Goal: Task Accomplishment & Management: Manage account settings

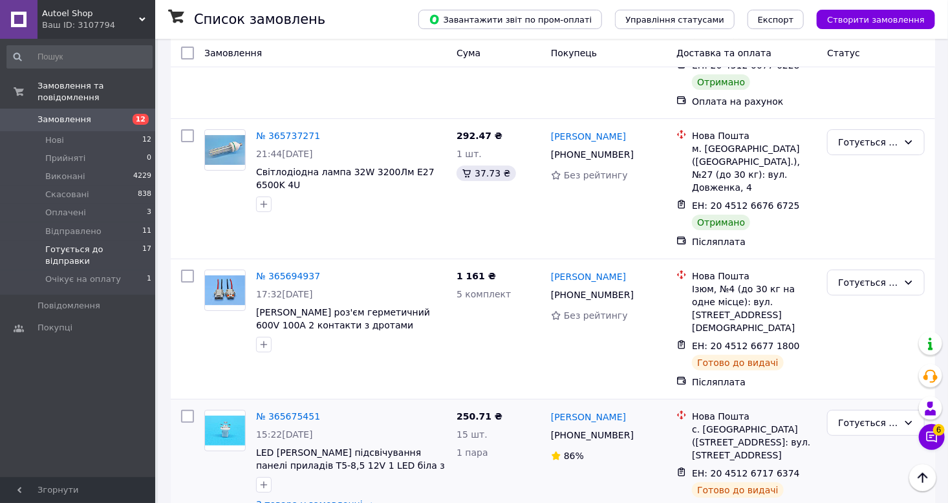
scroll to position [2286, 0]
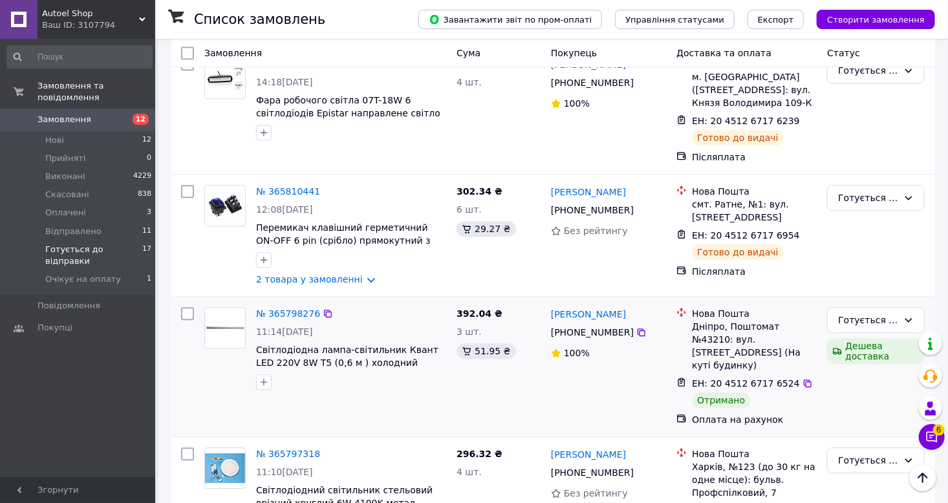
scroll to position [1544, 0]
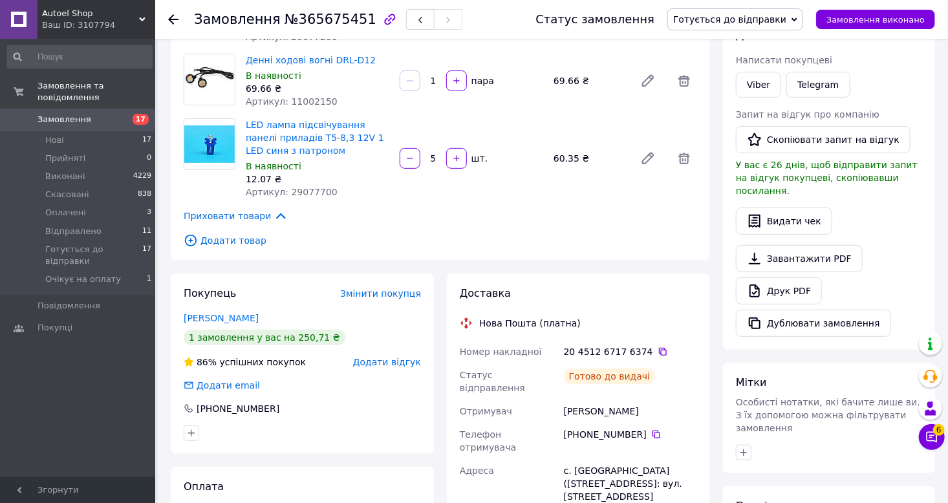
scroll to position [129, 0]
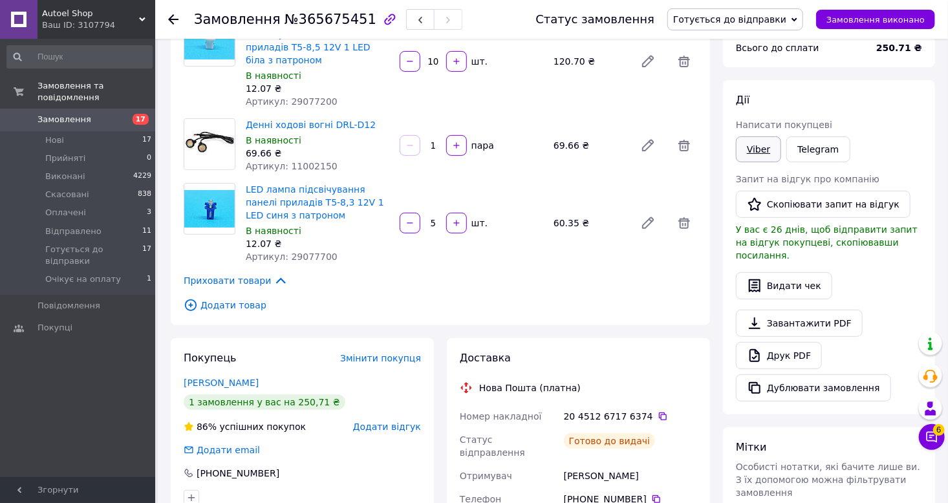
click at [755, 145] on link "Viber" at bounding box center [758, 149] width 45 height 26
click at [318, 8] on div "Замовлення №365675451" at bounding box center [351, 19] width 315 height 39
click at [318, 7] on div "Замовлення №365675451" at bounding box center [351, 19] width 315 height 39
click at [323, 17] on span "№365675451" at bounding box center [330, 20] width 92 height 16
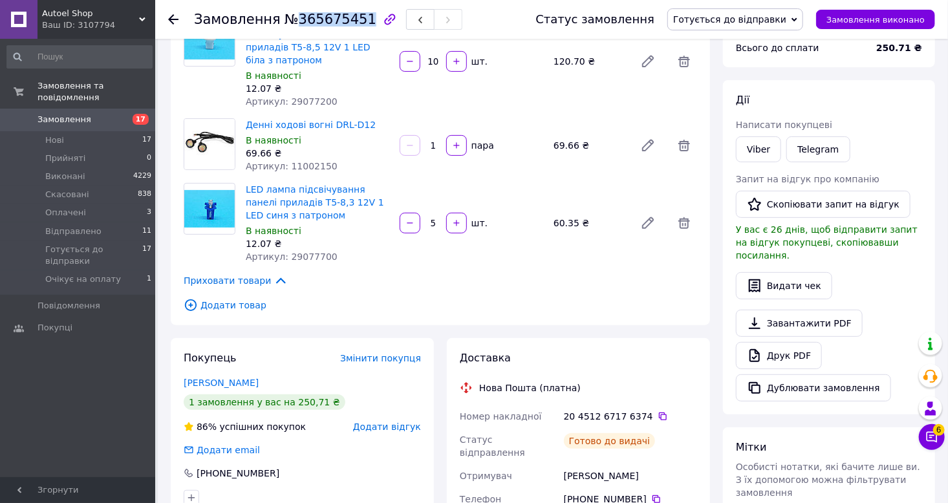
copy span "365675451"
click at [659, 412] on icon at bounding box center [663, 416] width 8 height 8
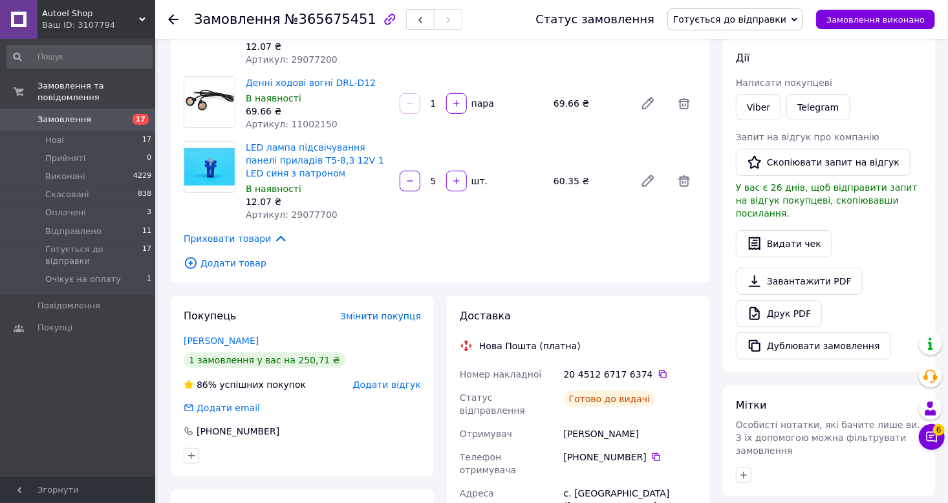
scroll to position [194, 0]
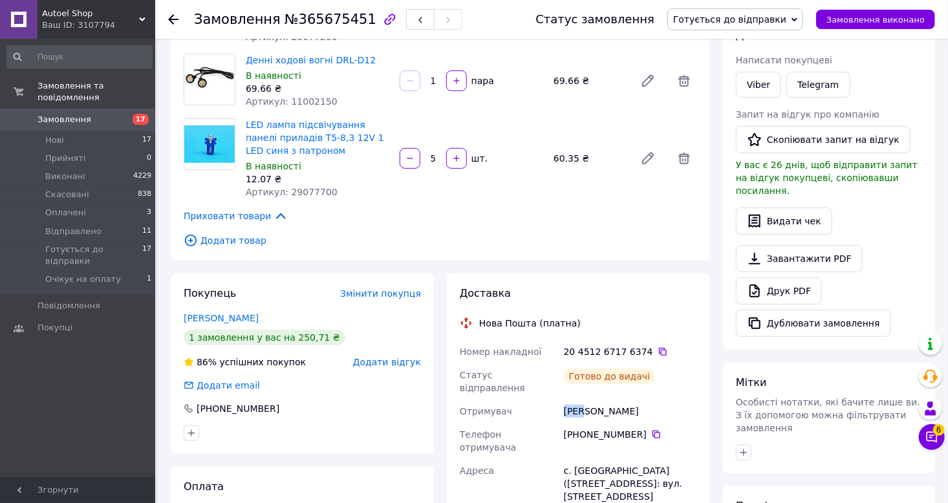
drag, startPoint x: 584, startPoint y: 388, endPoint x: 565, endPoint y: 389, distance: 18.8
click at [565, 399] on div "Чмих Віталій" at bounding box center [630, 410] width 138 height 23
copy div "Чмих"
click at [765, 17] on span "Готується до відправки" at bounding box center [729, 19] width 113 height 10
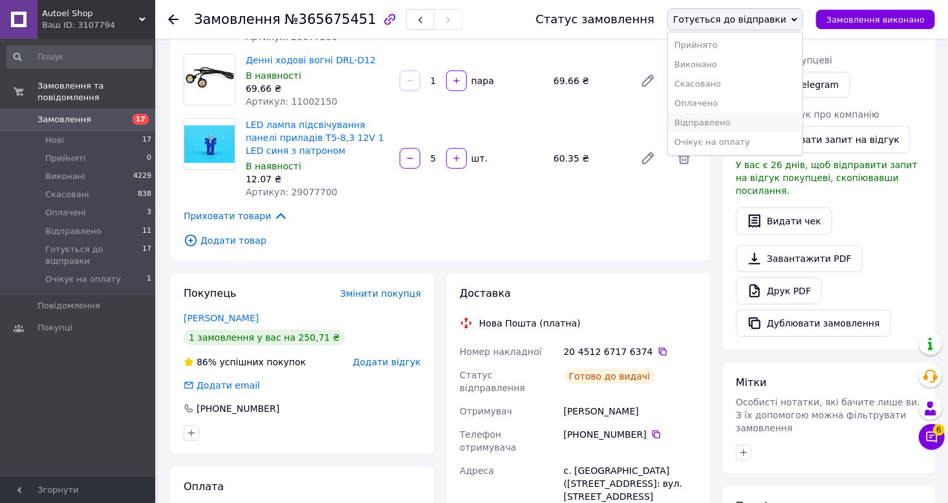
click at [747, 121] on li "Відправлено" at bounding box center [735, 122] width 134 height 19
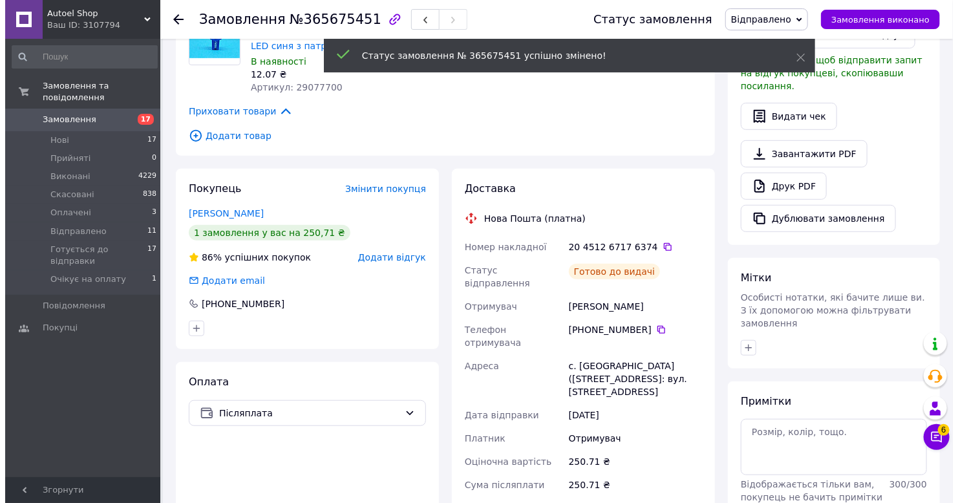
scroll to position [259, 0]
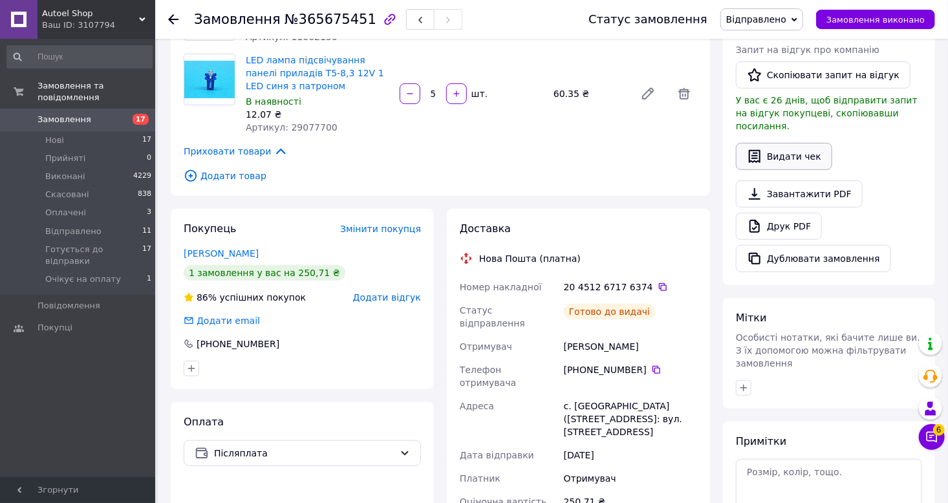
click at [770, 149] on button "Видати чек" at bounding box center [784, 156] width 96 height 27
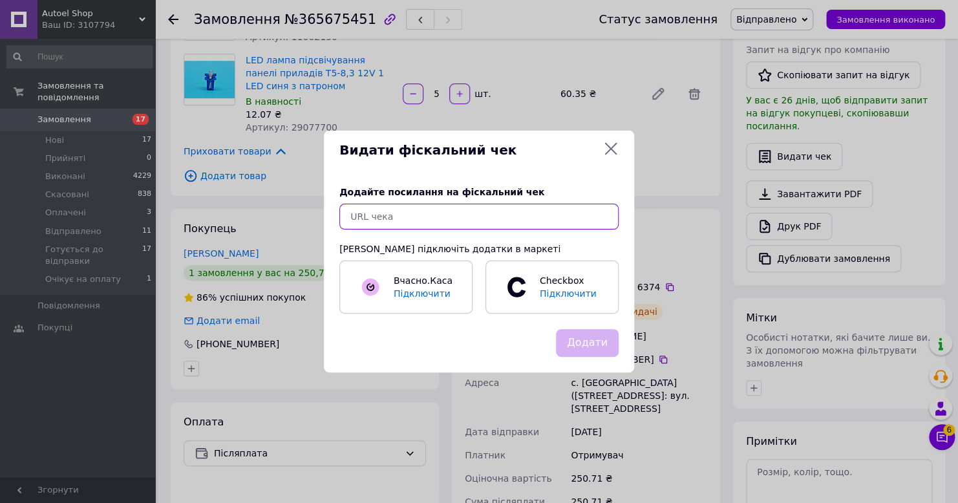
click at [450, 223] on input "text" at bounding box center [478, 217] width 279 height 26
paste input "https://cabinet.tax.gov.ua/cashregs/check?mac=null&date=20251012&time=22:19:13&…"
type input "https://cabinet.tax.gov.ua/cashregs/check?mac=null&date=20251012&time=22:19:13&…"
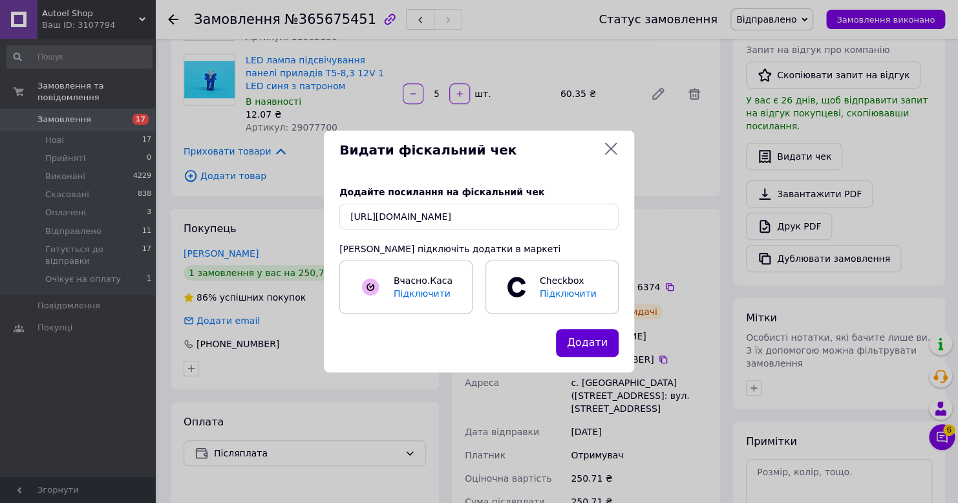
click at [595, 339] on button "Додати" at bounding box center [587, 343] width 63 height 28
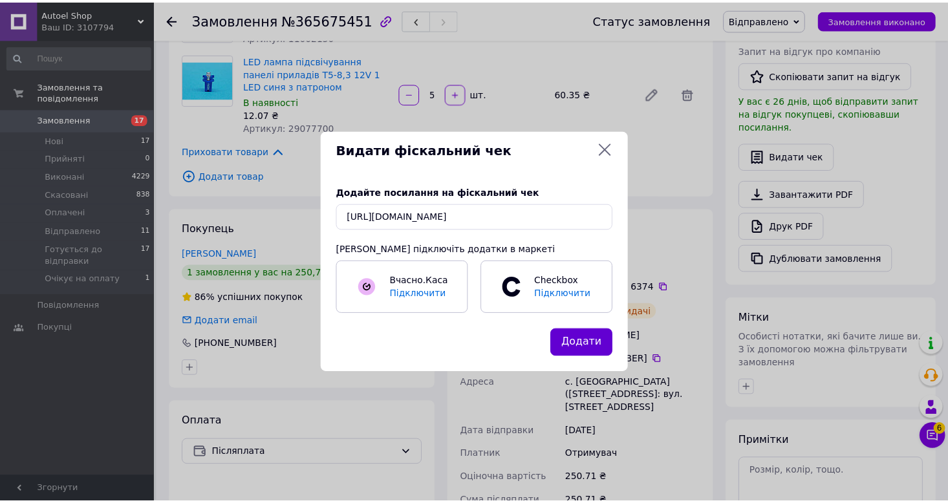
scroll to position [0, 0]
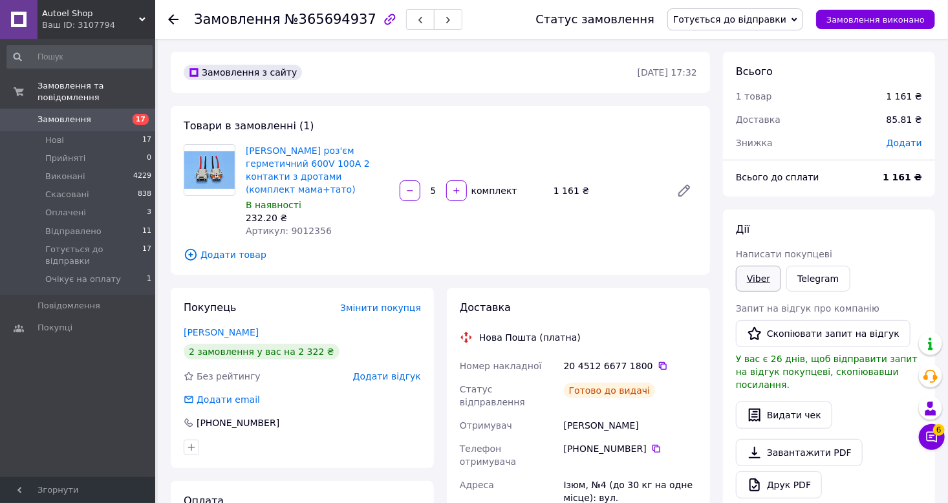
click at [760, 284] on link "Viber" at bounding box center [758, 279] width 45 height 26
click at [332, 24] on span "№365694937" at bounding box center [330, 20] width 92 height 16
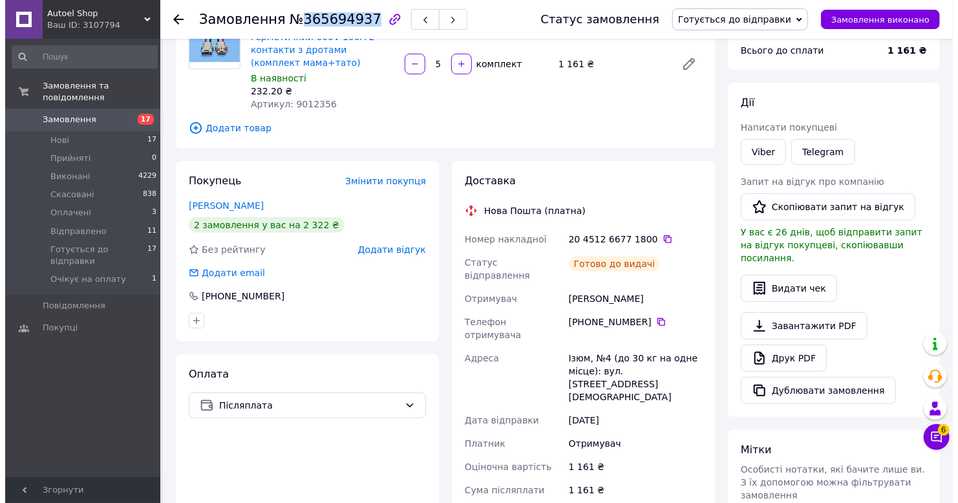
scroll to position [129, 0]
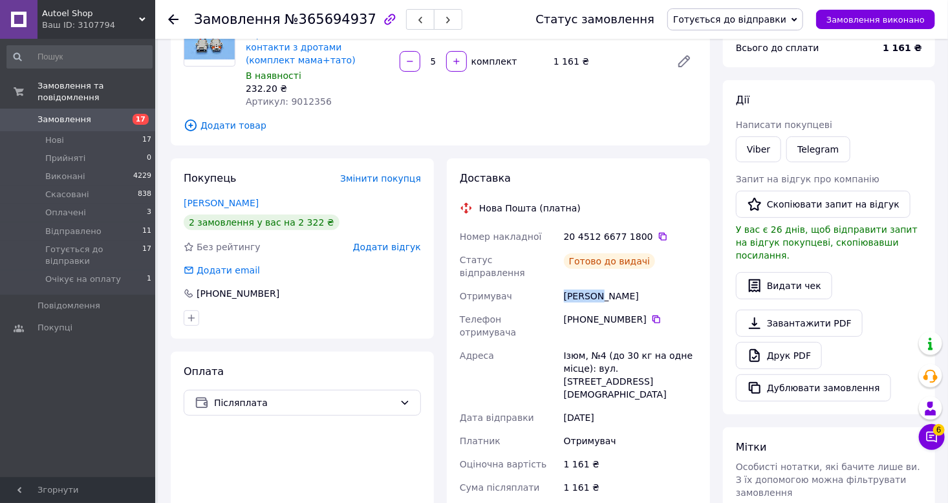
drag, startPoint x: 601, startPoint y: 275, endPoint x: 565, endPoint y: 280, distance: 36.6
click at [565, 284] on div "Аніщенко Андрій" at bounding box center [630, 295] width 138 height 23
copy div "Аніщенк"
click at [769, 17] on span "Готується до відправки" at bounding box center [729, 19] width 113 height 10
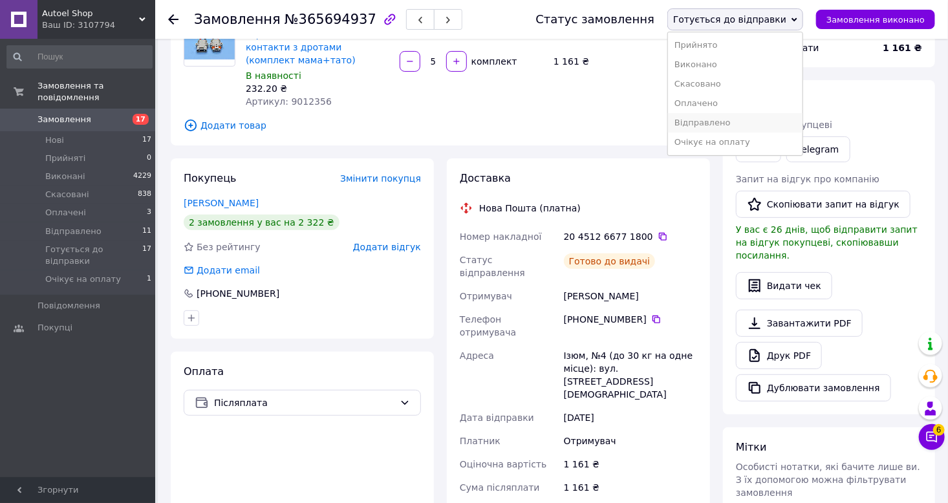
click at [729, 125] on li "Відправлено" at bounding box center [735, 122] width 134 height 19
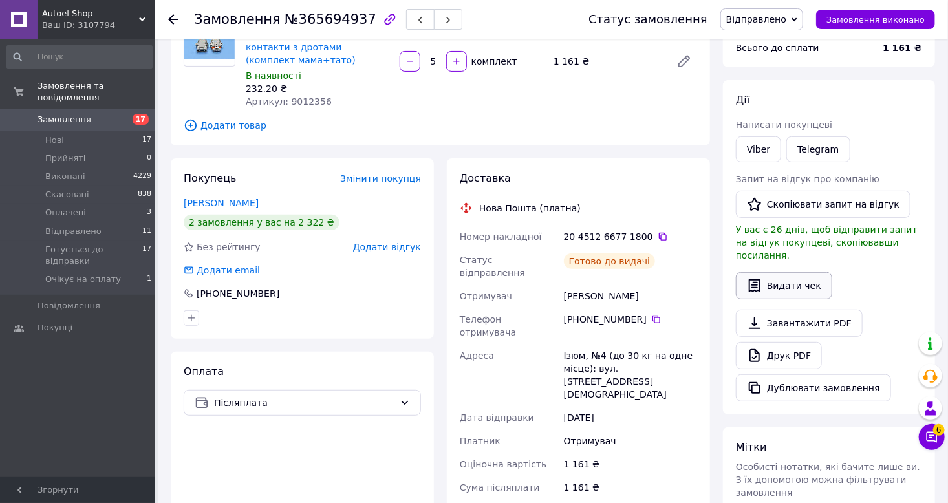
click at [799, 276] on button "Видати чек" at bounding box center [784, 285] width 96 height 27
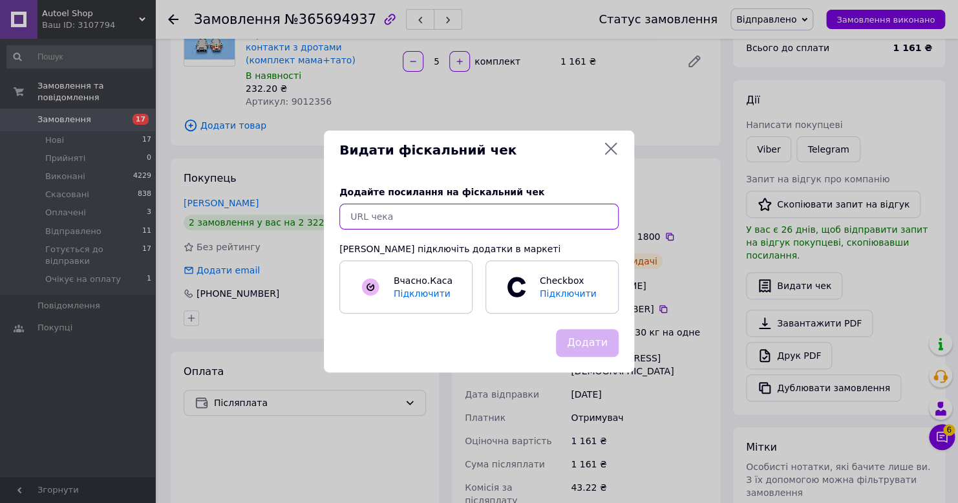
click at [463, 219] on input "text" at bounding box center [478, 217] width 279 height 26
paste input "https://cabinet.tax.gov.ua/cashregs/check?mac=null&date=20251012&time=22:20:46&…"
type input "https://cabinet.tax.gov.ua/cashregs/check?mac=null&date=20251012&time=22:20:46&…"
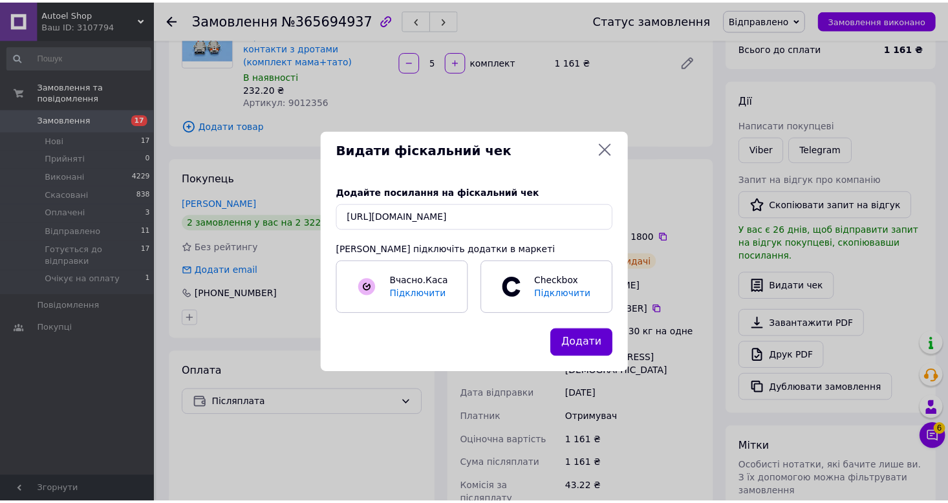
scroll to position [0, 0]
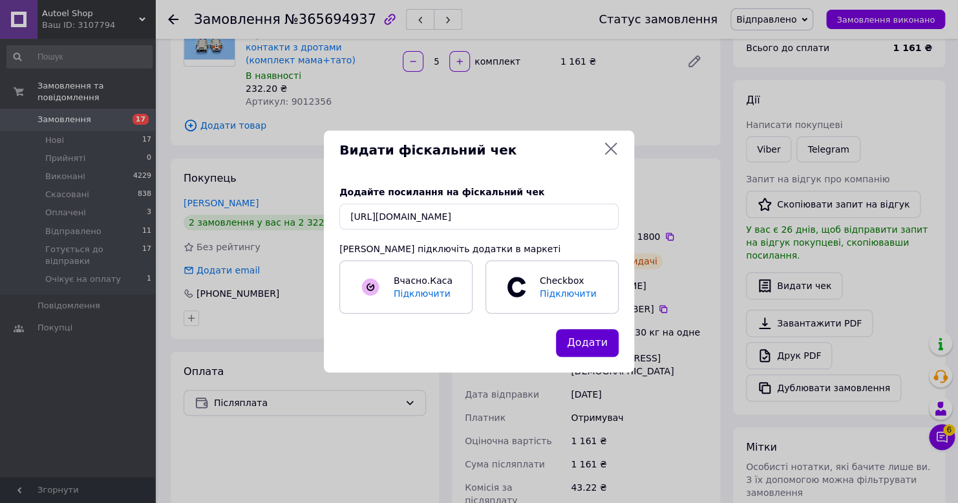
click at [584, 338] on button "Додати" at bounding box center [587, 343] width 63 height 28
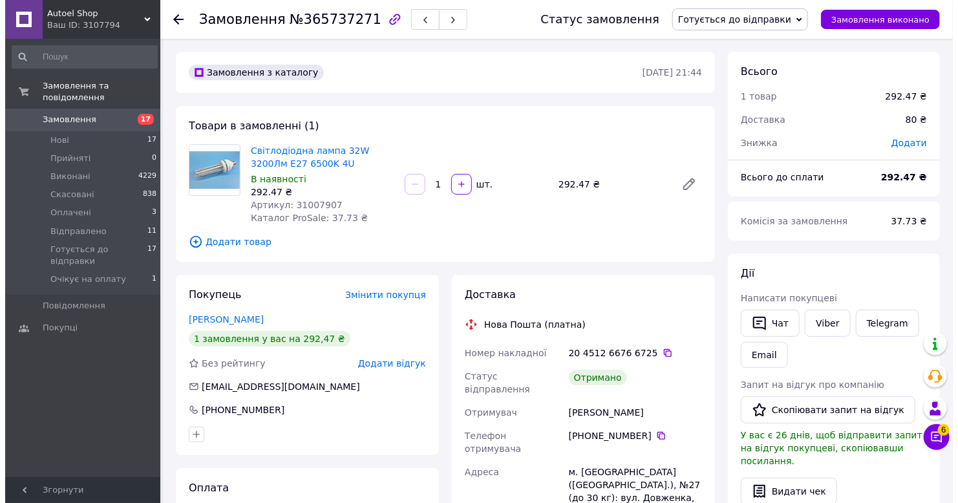
scroll to position [65, 0]
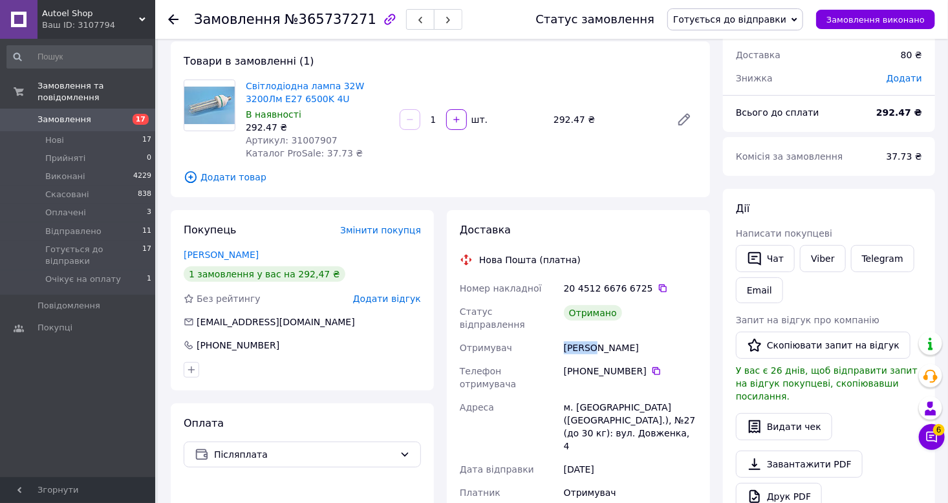
drag, startPoint x: 595, startPoint y: 338, endPoint x: 566, endPoint y: 339, distance: 29.7
click at [566, 339] on div "Марков Ярослав" at bounding box center [630, 347] width 138 height 23
copy div "Марков"
click at [787, 413] on button "Видати чек" at bounding box center [784, 426] width 96 height 27
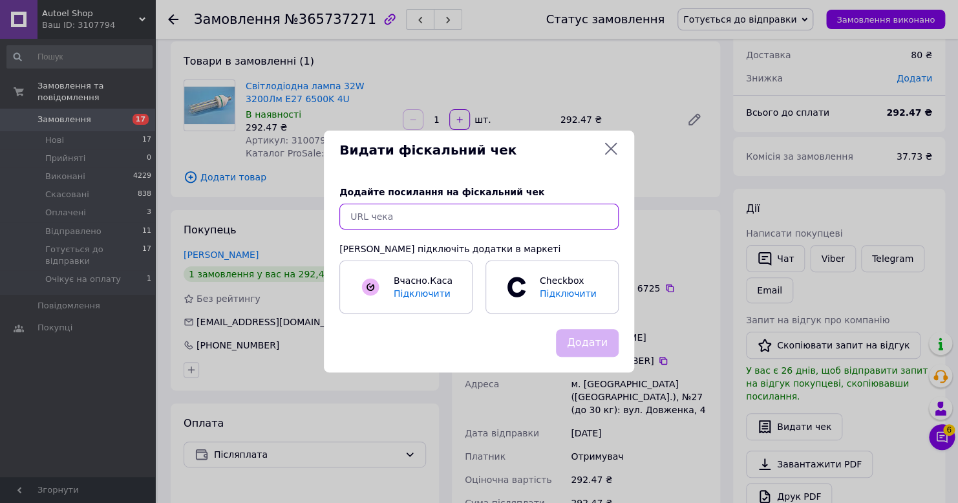
click at [485, 218] on input "text" at bounding box center [478, 217] width 279 height 26
paste input "https://cabinet.tax.gov.ua/cashregs/check?mac=null&date=20251012&time=22:21:48&…"
type input "https://cabinet.tax.gov.ua/cashregs/check?mac=null&date=20251012&time=22:21:48&…"
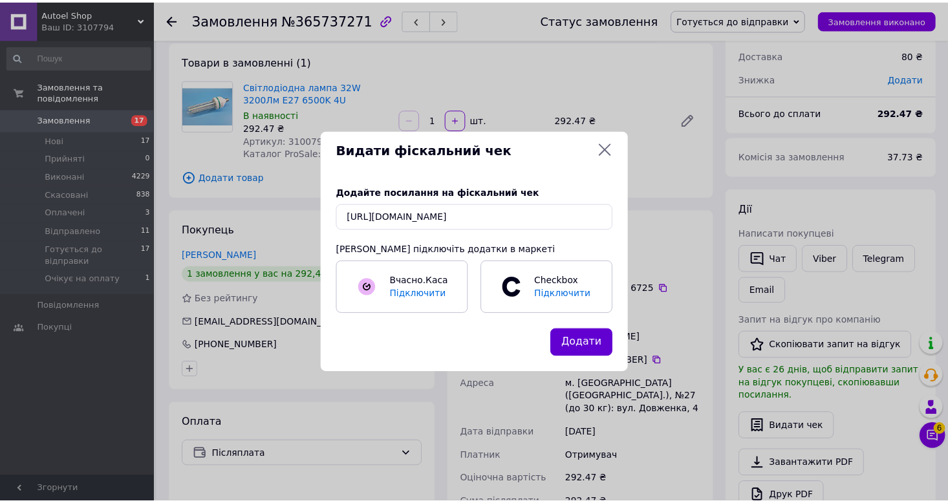
scroll to position [0, 0]
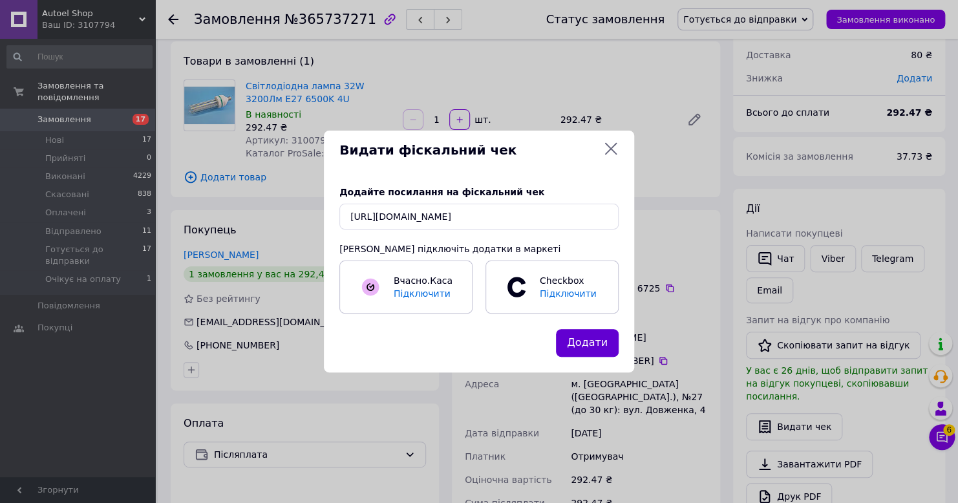
click at [582, 337] on button "Додати" at bounding box center [587, 343] width 63 height 28
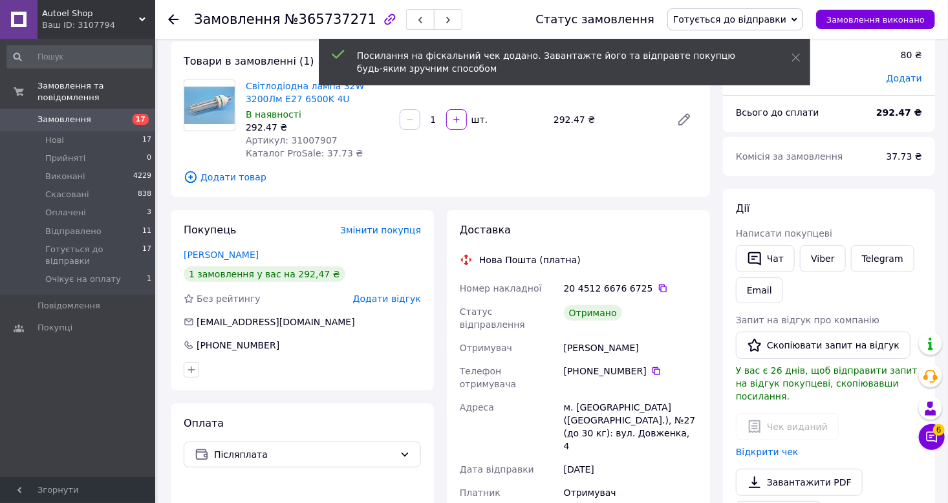
click at [752, 19] on span "Готується до відправки" at bounding box center [729, 19] width 113 height 10
click at [735, 126] on li "Відправлено" at bounding box center [735, 122] width 134 height 19
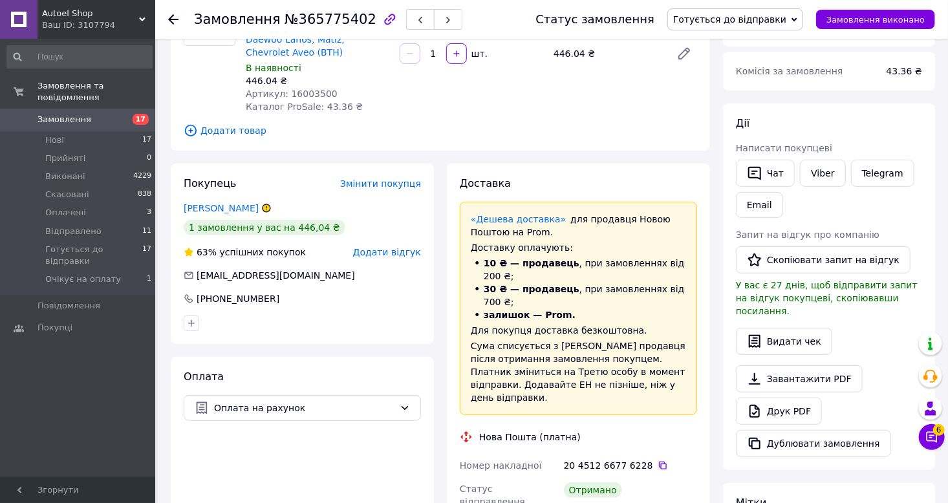
scroll to position [129, 0]
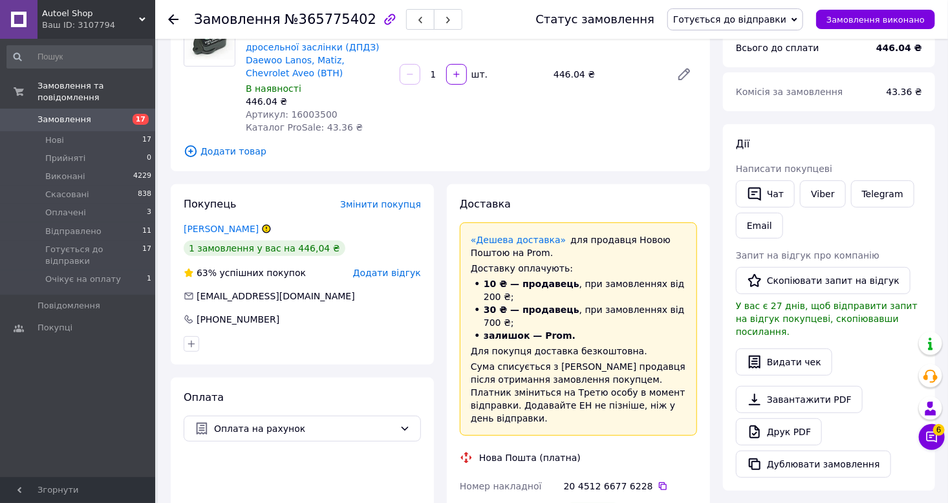
click at [745, 24] on span "Готується до відправки" at bounding box center [729, 19] width 113 height 10
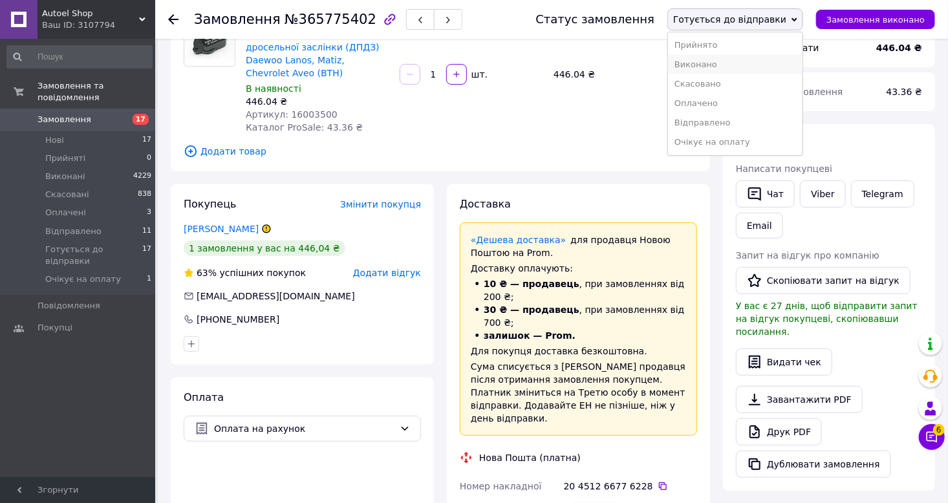
click at [729, 67] on li "Виконано" at bounding box center [735, 64] width 134 height 19
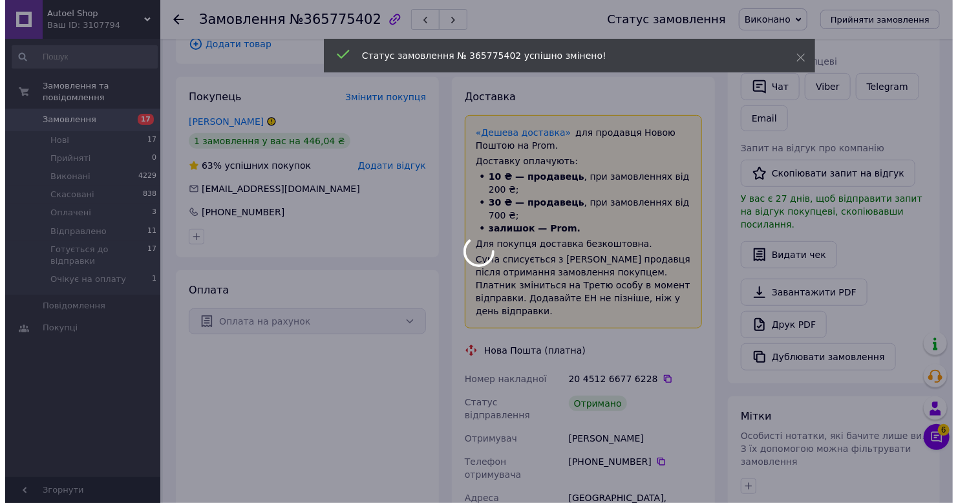
scroll to position [259, 0]
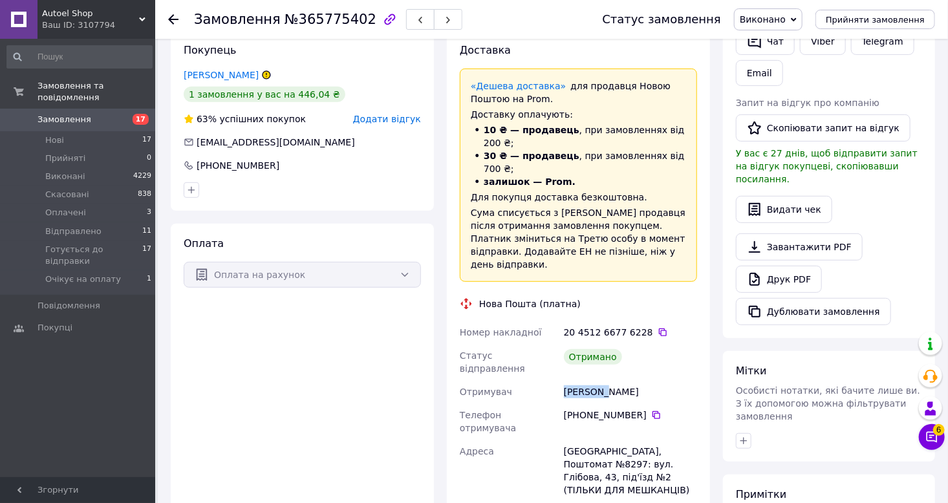
drag, startPoint x: 603, startPoint y: 344, endPoint x: 565, endPoint y: 346, distance: 38.2
click at [565, 380] on div "[PERSON_NAME]" at bounding box center [630, 391] width 138 height 23
copy div "[PERSON_NAME]"
click at [784, 198] on button "Видати чек" at bounding box center [784, 209] width 96 height 27
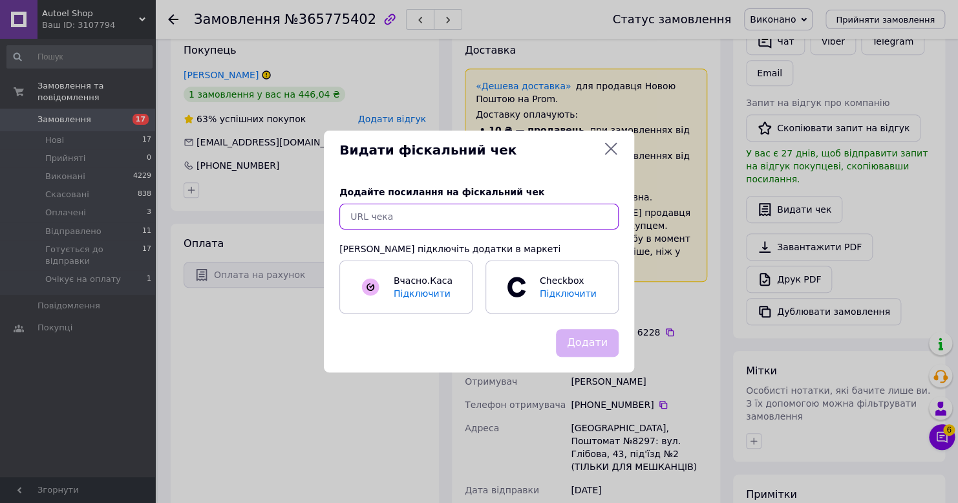
click at [504, 209] on input "text" at bounding box center [478, 217] width 279 height 26
paste input "https://cabinet.tax.gov.ua/cashregs/check?mac=null&date=20251012&time=22:23:25&…"
type input "https://cabinet.tax.gov.ua/cashregs/check?mac=null&date=20251012&time=22:23:25&…"
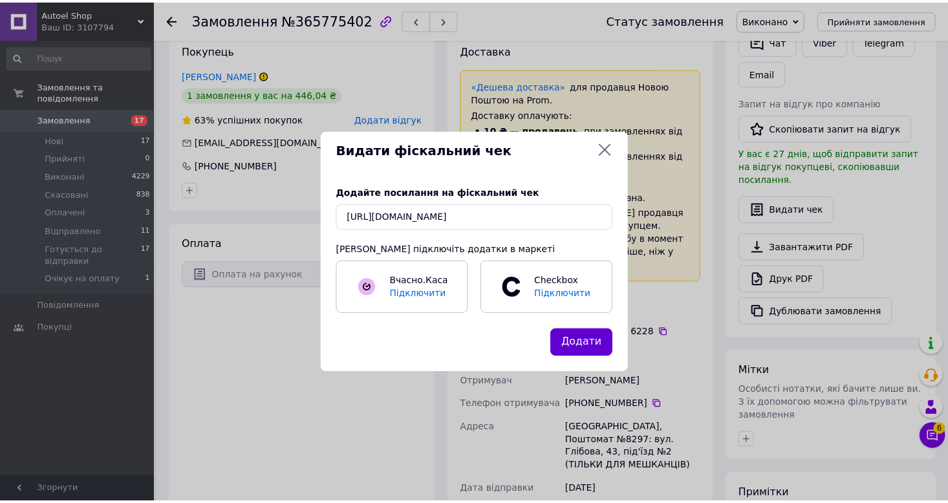
scroll to position [0, 0]
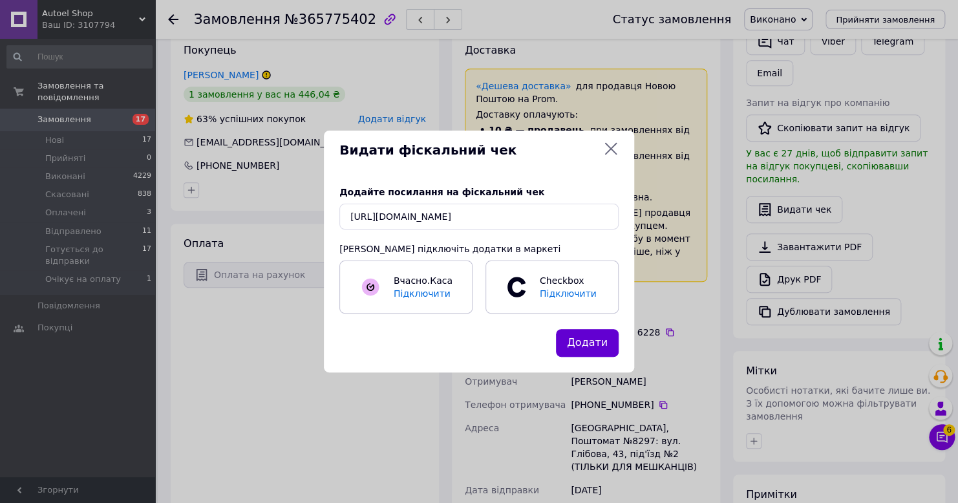
click at [602, 352] on button "Додати" at bounding box center [587, 343] width 63 height 28
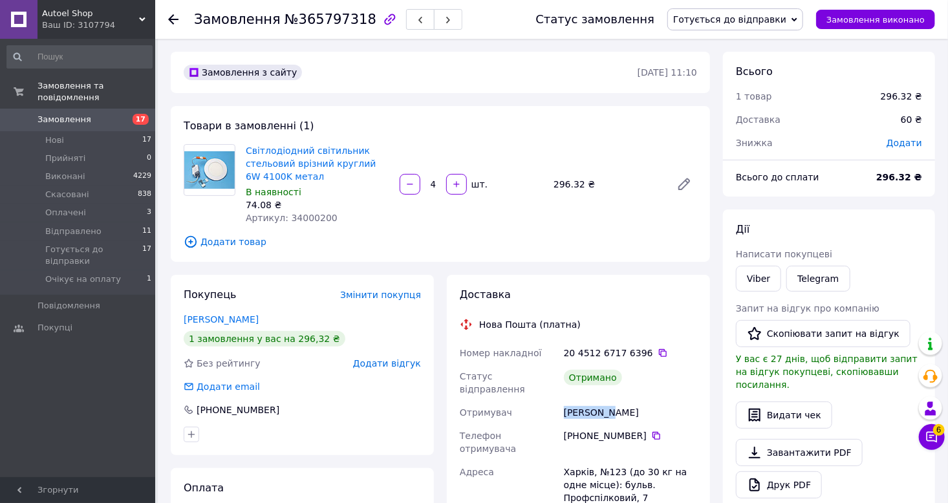
drag, startPoint x: 607, startPoint y: 404, endPoint x: 564, endPoint y: 409, distance: 42.9
click at [564, 409] on div "[PERSON_NAME]" at bounding box center [630, 412] width 138 height 23
copy div "[PERSON_NAME]"
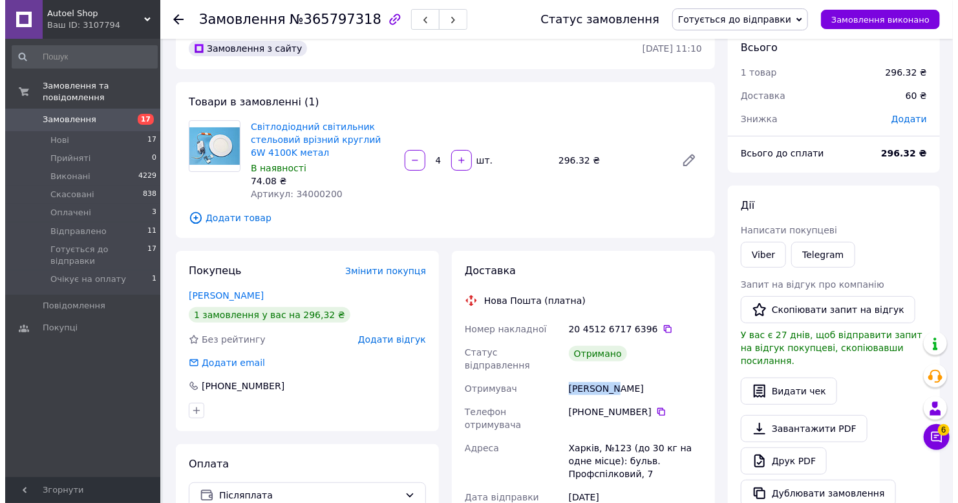
scroll to position [65, 0]
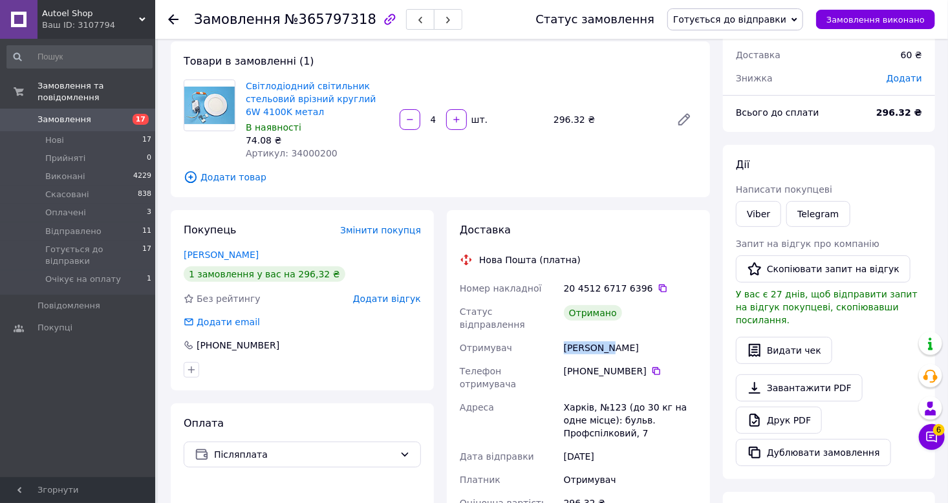
click at [739, 21] on span "Готується до відправки" at bounding box center [729, 19] width 113 height 10
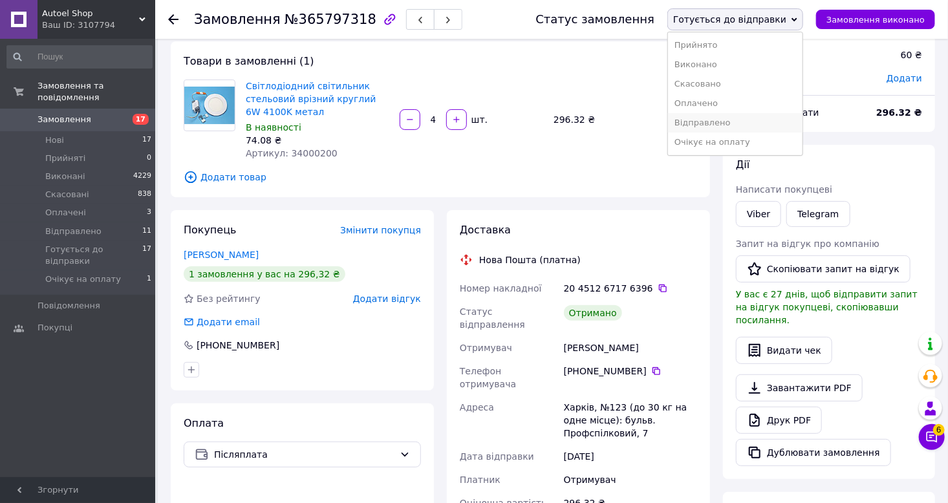
click at [732, 122] on li "Відправлено" at bounding box center [735, 122] width 134 height 19
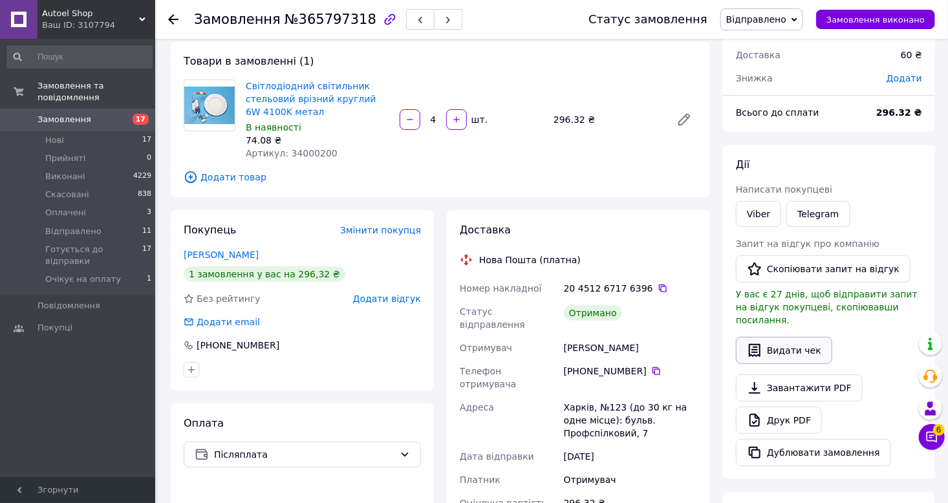
click at [776, 342] on button "Видати чек" at bounding box center [784, 350] width 96 height 27
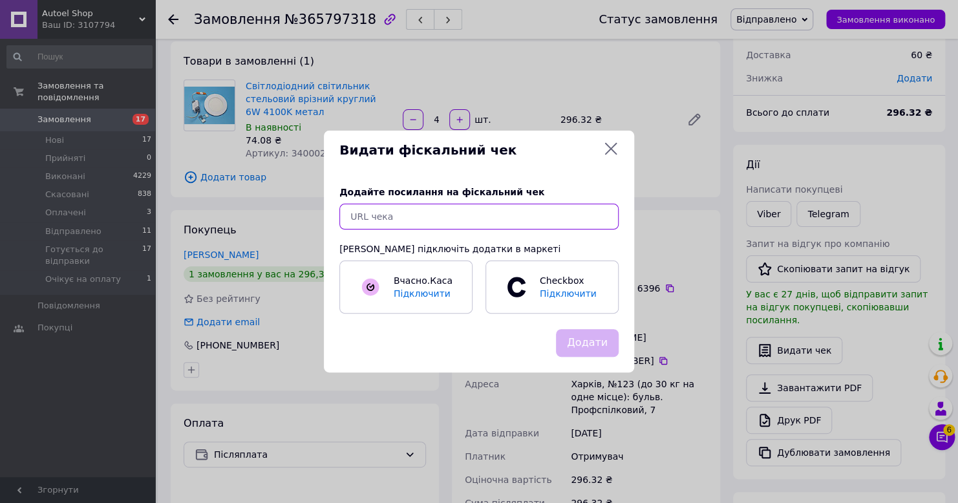
click at [498, 220] on input "text" at bounding box center [478, 217] width 279 height 26
paste input "https://cabinet.tax.gov.ua/cashregs/check?mac=null&date=20251012&time=22:26:15&…"
type input "https://cabinet.tax.gov.ua/cashregs/check?mac=null&date=20251012&time=22:26:15&…"
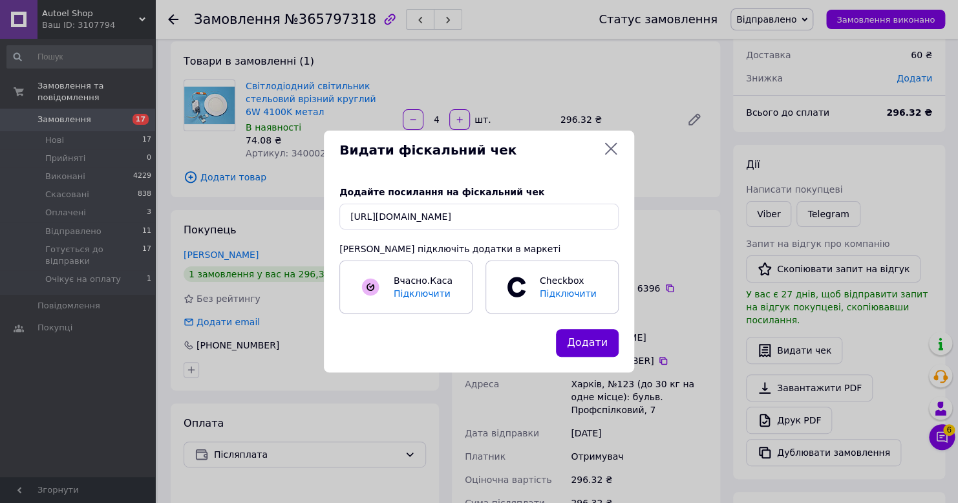
click at [593, 337] on button "Додати" at bounding box center [587, 343] width 63 height 28
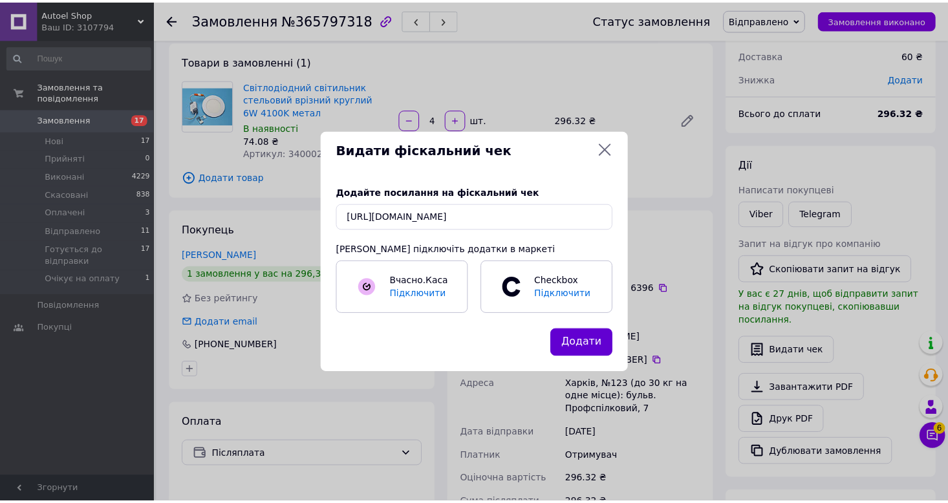
scroll to position [0, 0]
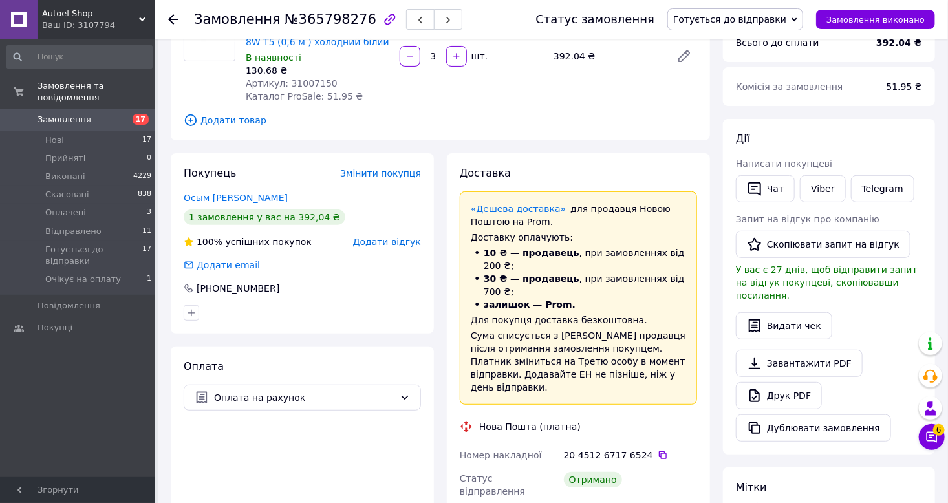
scroll to position [194, 0]
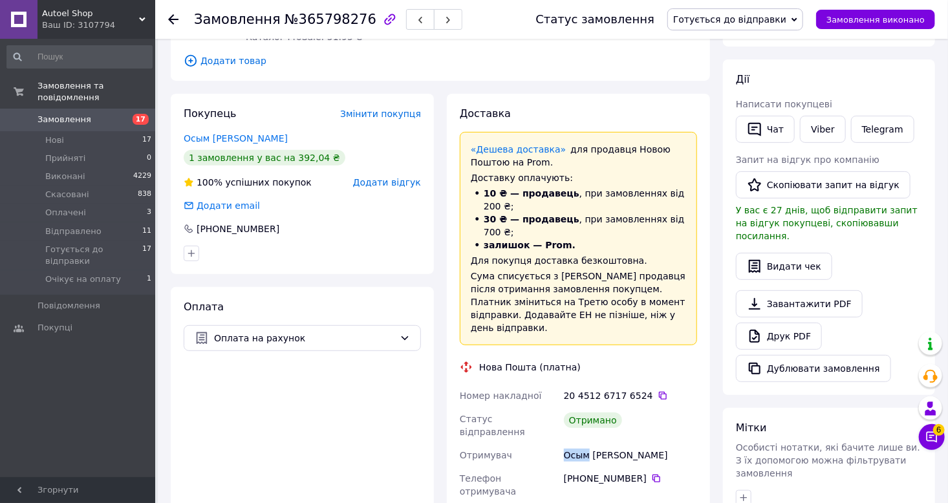
drag, startPoint x: 587, startPoint y: 421, endPoint x: 562, endPoint y: 422, distance: 25.2
click at [562, 443] on div "Осым [PERSON_NAME]" at bounding box center [630, 454] width 138 height 23
copy div "Осым"
click at [819, 120] on link "Viber" at bounding box center [822, 129] width 45 height 27
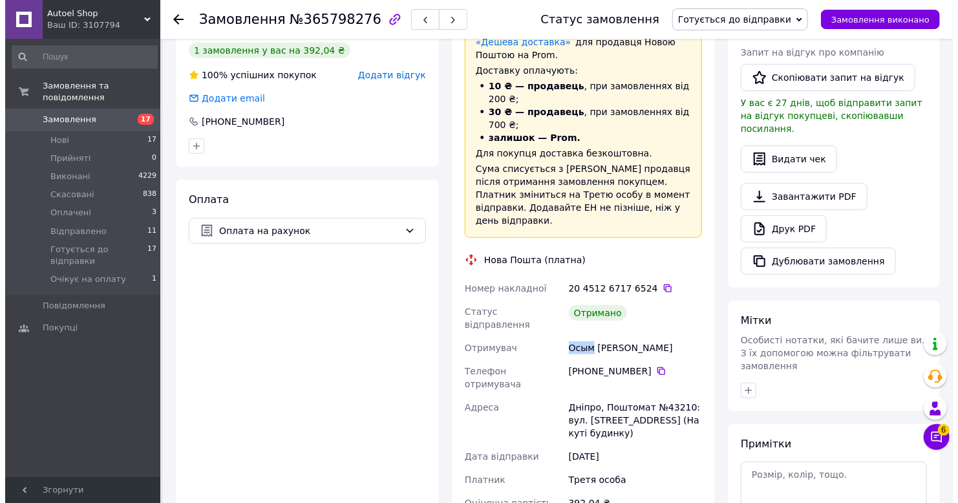
scroll to position [323, 0]
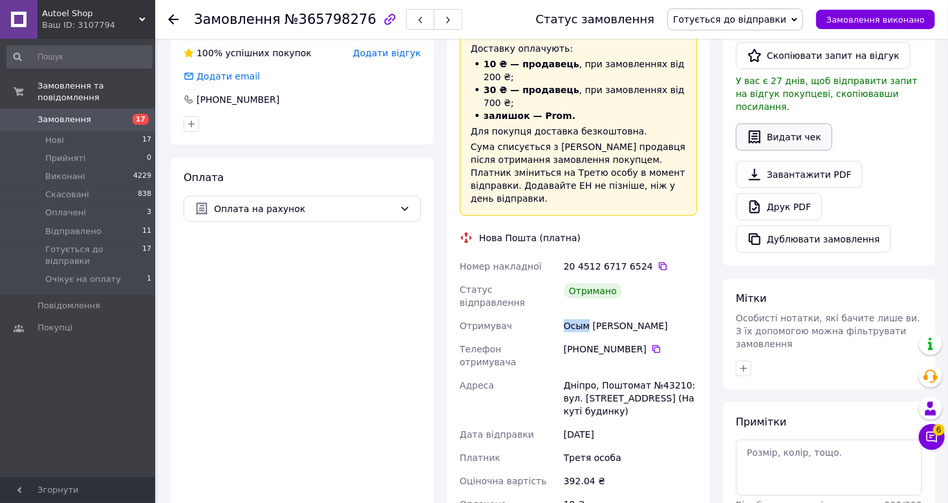
click at [807, 123] on button "Видати чек" at bounding box center [784, 136] width 96 height 27
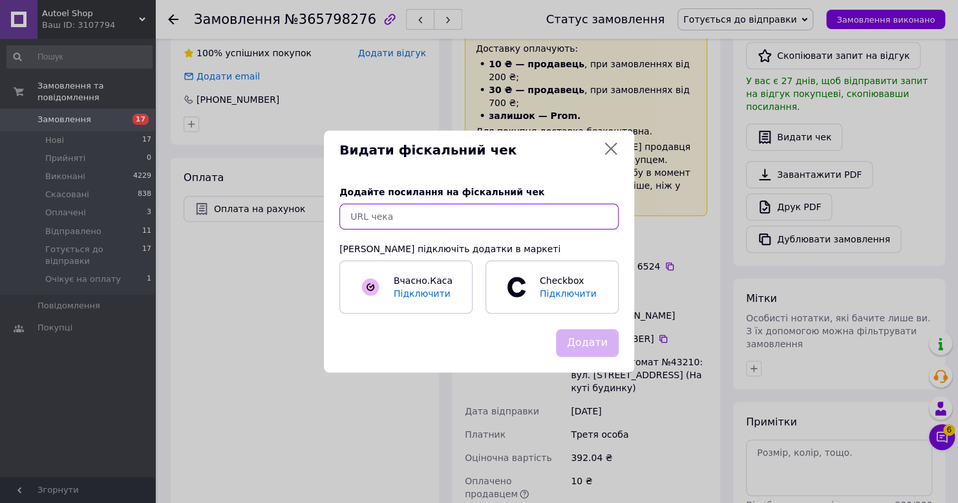
click at [533, 224] on input "text" at bounding box center [478, 217] width 279 height 26
paste input "[URL][DOMAIN_NAME]"
type input "[URL][DOMAIN_NAME]"
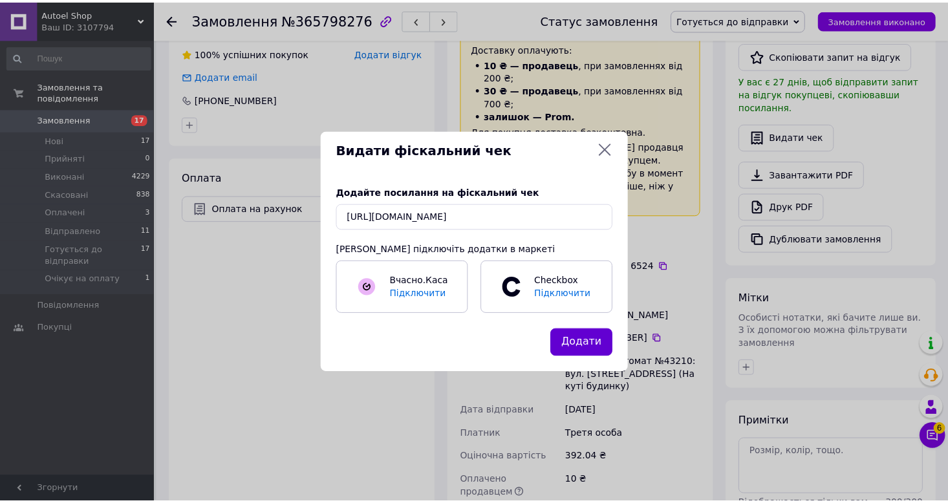
scroll to position [0, 0]
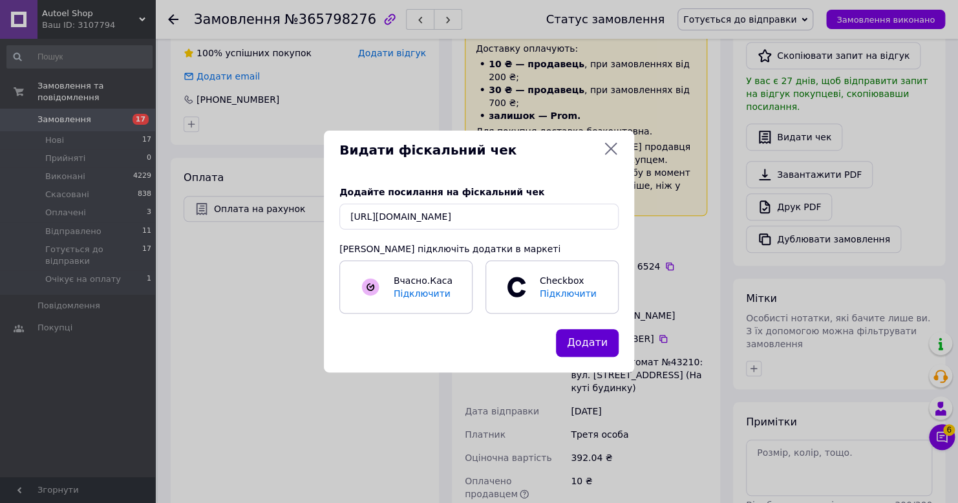
click at [580, 344] on button "Додати" at bounding box center [587, 343] width 63 height 28
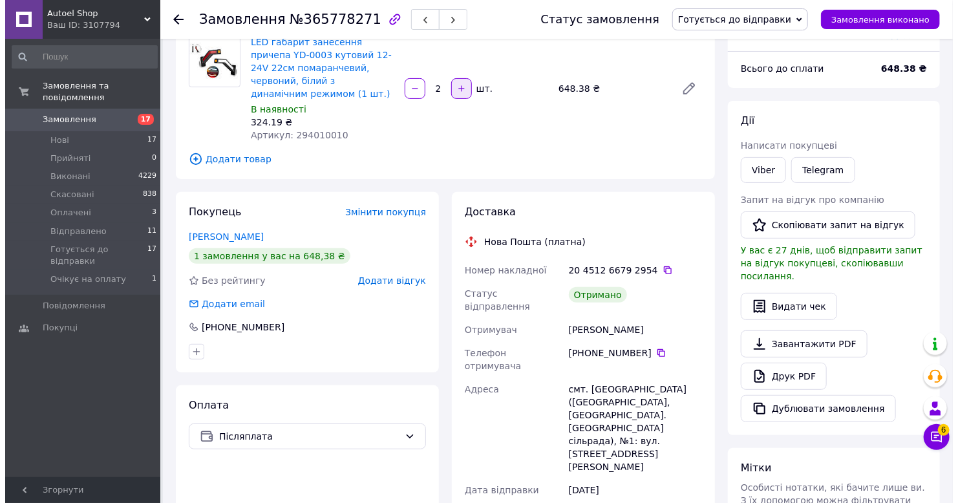
scroll to position [129, 0]
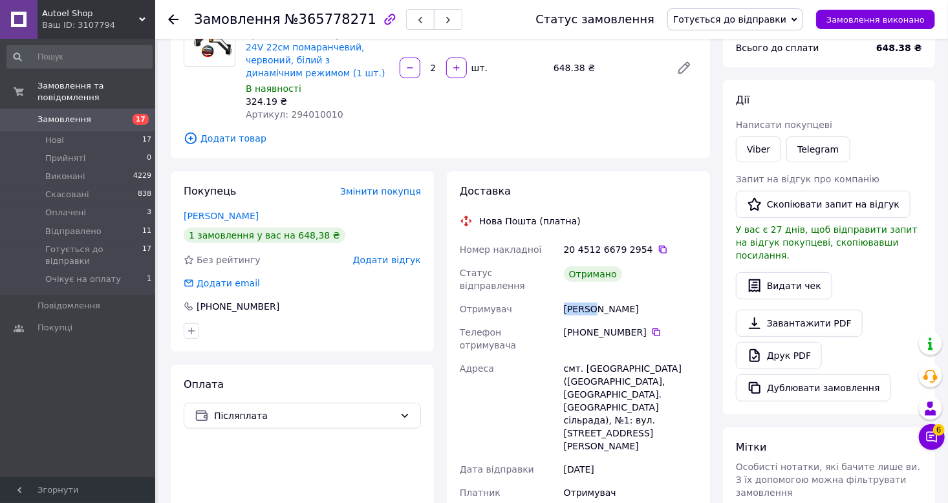
drag, startPoint x: 588, startPoint y: 288, endPoint x: 566, endPoint y: 289, distance: 22.0
click at [566, 297] on div "Багрін Максим" at bounding box center [630, 308] width 138 height 23
copy div "Багрін"
click at [771, 21] on span "Готується до відправки" at bounding box center [729, 19] width 113 height 10
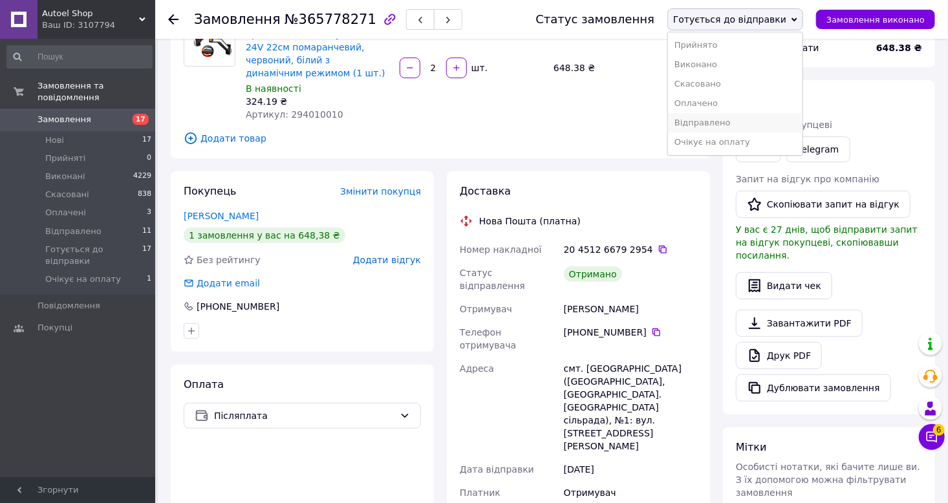
click at [725, 131] on li "Відправлено" at bounding box center [735, 122] width 134 height 19
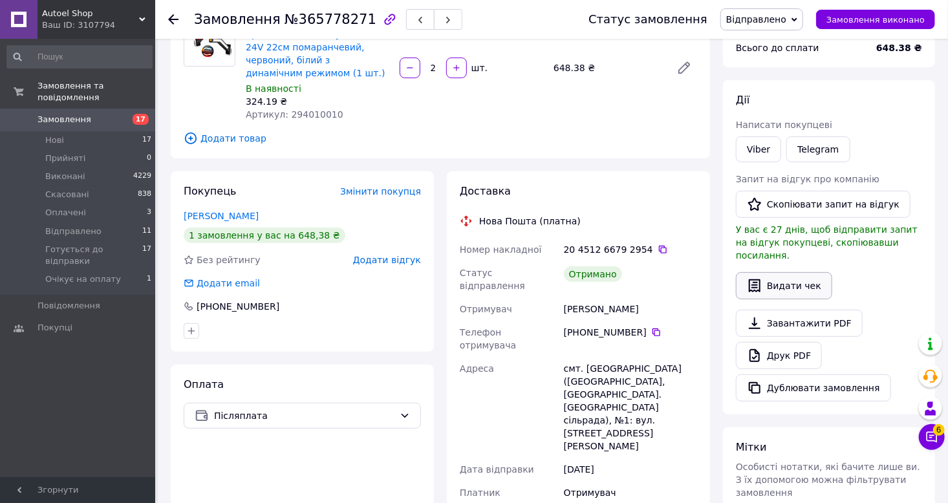
click at [802, 281] on button "Видати чек" at bounding box center [784, 285] width 96 height 27
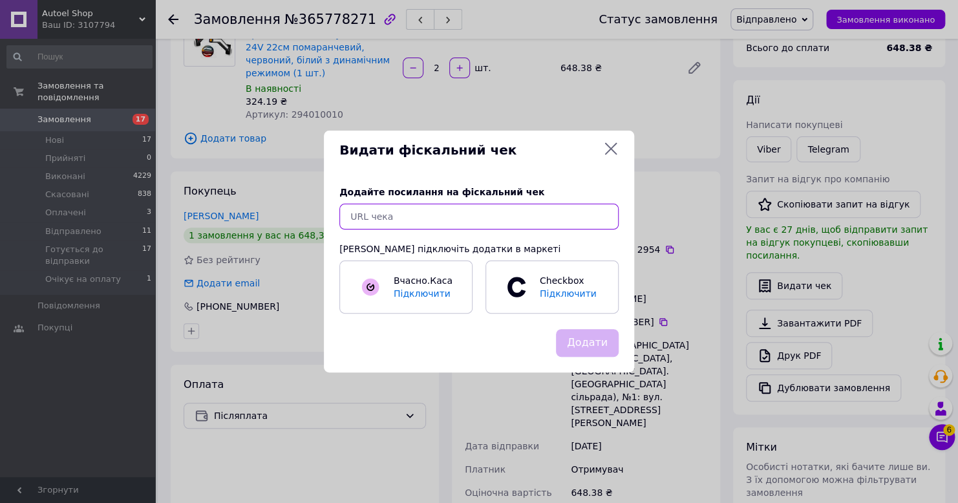
click at [533, 212] on input "text" at bounding box center [478, 217] width 279 height 26
paste input "https://cabinet.tax.gov.ua/cashregs/check?mac=null&date=20251012&time=22:24:51&…"
type input "https://cabinet.tax.gov.ua/cashregs/check?mac=null&date=20251012&time=22:24:51&…"
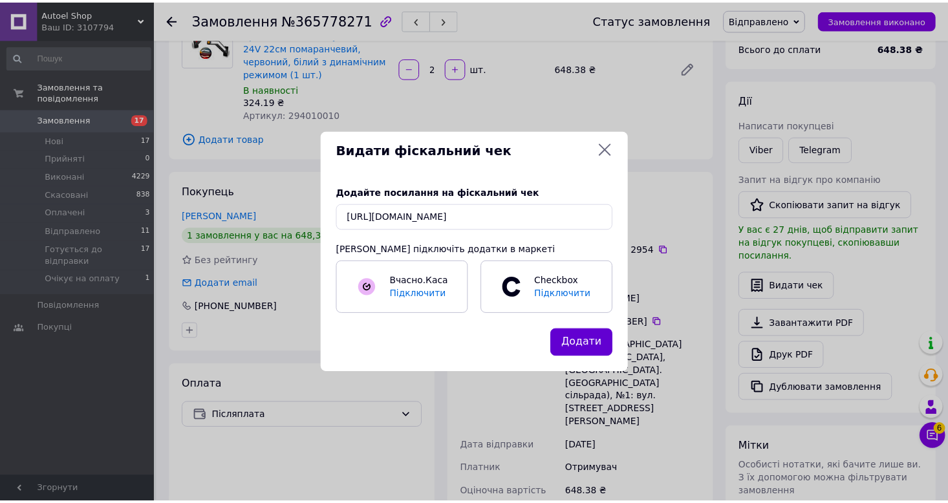
scroll to position [0, 0]
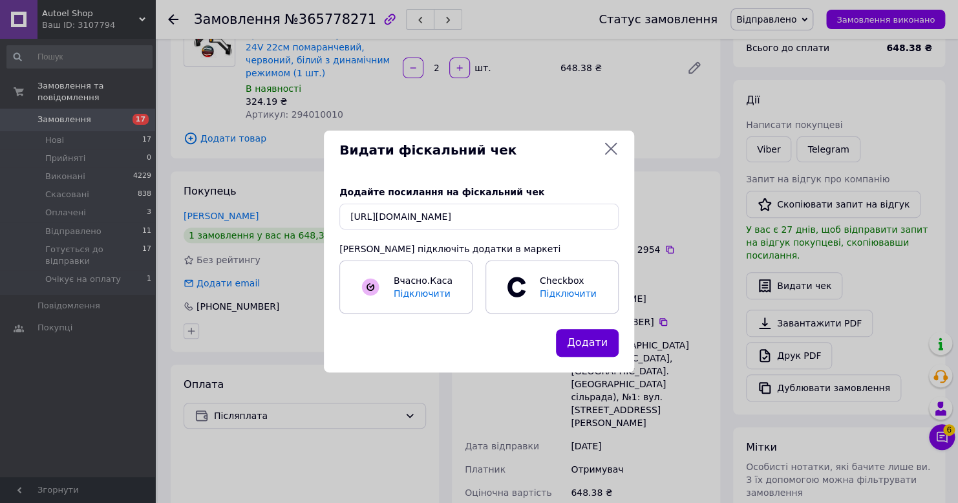
click at [577, 338] on button "Додати" at bounding box center [587, 343] width 63 height 28
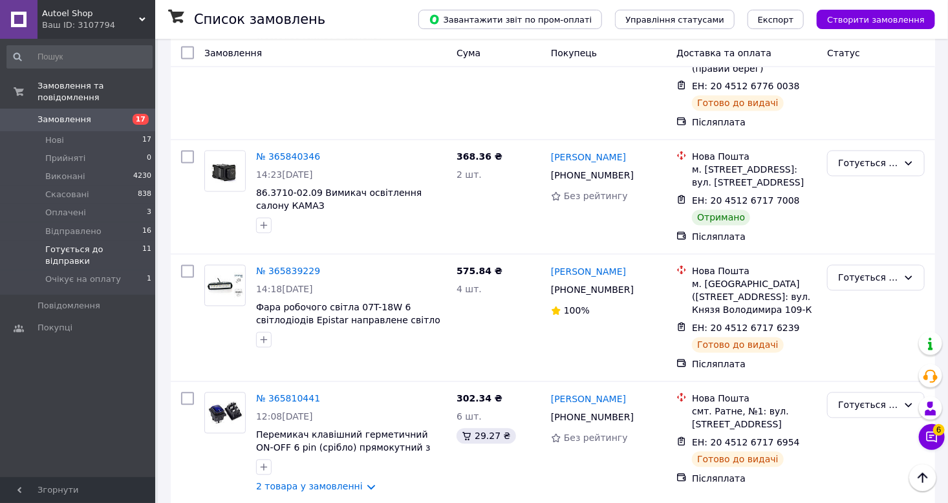
drag, startPoint x: 414, startPoint y: 397, endPoint x: 408, endPoint y: 409, distance: 13.6
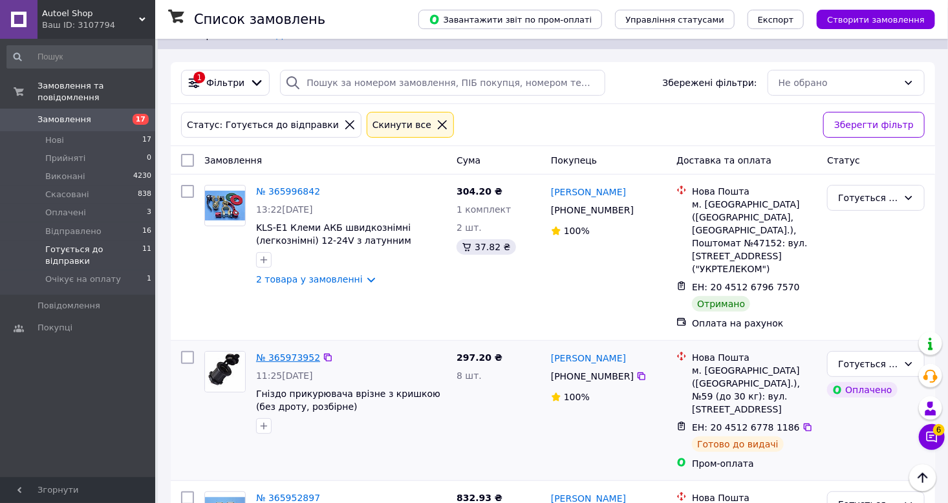
scroll to position [24, 0]
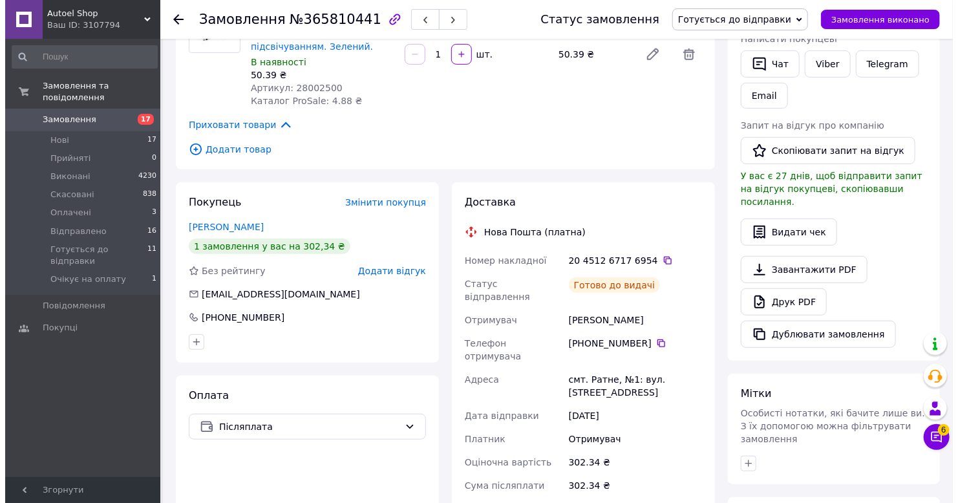
scroll to position [259, 0]
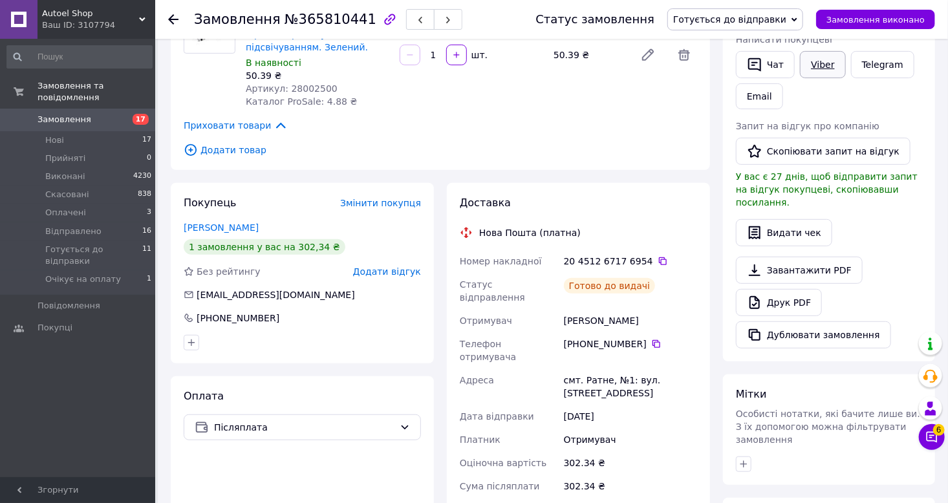
click at [809, 70] on link "Viber" at bounding box center [822, 64] width 45 height 27
click at [308, 21] on span "№365810441" at bounding box center [330, 20] width 92 height 16
copy span "365810441"
click at [659, 258] on icon at bounding box center [663, 261] width 8 height 8
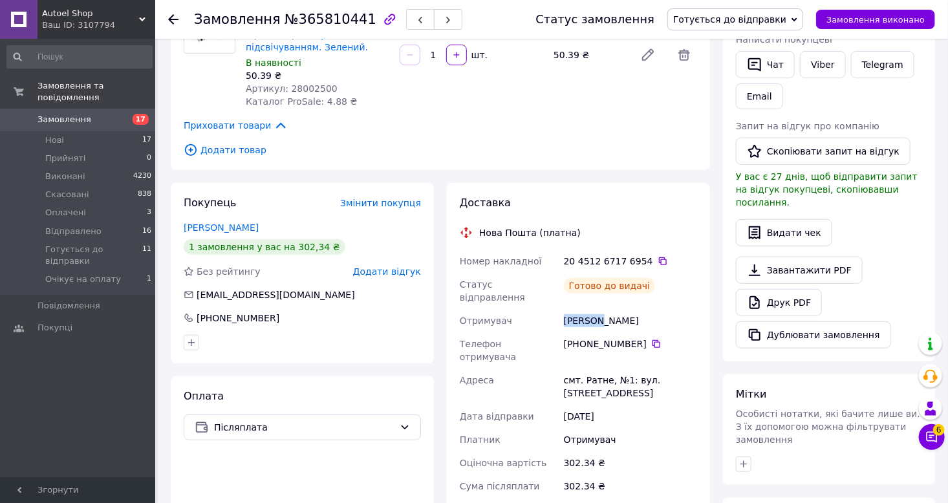
drag, startPoint x: 600, startPoint y: 310, endPoint x: 566, endPoint y: 314, distance: 33.8
click at [566, 314] on div "Денисюк Василь" at bounding box center [630, 320] width 138 height 23
copy div "Денисюк"
click at [775, 11] on span "Готується до відправки" at bounding box center [735, 19] width 136 height 22
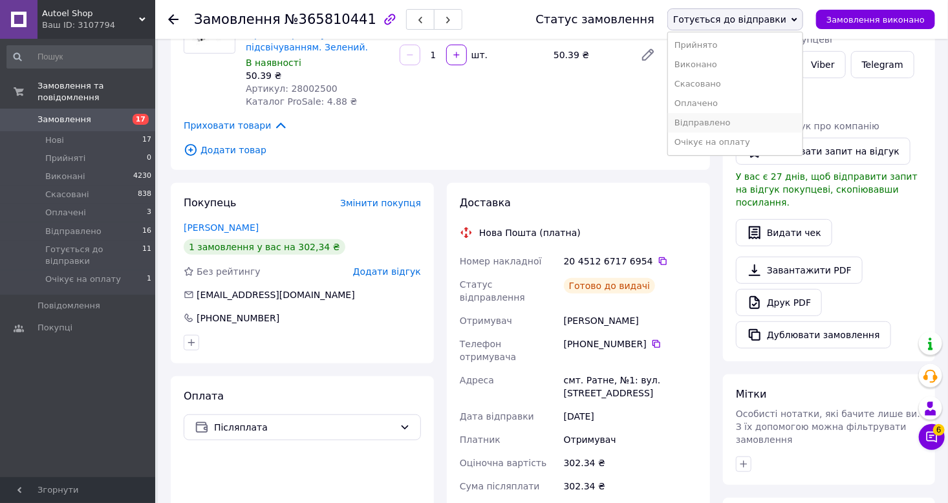
click at [733, 120] on li "Відправлено" at bounding box center [735, 122] width 134 height 19
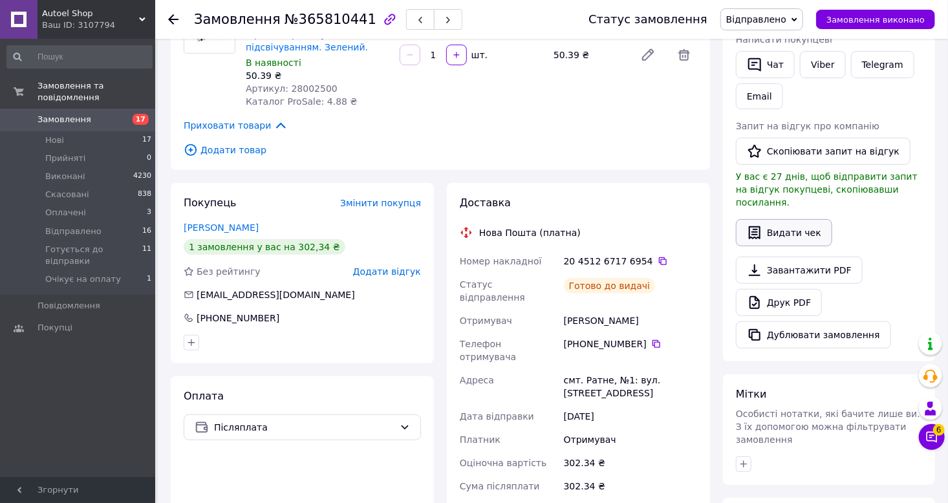
click at [785, 219] on button "Видати чек" at bounding box center [784, 232] width 96 height 27
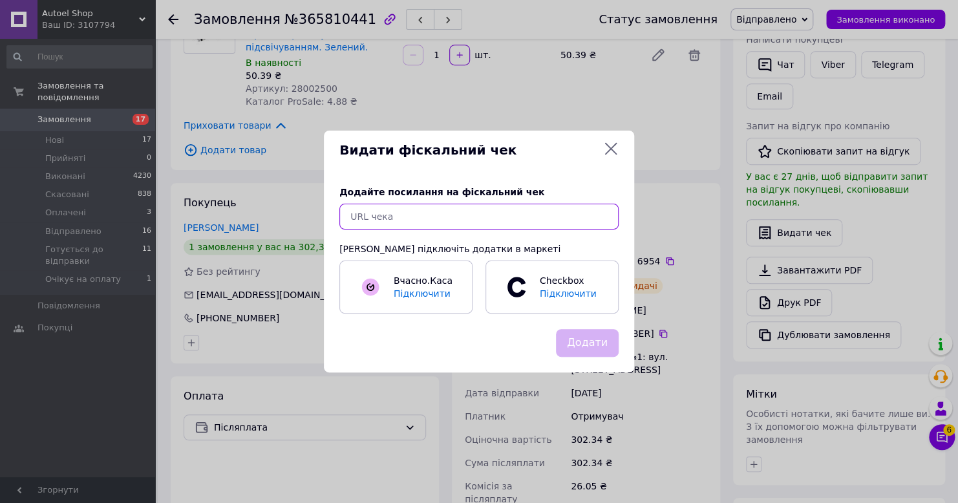
click at [551, 216] on input "text" at bounding box center [478, 217] width 279 height 26
paste input "https://cabinet.tax.gov.ua/cashregs/check?mac=null&date=20251012&time=22:30:10&…"
type input "https://cabinet.tax.gov.ua/cashregs/check?mac=null&date=20251012&time=22:30:10&…"
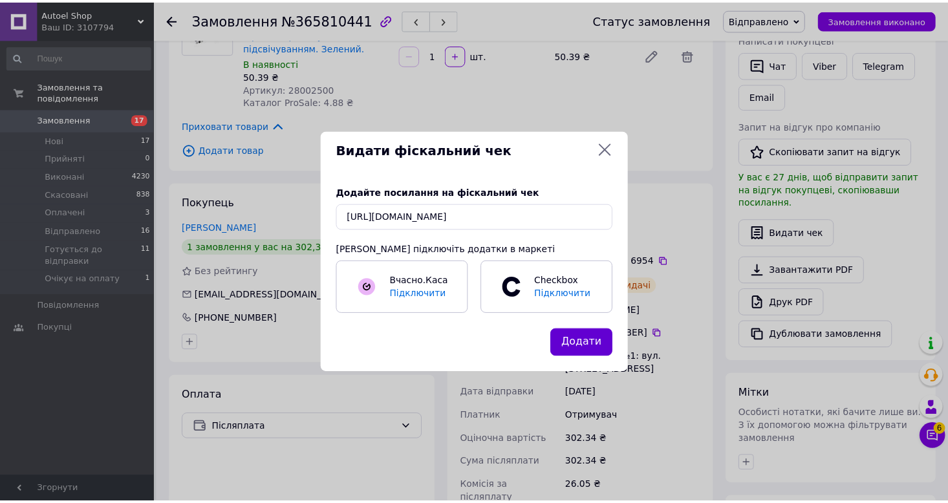
scroll to position [0, 0]
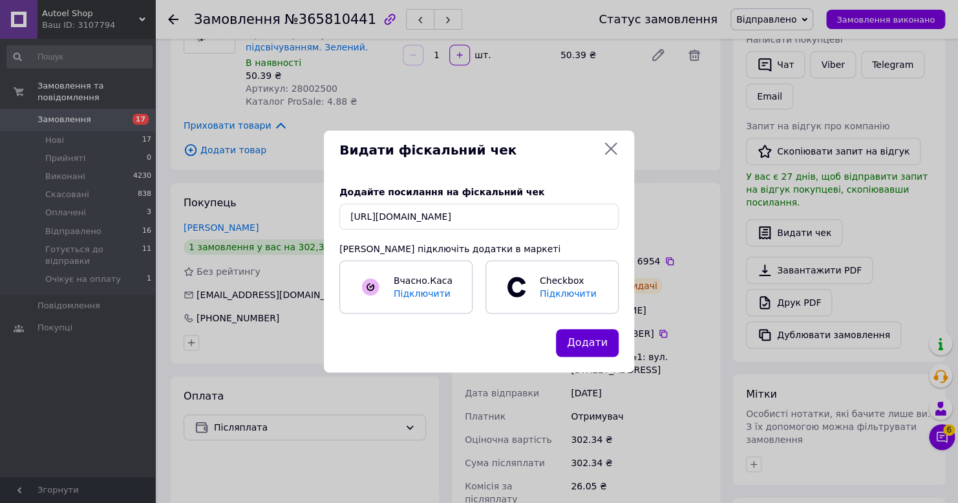
click at [580, 345] on button "Додати" at bounding box center [587, 343] width 63 height 28
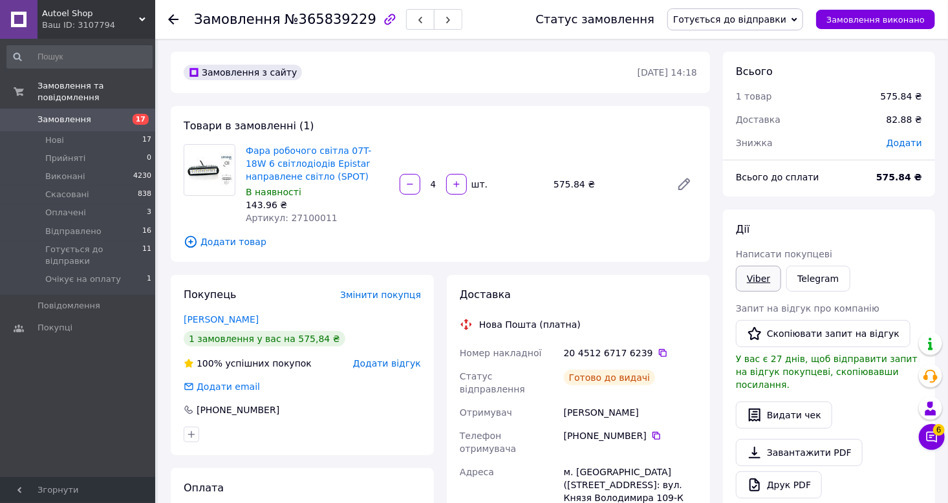
click at [758, 288] on link "Viber" at bounding box center [758, 279] width 45 height 26
drag, startPoint x: 932, startPoint y: 220, endPoint x: 936, endPoint y: 209, distance: 12.3
click at [934, 213] on div "Дії Написати покупцеві Viber Telegram Запит на відгук про компанію   Скопіювати…" at bounding box center [829, 376] width 212 height 334
click at [326, 24] on span "№365839229" at bounding box center [330, 20] width 92 height 16
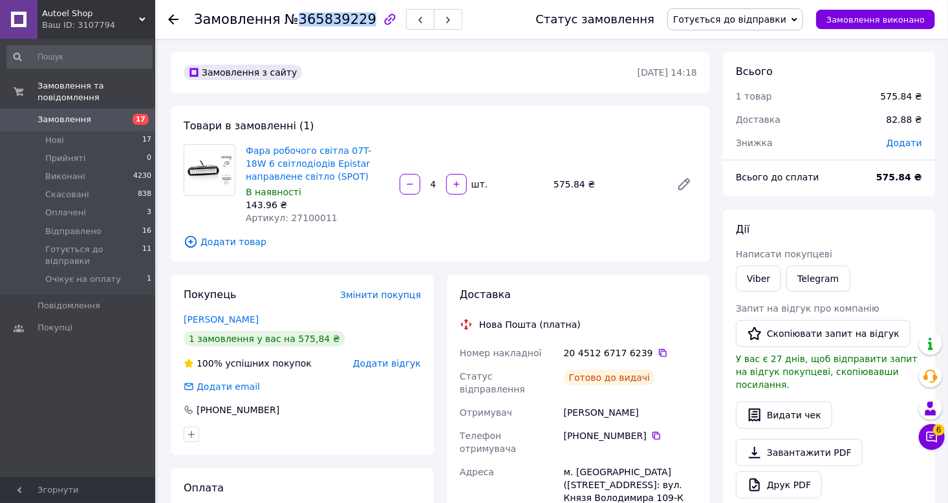
copy span "365839229"
click at [645, 345] on div "20 4512 6717 6239" at bounding box center [630, 352] width 138 height 23
click at [657, 355] on icon at bounding box center [662, 353] width 10 height 10
drag, startPoint x: 597, startPoint y: 406, endPoint x: 564, endPoint y: 411, distance: 34.0
click at [564, 411] on div "Березюк Олександр" at bounding box center [630, 412] width 138 height 23
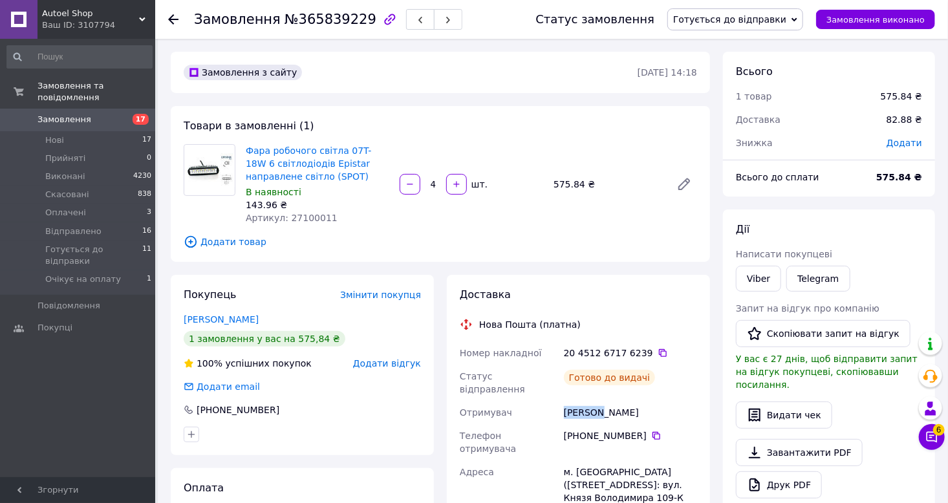
copy div "Березюк"
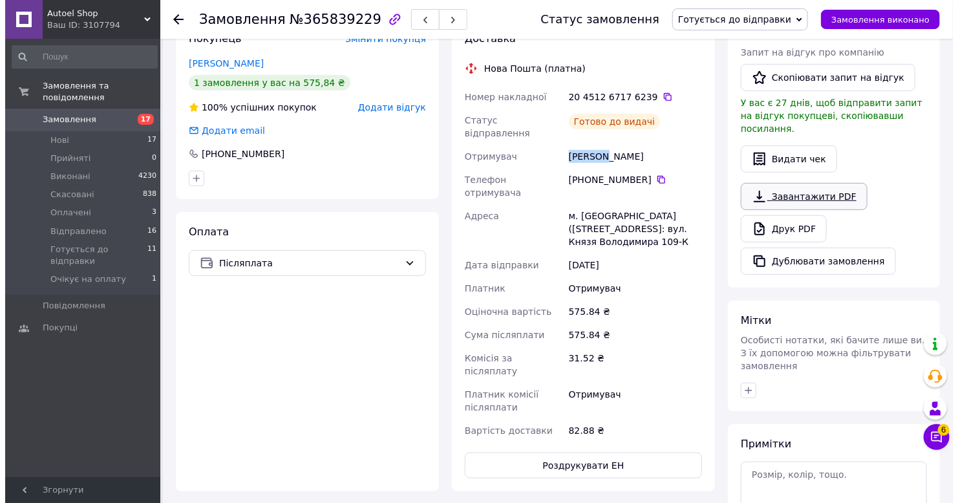
scroll to position [259, 0]
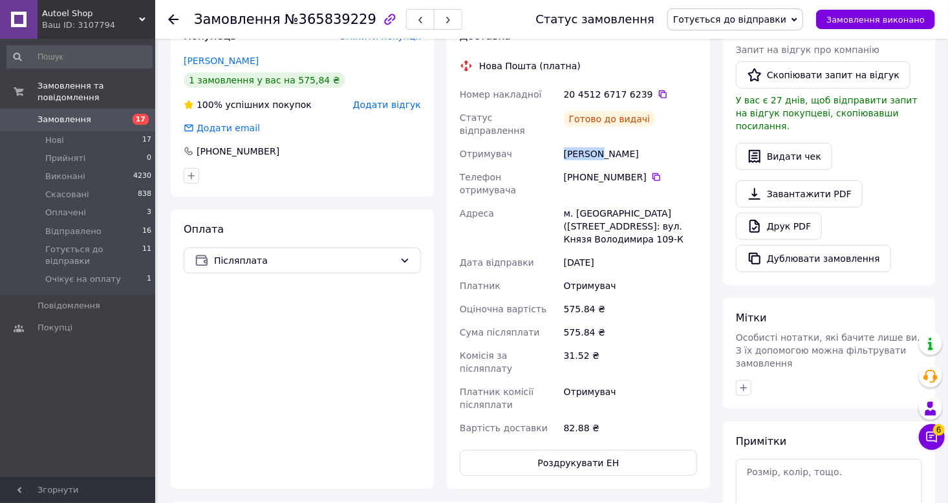
click at [742, 19] on span "Готується до відправки" at bounding box center [729, 19] width 113 height 10
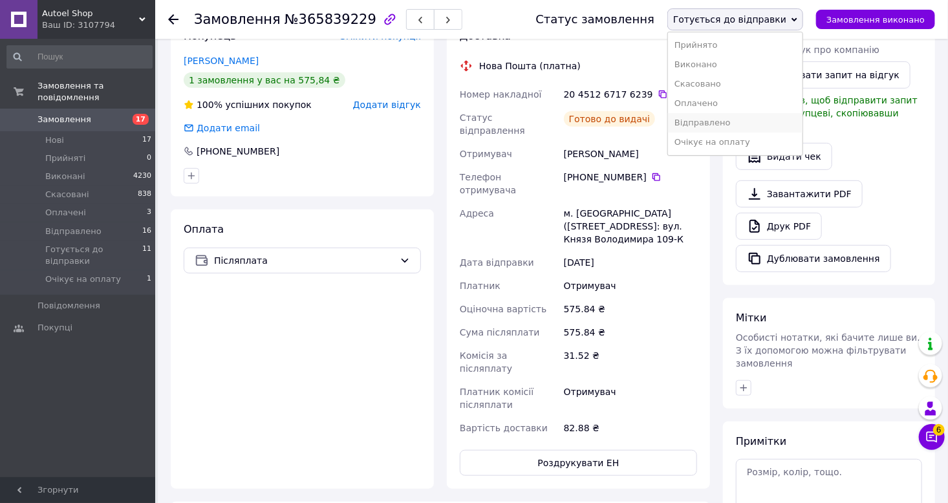
click at [722, 121] on li "Відправлено" at bounding box center [735, 122] width 134 height 19
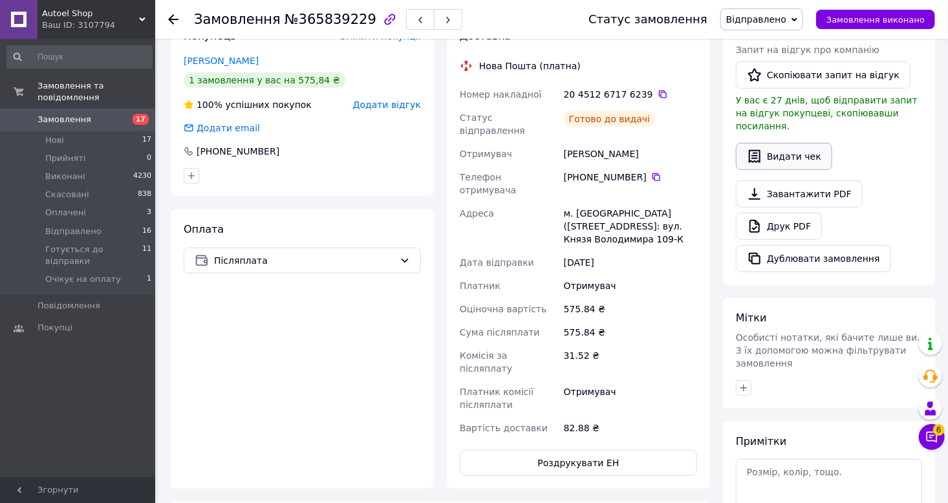
click at [803, 145] on button "Видати чек" at bounding box center [784, 156] width 96 height 27
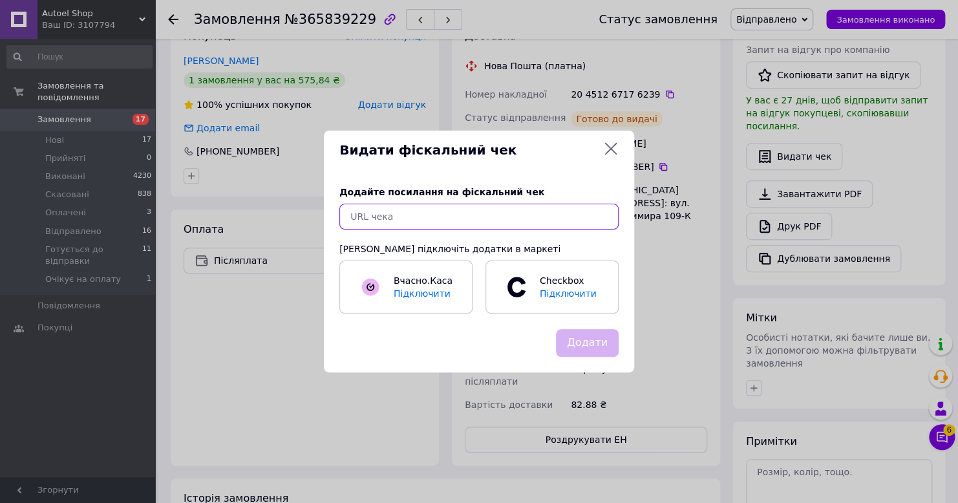
click at [513, 217] on input "text" at bounding box center [478, 217] width 279 height 26
paste input "https://cabinet.tax.gov.ua/cashregs/check?mac=null&date=20251012&time=22:32:10&…"
type input "https://cabinet.tax.gov.ua/cashregs/check?mac=null&date=20251012&time=22:32:10&…"
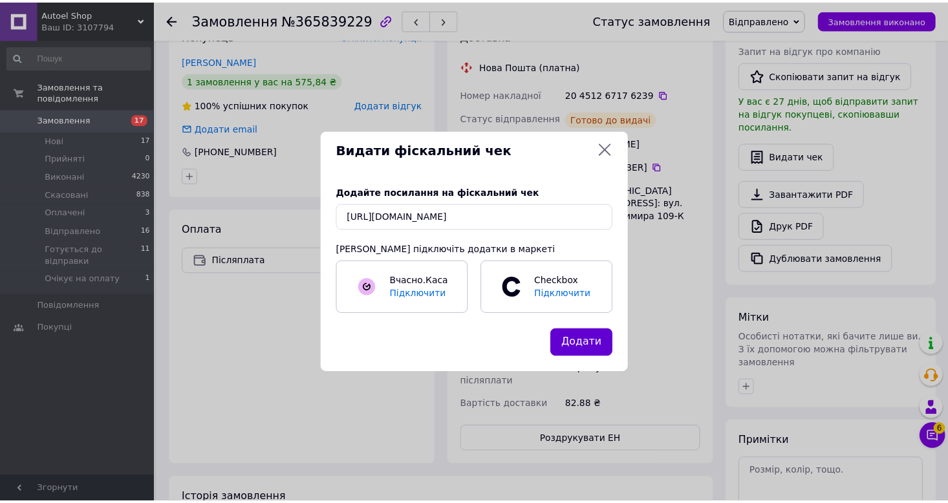
scroll to position [0, 0]
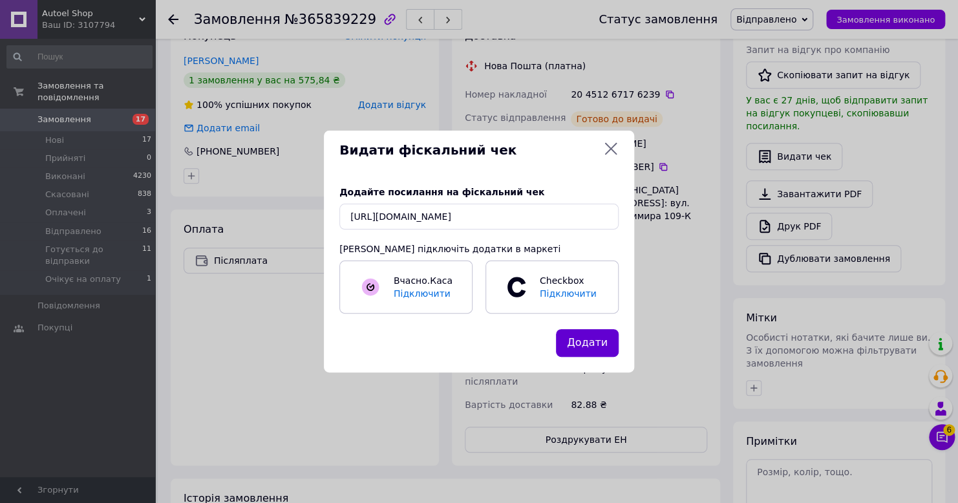
click at [593, 343] on button "Додати" at bounding box center [587, 343] width 63 height 28
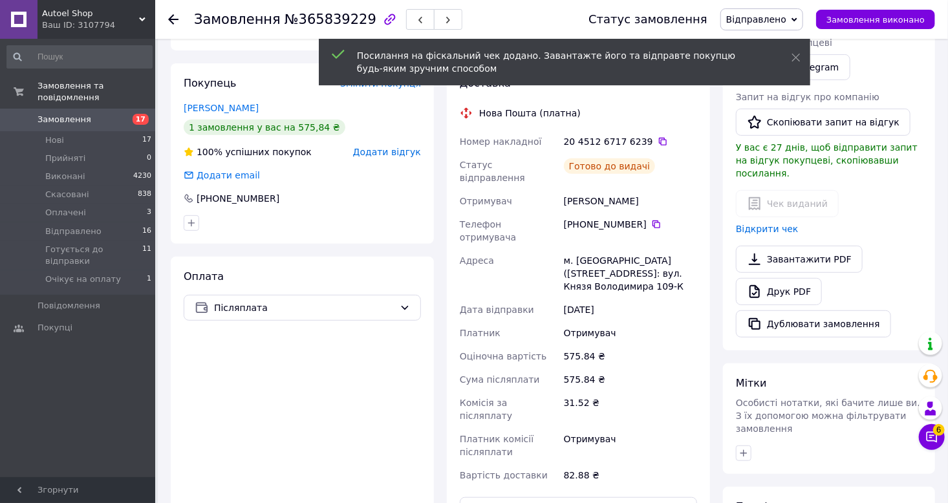
scroll to position [194, 0]
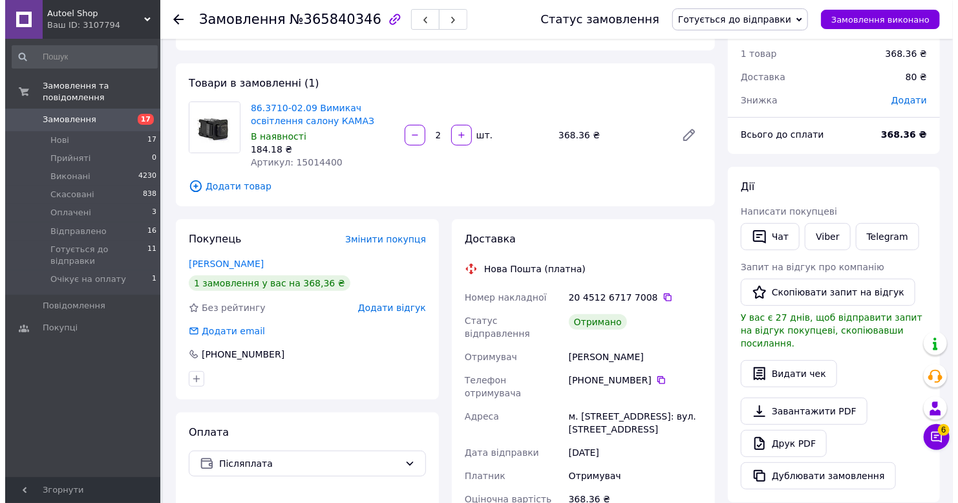
scroll to position [65, 0]
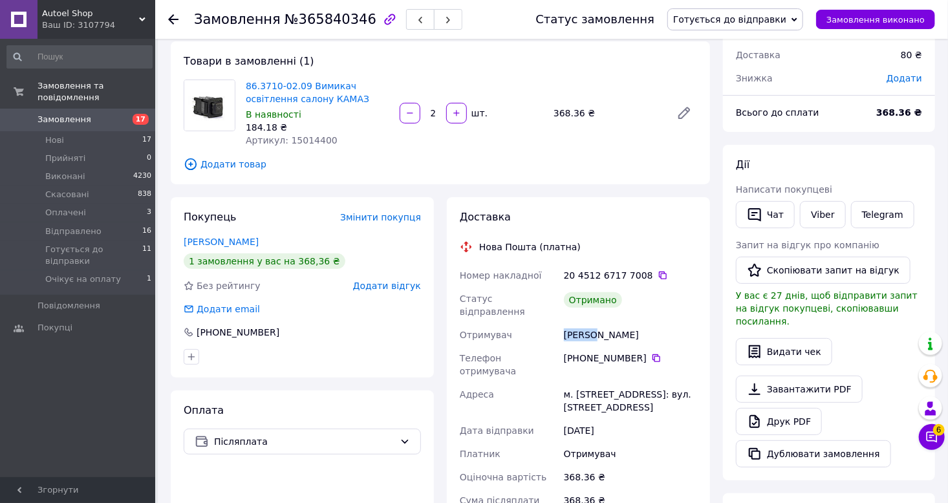
drag, startPoint x: 592, startPoint y: 326, endPoint x: 565, endPoint y: 323, distance: 27.3
click at [565, 323] on div "[PERSON_NAME]" at bounding box center [630, 334] width 138 height 23
copy div "[PERSON_NAME]"
click at [736, 24] on span "Готується до відправки" at bounding box center [729, 19] width 113 height 10
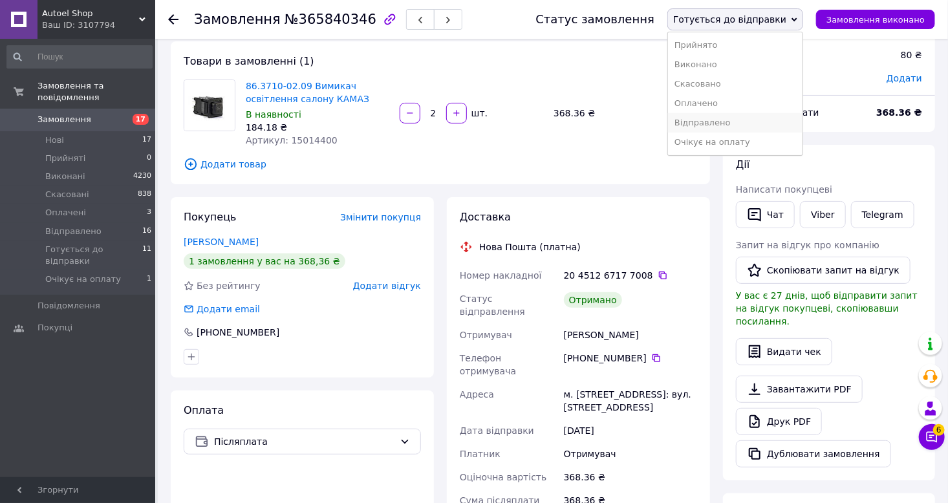
click at [735, 127] on li "Відправлено" at bounding box center [735, 122] width 134 height 19
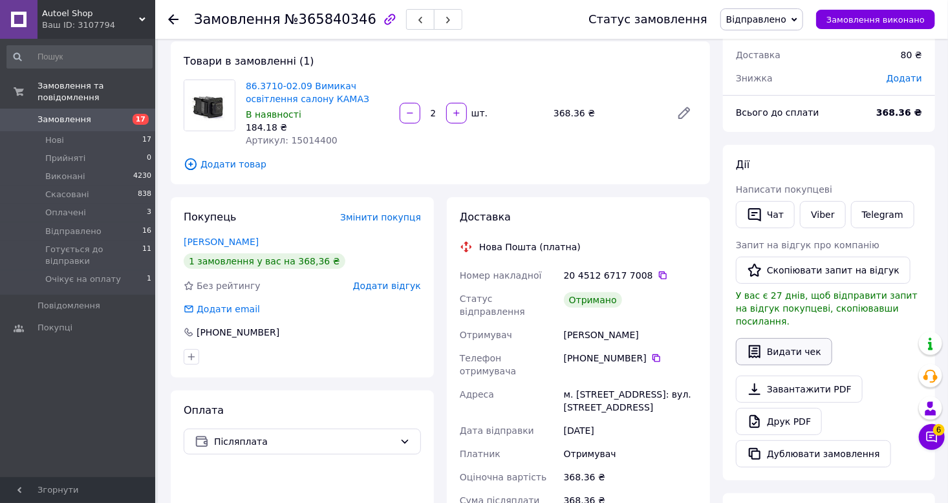
click at [780, 345] on button "Видати чек" at bounding box center [784, 351] width 96 height 27
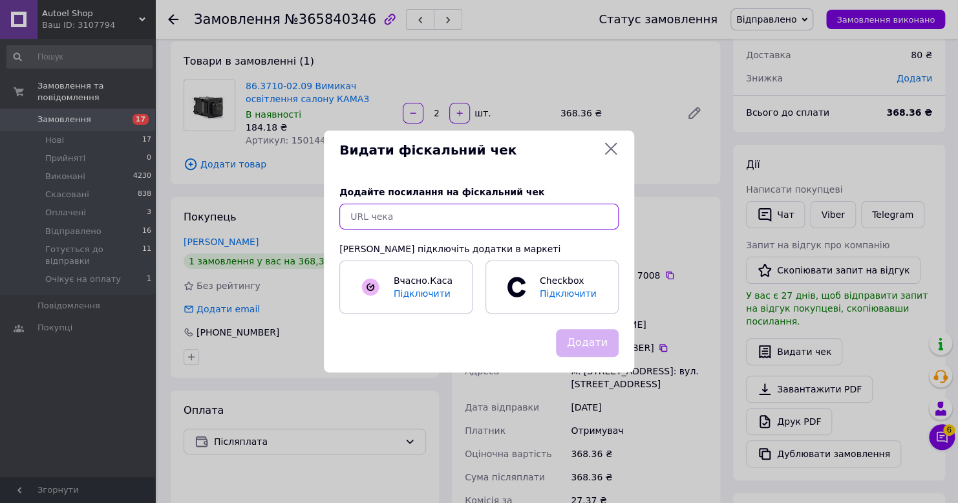
click at [429, 228] on input "text" at bounding box center [478, 217] width 279 height 26
paste input "[URL][DOMAIN_NAME]"
type input "[URL][DOMAIN_NAME]"
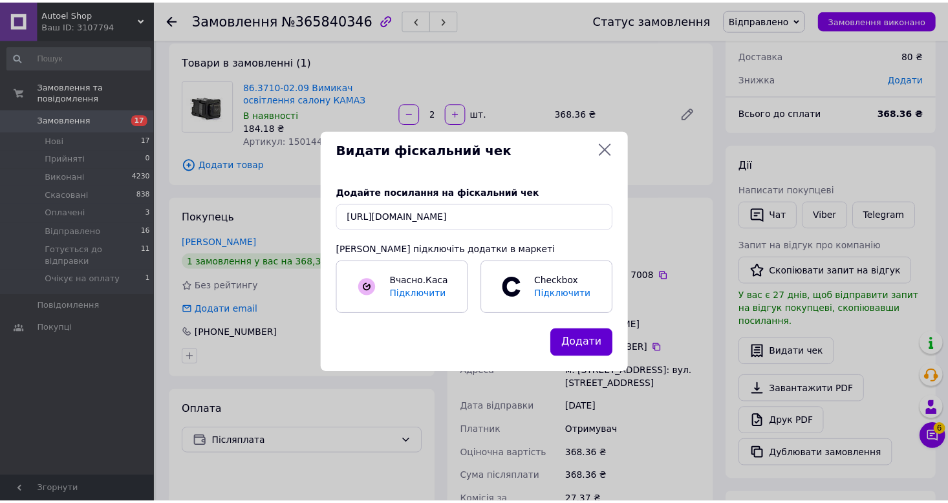
scroll to position [0, 0]
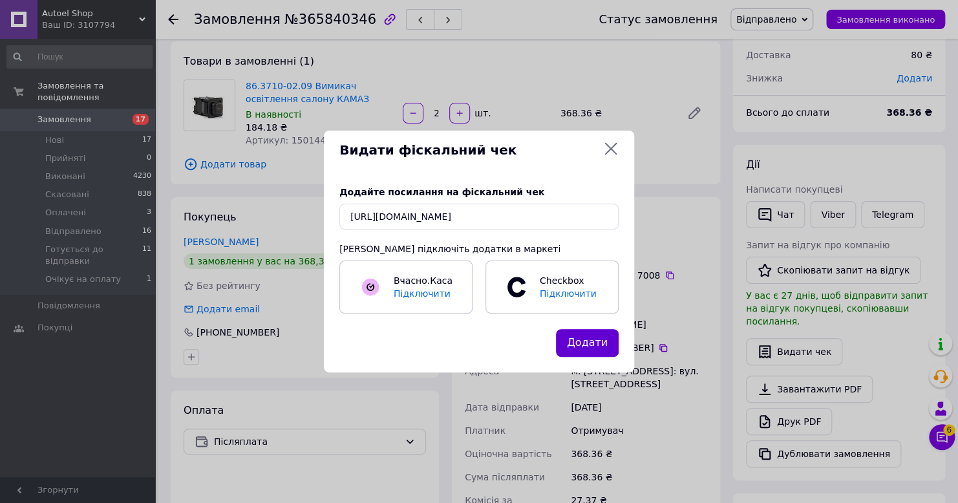
click at [609, 352] on button "Додати" at bounding box center [587, 343] width 63 height 28
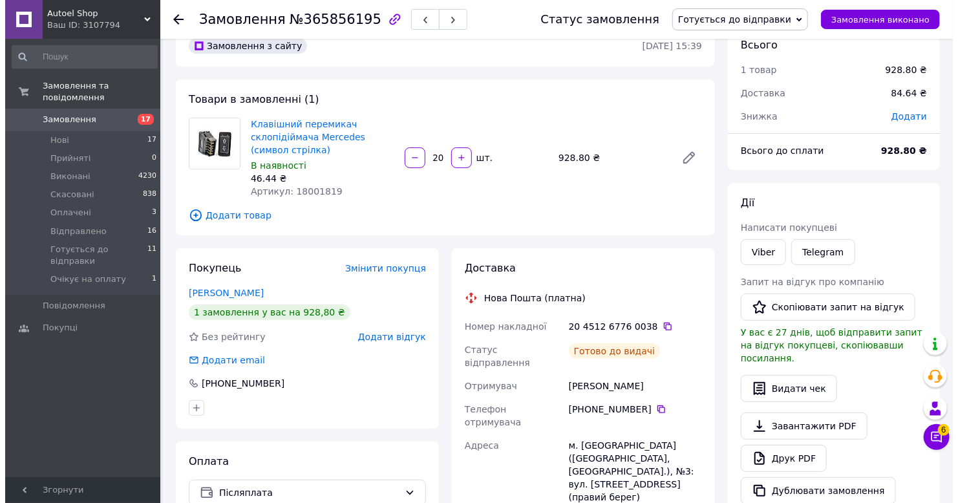
scroll to position [65, 0]
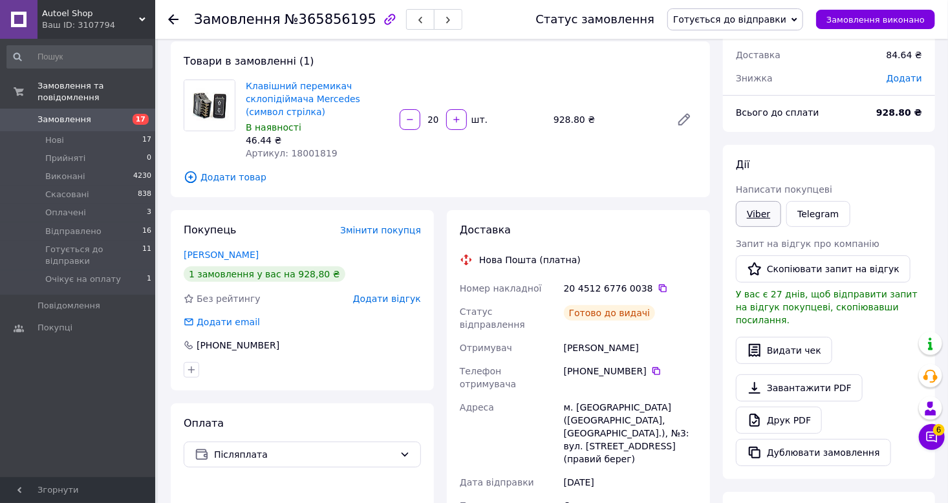
click at [763, 213] on link "Viber" at bounding box center [758, 214] width 45 height 26
click at [328, 26] on span "№365856195" at bounding box center [330, 20] width 92 height 16
copy span "365856195"
click at [657, 289] on icon at bounding box center [662, 288] width 10 height 10
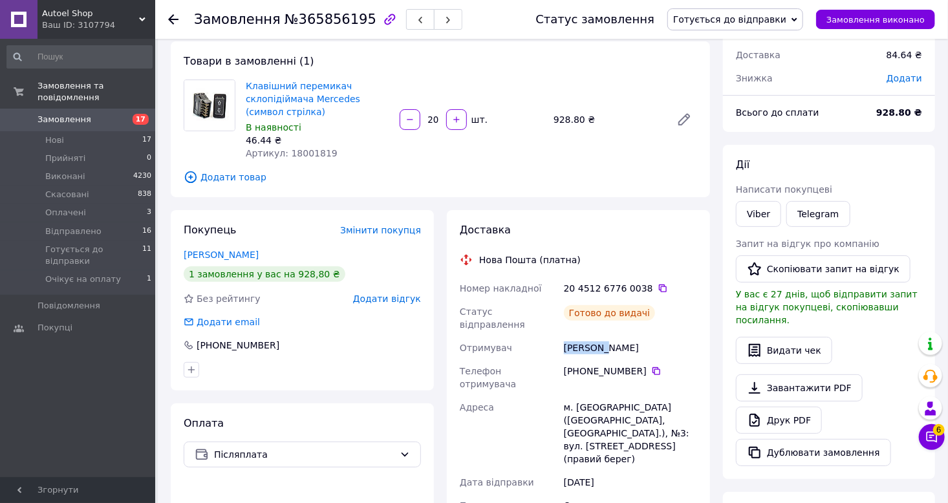
drag, startPoint x: 604, startPoint y: 340, endPoint x: 564, endPoint y: 334, distance: 39.9
click at [564, 336] on div "Омельчак Дмитро" at bounding box center [630, 347] width 138 height 23
copy div "Омельчак"
click at [730, 23] on span "Готується до відправки" at bounding box center [729, 19] width 113 height 10
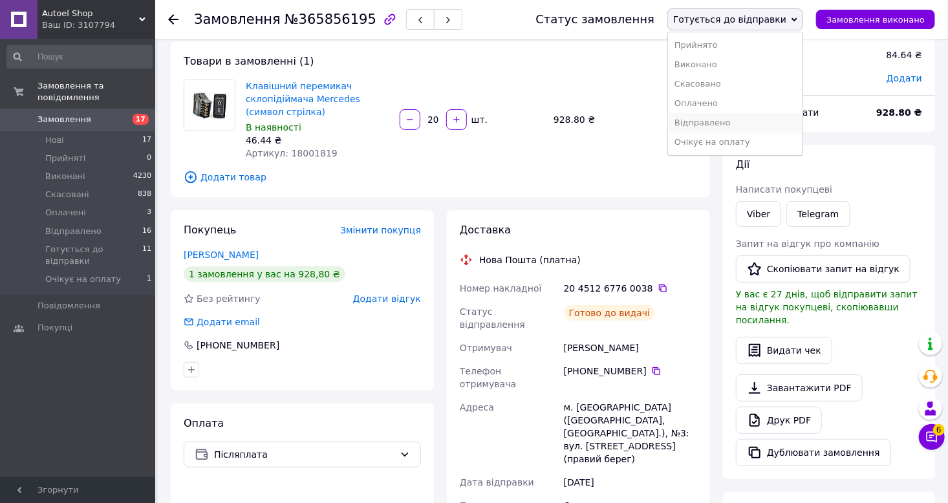
click at [740, 120] on li "Відправлено" at bounding box center [735, 122] width 134 height 19
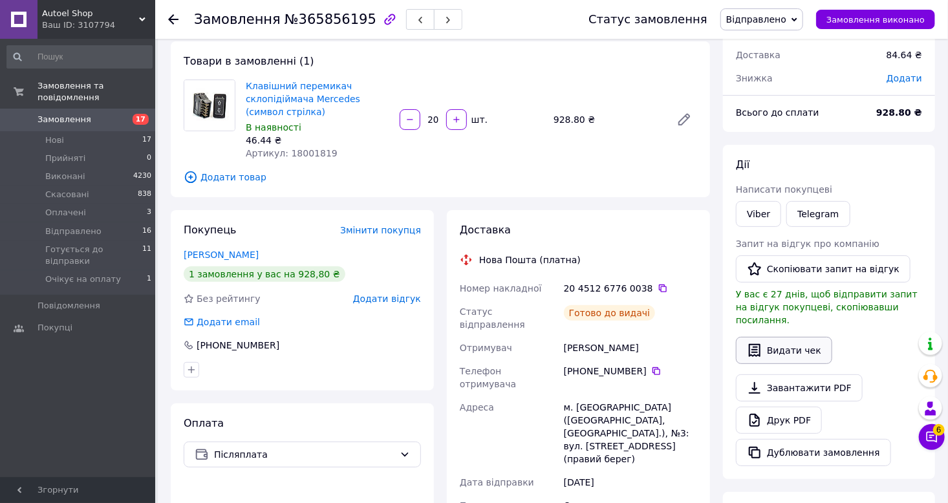
click at [794, 337] on button "Видати чек" at bounding box center [784, 350] width 96 height 27
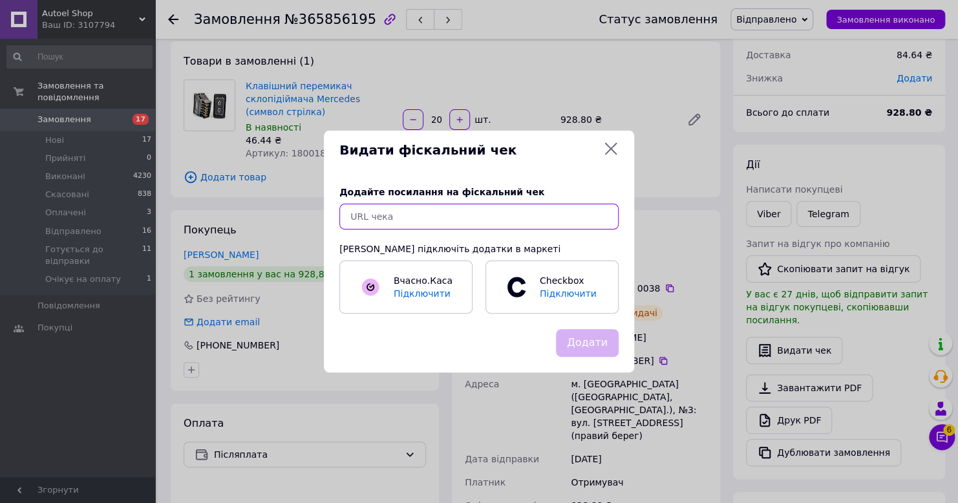
click at [416, 217] on input "text" at bounding box center [478, 217] width 279 height 26
paste input "https://cabinet.tax.gov.ua/cashregs/check?mac=null&date=20251012&time=22:34:53&…"
type input "https://cabinet.tax.gov.ua/cashregs/check?mac=null&date=20251012&time=22:34:53&…"
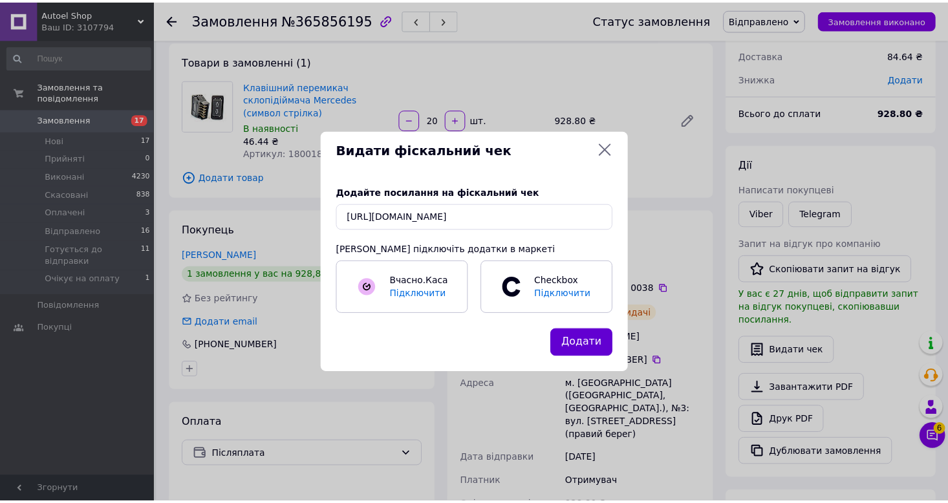
scroll to position [0, 0]
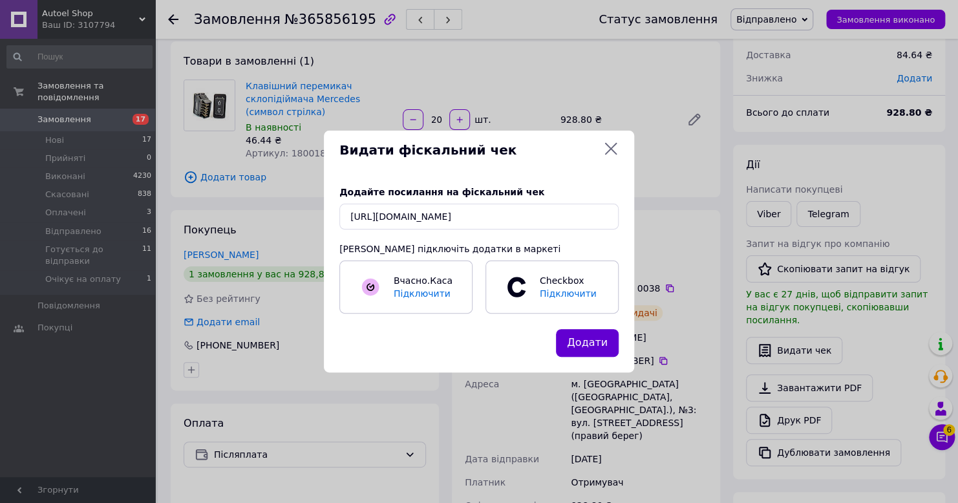
click at [583, 345] on button "Додати" at bounding box center [587, 343] width 63 height 28
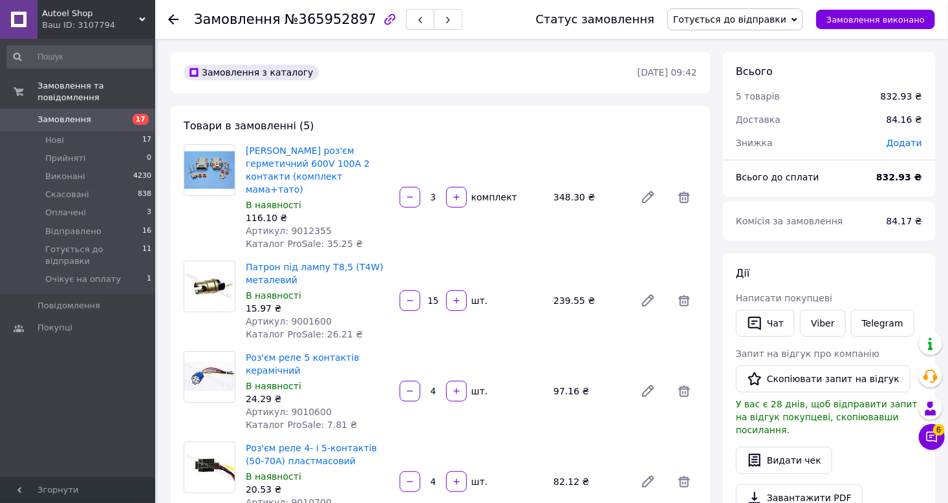
click at [719, 24] on span "Готується до відправки" at bounding box center [729, 19] width 113 height 10
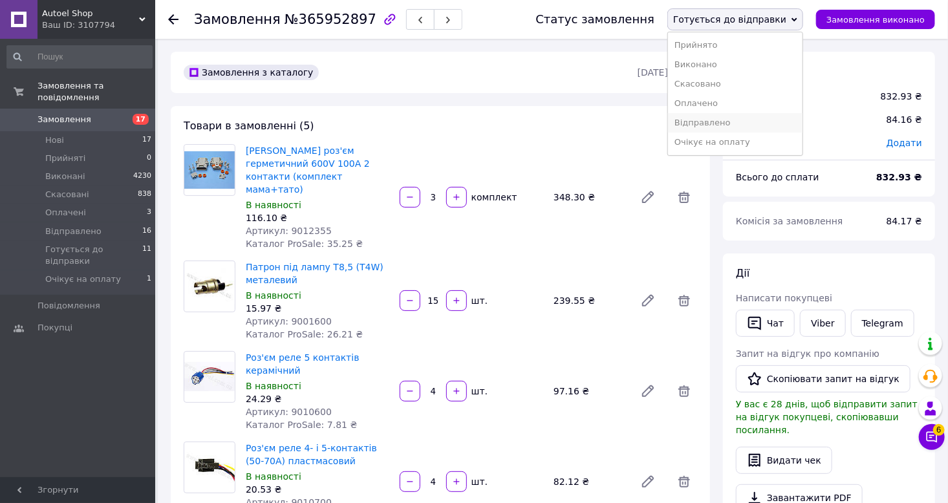
click at [728, 128] on li "Відправлено" at bounding box center [735, 122] width 134 height 19
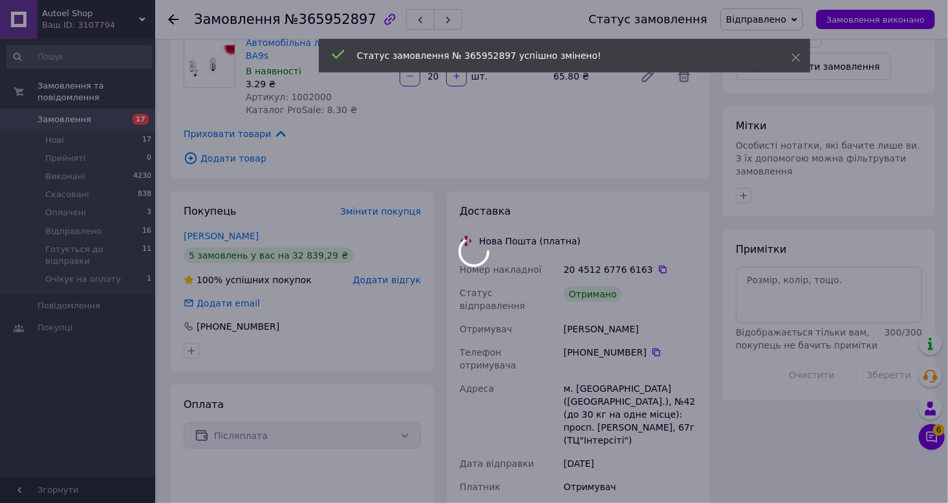
scroll to position [517, 0]
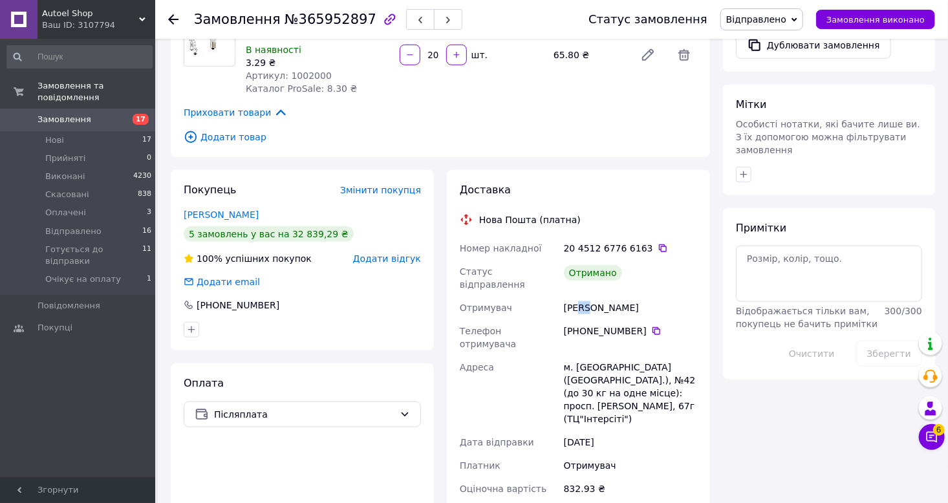
drag, startPoint x: 588, startPoint y: 273, endPoint x: 579, endPoint y: 275, distance: 9.8
click at [579, 296] on div "[PERSON_NAME]" at bounding box center [630, 307] width 138 height 23
drag, startPoint x: 592, startPoint y: 272, endPoint x: 564, endPoint y: 275, distance: 28.0
click at [564, 296] on div "[PERSON_NAME]" at bounding box center [630, 307] width 138 height 23
copy div "Венгер"
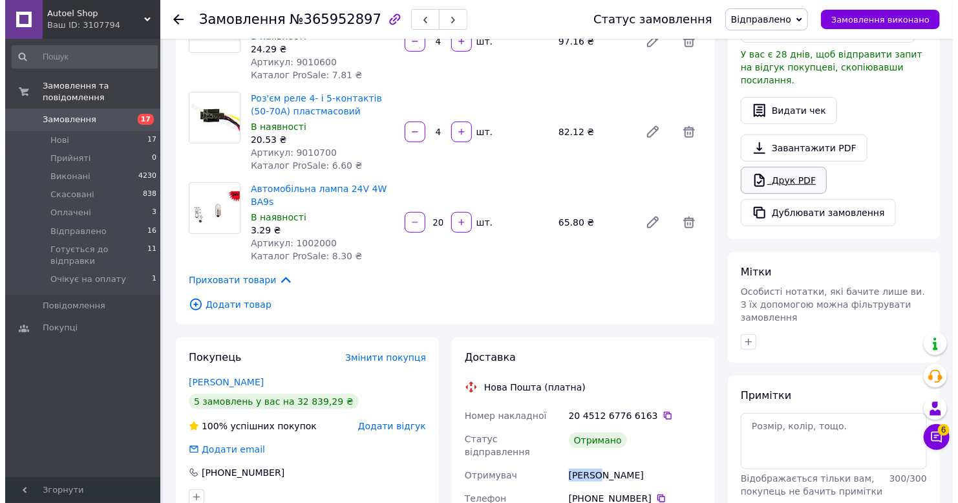
scroll to position [323, 0]
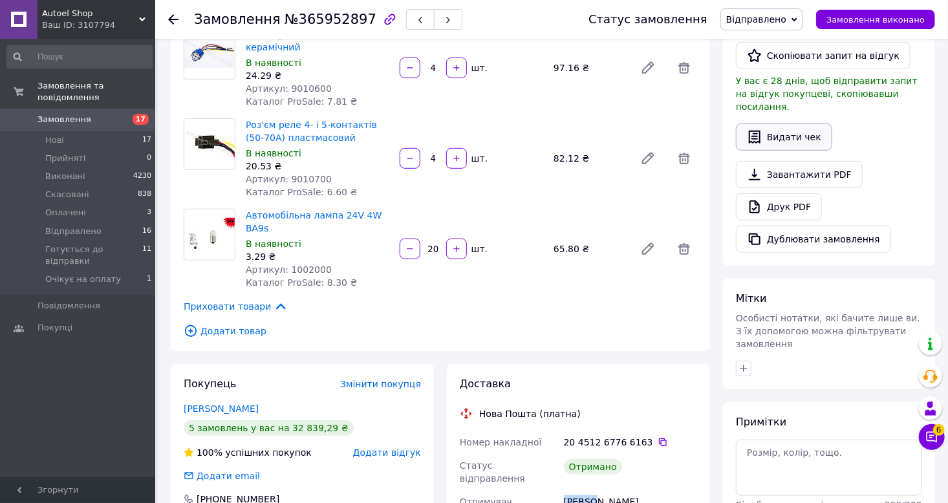
click at [784, 126] on button "Видати чек" at bounding box center [784, 136] width 96 height 27
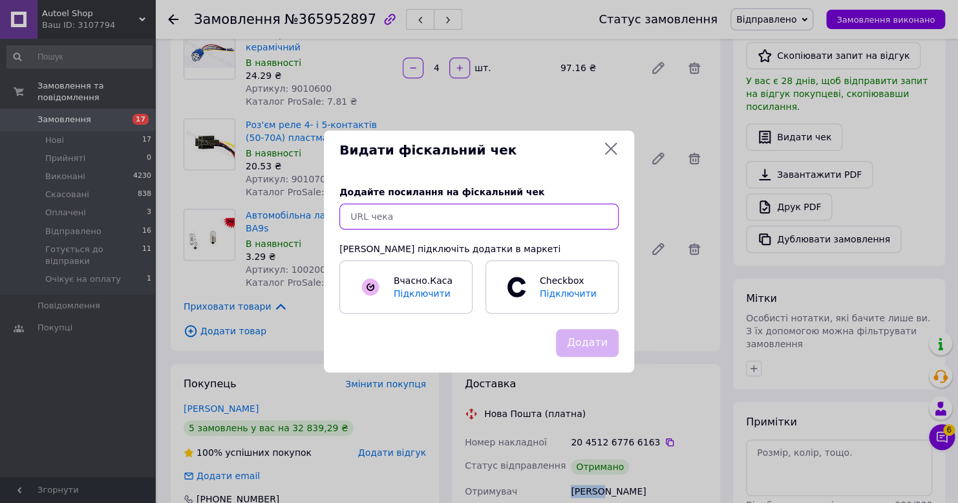
click at [465, 211] on input "text" at bounding box center [478, 217] width 279 height 26
paste input "https://cabinet.tax.gov.ua/cashregs/check?mac=null&date=20251012&time=22:40:31&…"
type input "https://cabinet.tax.gov.ua/cashregs/check?mac=null&date=20251012&time=22:40:31&…"
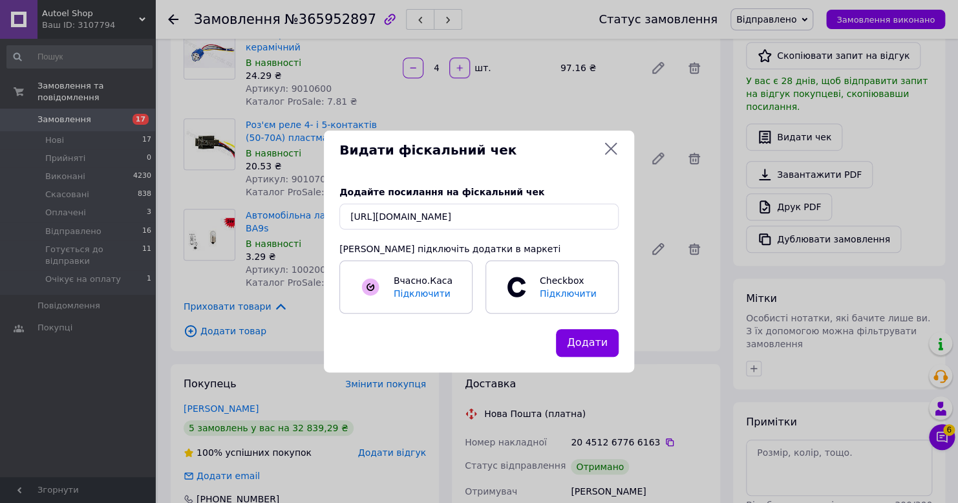
click at [590, 350] on button "Додати" at bounding box center [587, 343] width 63 height 28
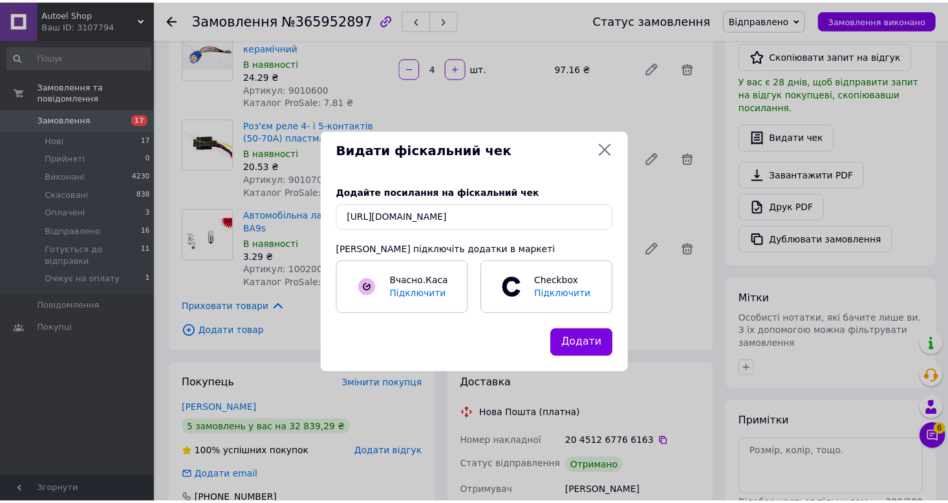
scroll to position [0, 0]
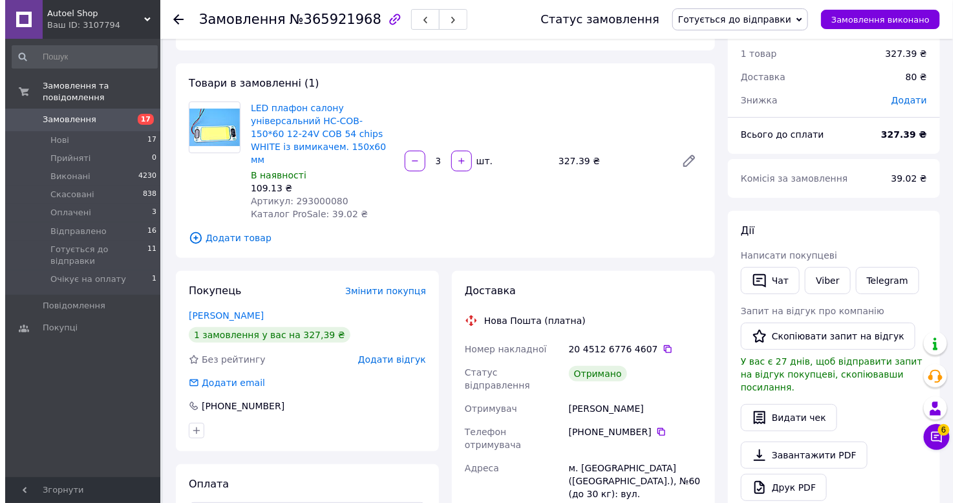
scroll to position [65, 0]
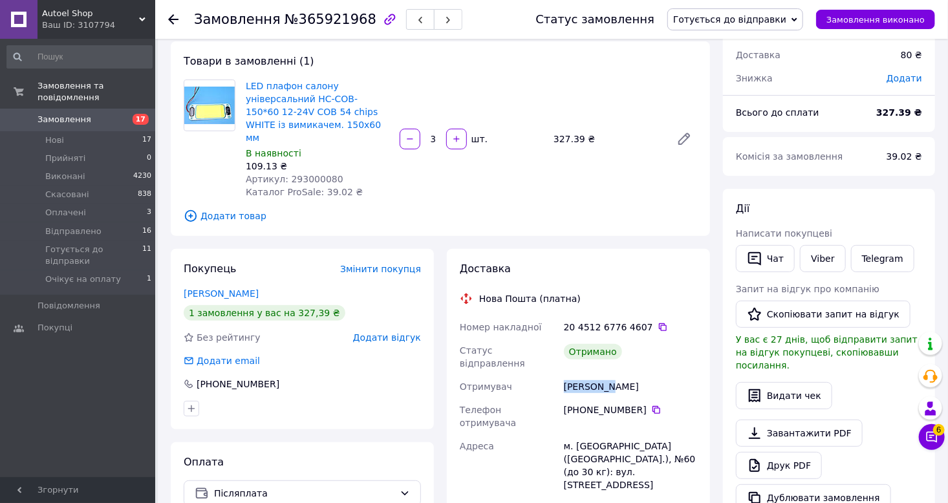
drag, startPoint x: 606, startPoint y: 364, endPoint x: 564, endPoint y: 365, distance: 42.0
click at [564, 375] on div "Копильчак Тарас" at bounding box center [630, 386] width 138 height 23
copy div "Копильчак"
click at [776, 14] on span "Готується до відправки" at bounding box center [729, 19] width 113 height 10
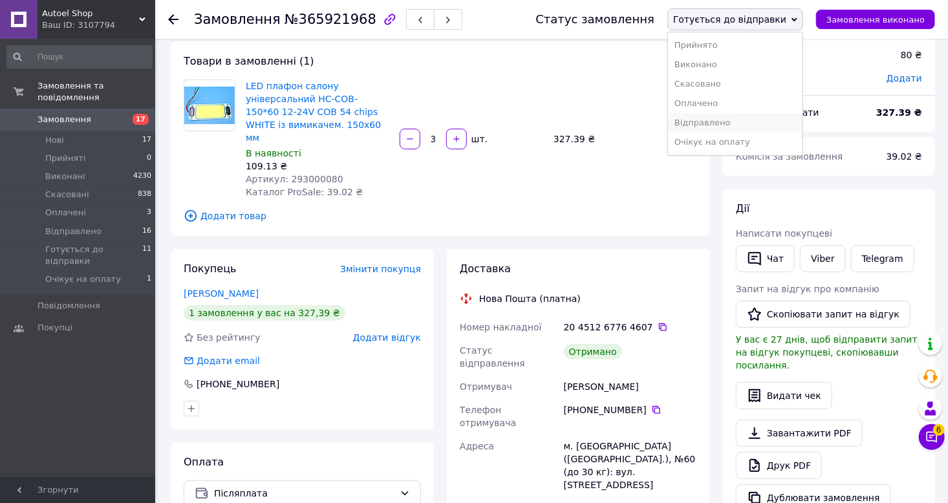
click at [727, 122] on li "Відправлено" at bounding box center [735, 122] width 134 height 19
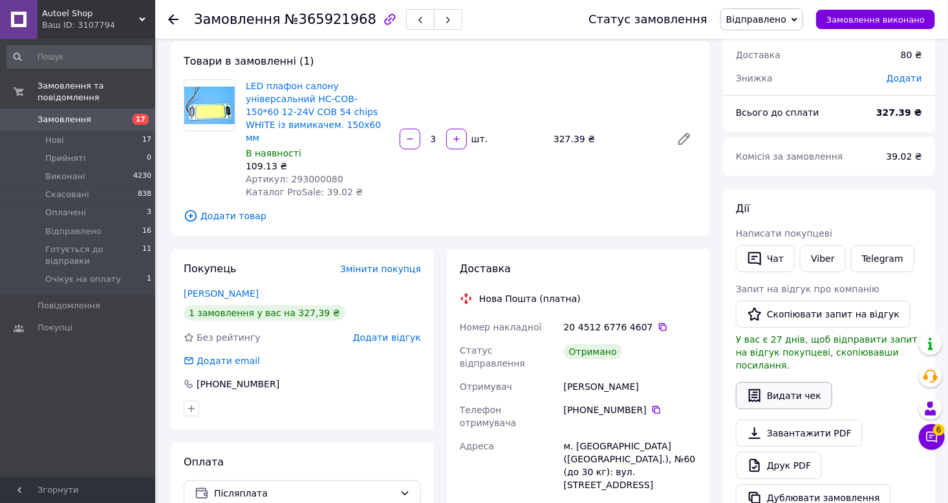
click at [776, 384] on button "Видати чек" at bounding box center [784, 395] width 96 height 27
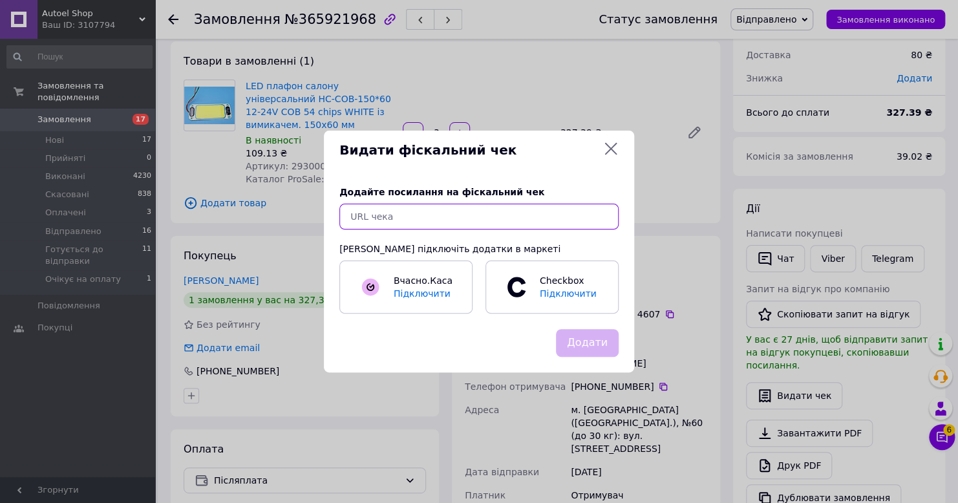
click at [447, 225] on input "text" at bounding box center [478, 217] width 279 height 26
paste input "https://cabinet.tax.gov.ua/cashregs/check?mac=null&date=20251012&time=22:39:25&…"
type input "https://cabinet.tax.gov.ua/cashregs/check?mac=null&date=20251012&time=22:39:25&…"
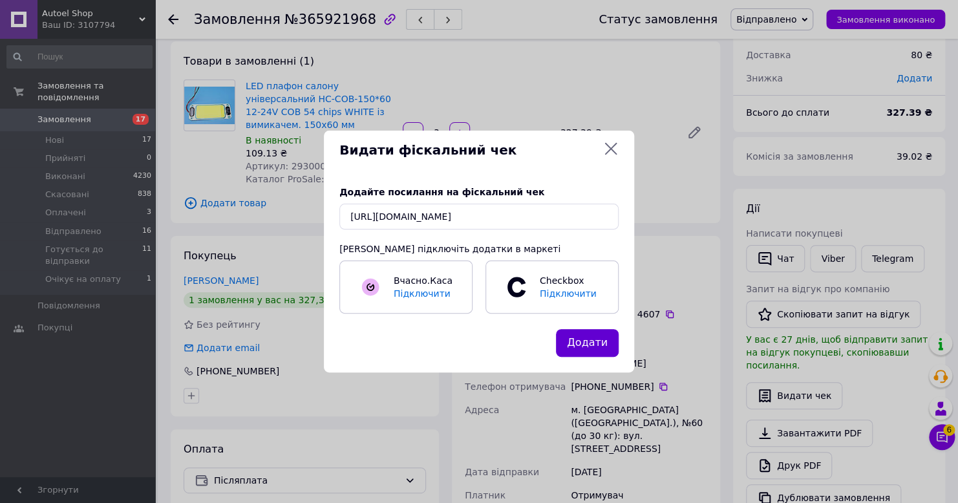
click at [590, 345] on button "Додати" at bounding box center [587, 343] width 63 height 28
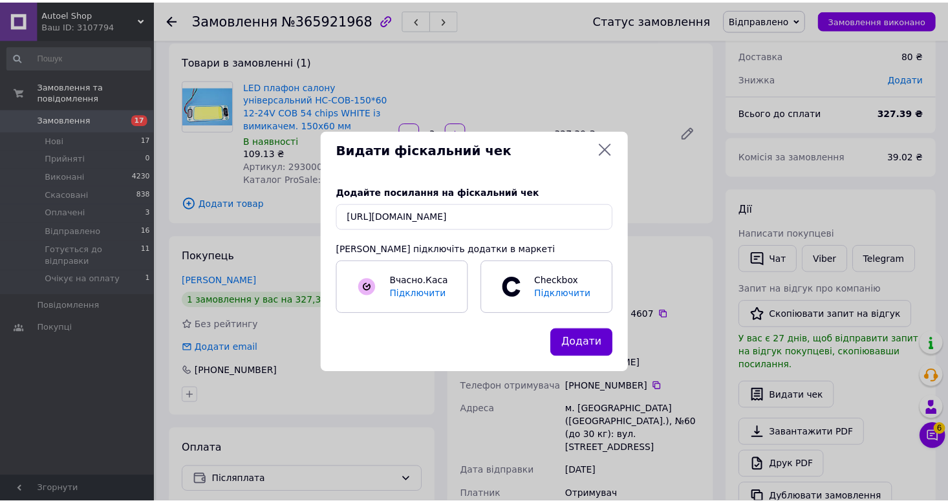
scroll to position [0, 0]
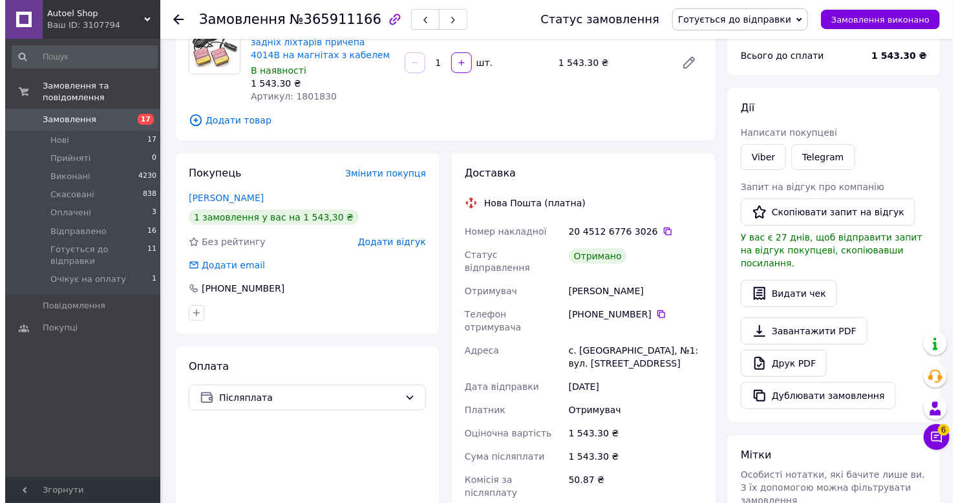
scroll to position [129, 0]
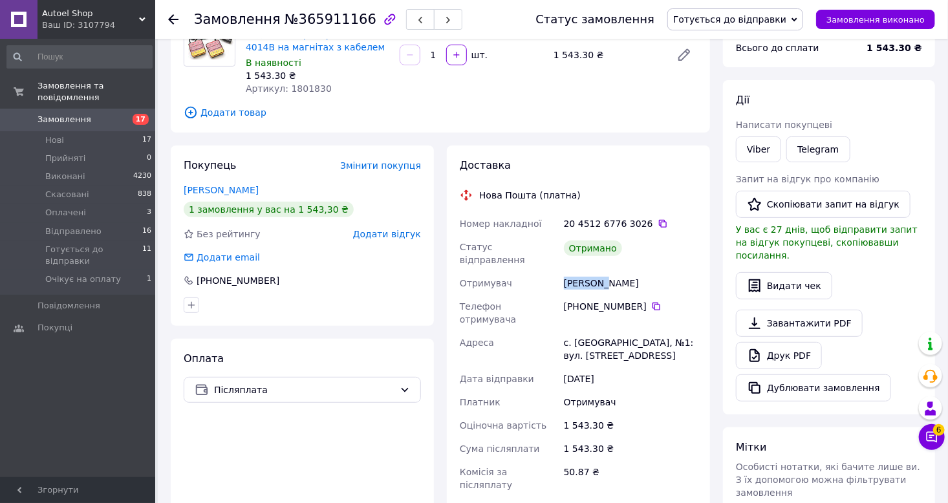
drag, startPoint x: 602, startPoint y: 275, endPoint x: 565, endPoint y: 275, distance: 37.5
click at [565, 275] on div "[PERSON_NAME]" at bounding box center [630, 282] width 138 height 23
copy div "[PERSON_NAME]"
drag, startPoint x: 809, startPoint y: 272, endPoint x: 794, endPoint y: 269, distance: 15.8
click at [809, 272] on button "Видати чек" at bounding box center [784, 285] width 96 height 27
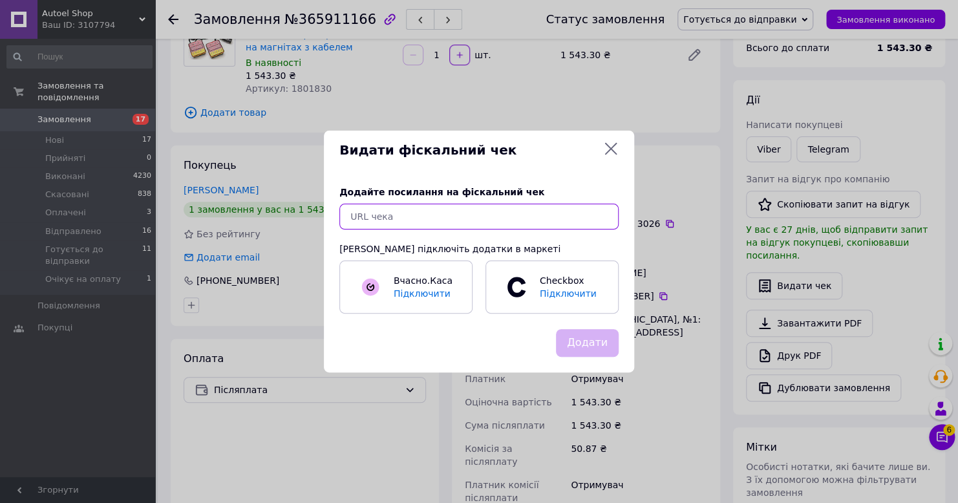
click at [493, 222] on input "text" at bounding box center [478, 217] width 279 height 26
paste input "https://cabinet.tax.gov.ua/cashregs/check?mac=null&date=20251012&time=22:38:21&…"
type input "https://cabinet.tax.gov.ua/cashregs/check?mac=null&date=20251012&time=22:38:21&…"
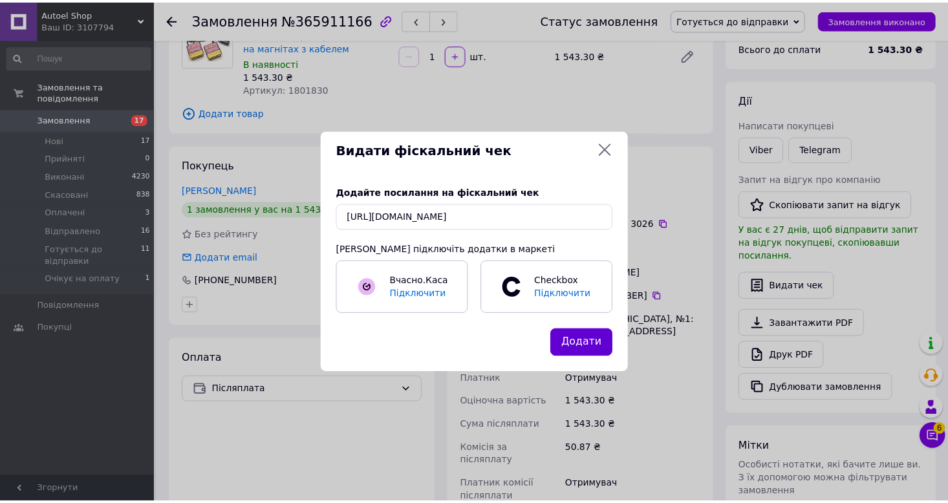
scroll to position [0, 0]
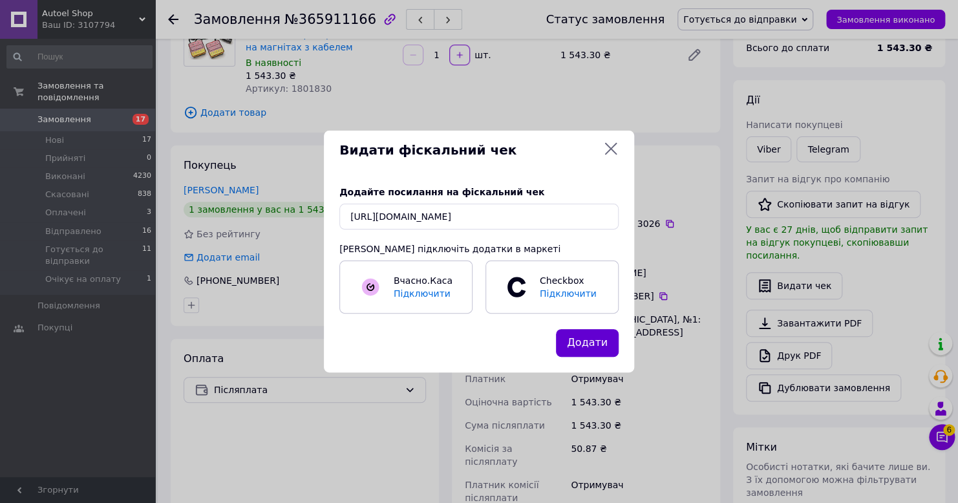
click at [597, 345] on button "Додати" at bounding box center [587, 343] width 63 height 28
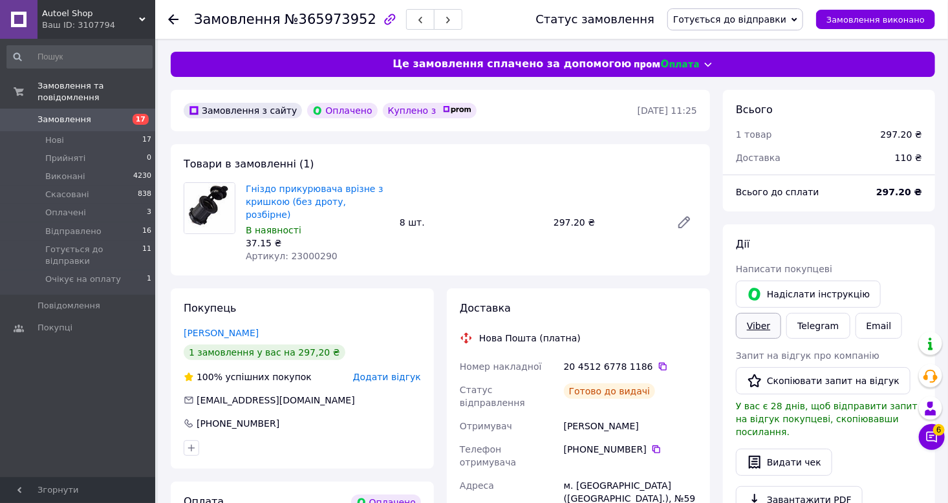
click at [781, 313] on link "Viber" at bounding box center [758, 326] width 45 height 26
click at [316, 21] on span "№365973952" at bounding box center [330, 20] width 92 height 16
copy span "365973952"
click at [659, 363] on icon at bounding box center [663, 367] width 8 height 8
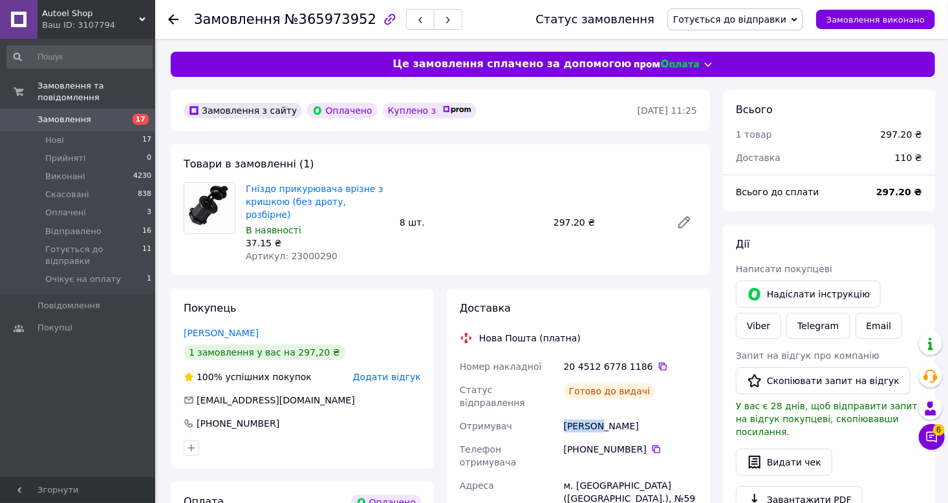
drag, startPoint x: 599, startPoint y: 404, endPoint x: 564, endPoint y: 407, distance: 35.6
click at [564, 414] on div "Веремей Никита" at bounding box center [630, 425] width 138 height 23
copy div "Веремей"
click at [783, 449] on button "Видати чек" at bounding box center [784, 462] width 96 height 27
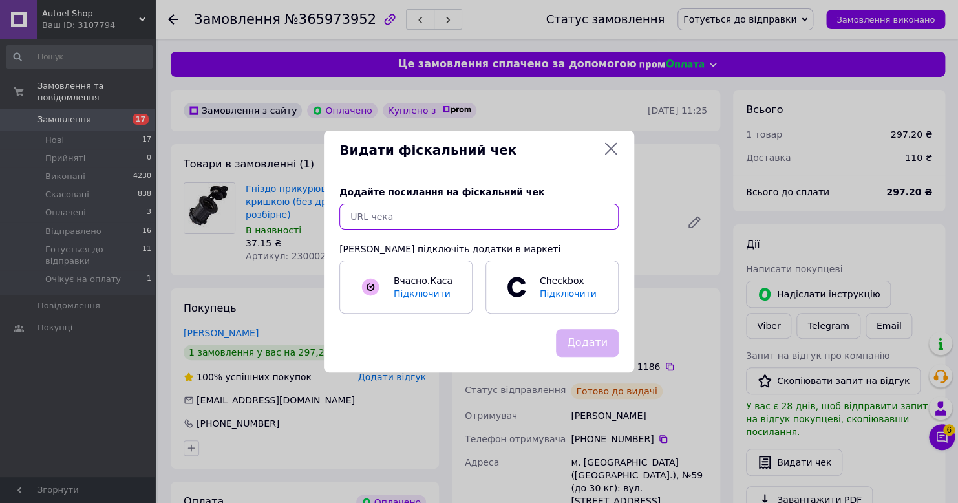
click at [449, 204] on input "text" at bounding box center [478, 217] width 279 height 26
paste input "https://cabinet.tax.gov.ua/cashregs/check?mac=null&date=20251012&time=22:42:11&…"
type input "https://cabinet.tax.gov.ua/cashregs/check?mac=null&date=20251012&time=22:42:11&…"
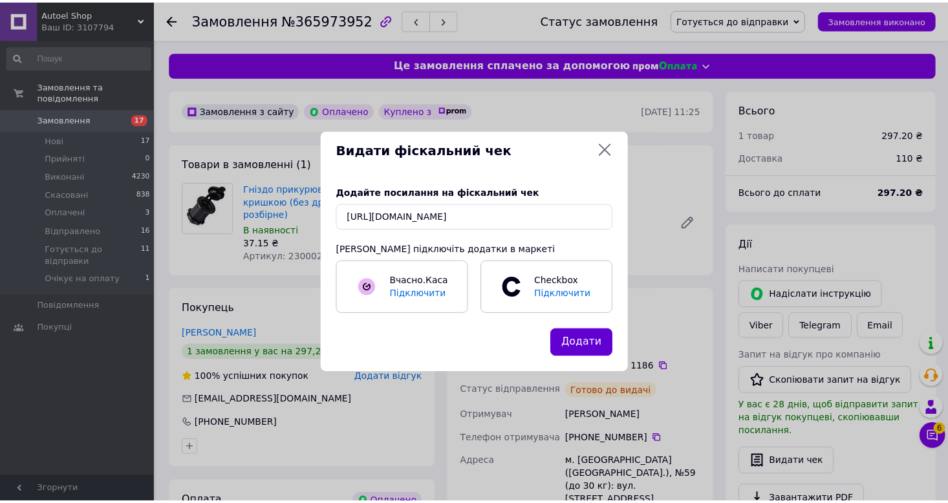
scroll to position [0, 0]
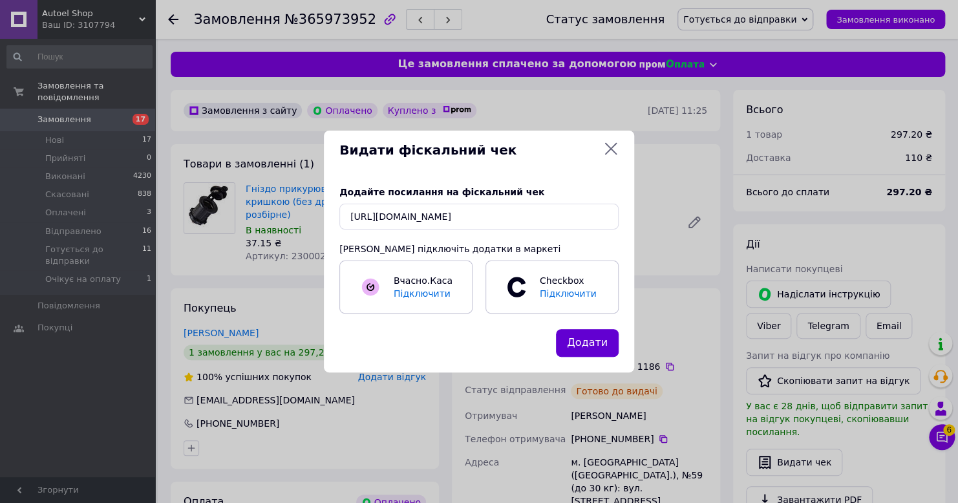
click at [580, 335] on button "Додати" at bounding box center [587, 343] width 63 height 28
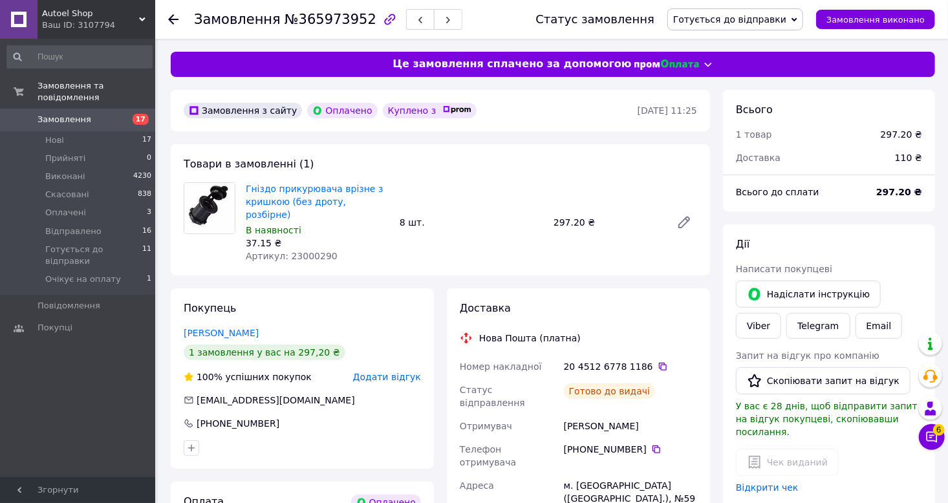
click at [760, 33] on div "Статус замовлення Готується до відправки Прийнято Виконано Скасовано Оплачено В…" at bounding box center [721, 19] width 425 height 39
click at [756, 19] on span "Готується до відправки" at bounding box center [729, 19] width 113 height 10
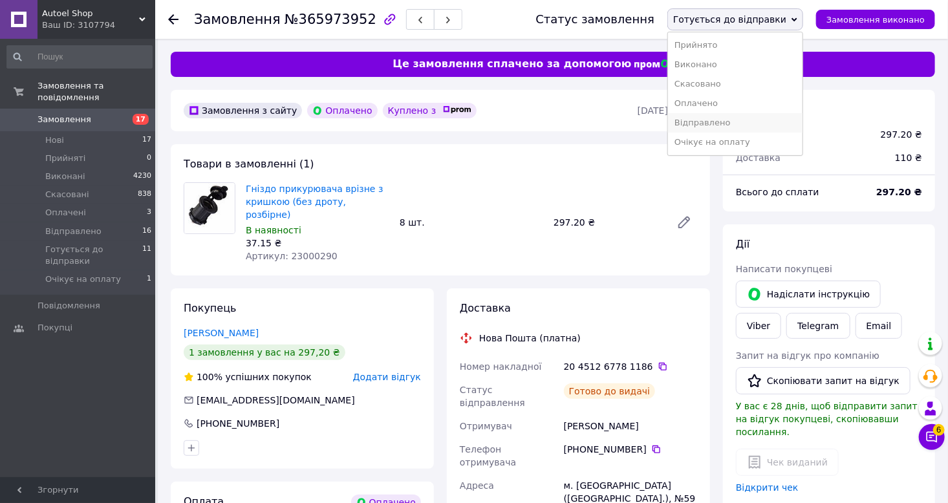
click at [732, 121] on li "Відправлено" at bounding box center [735, 122] width 134 height 19
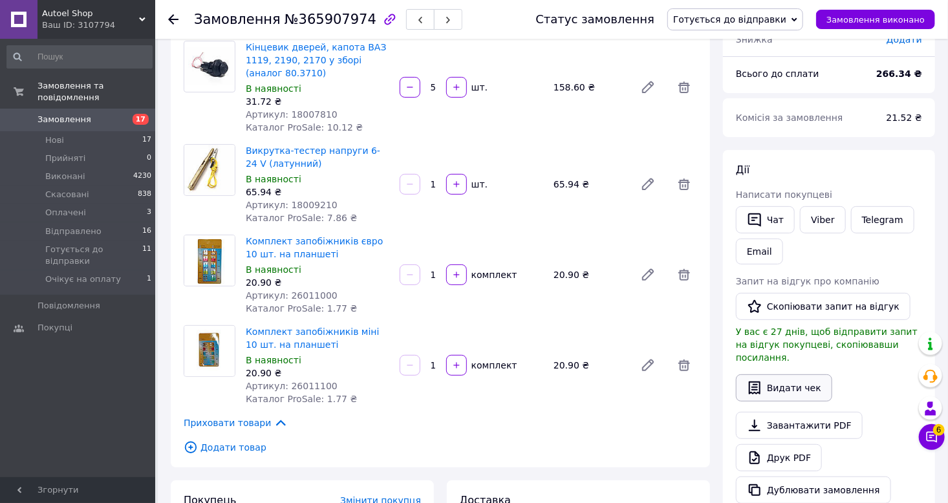
scroll to position [65, 0]
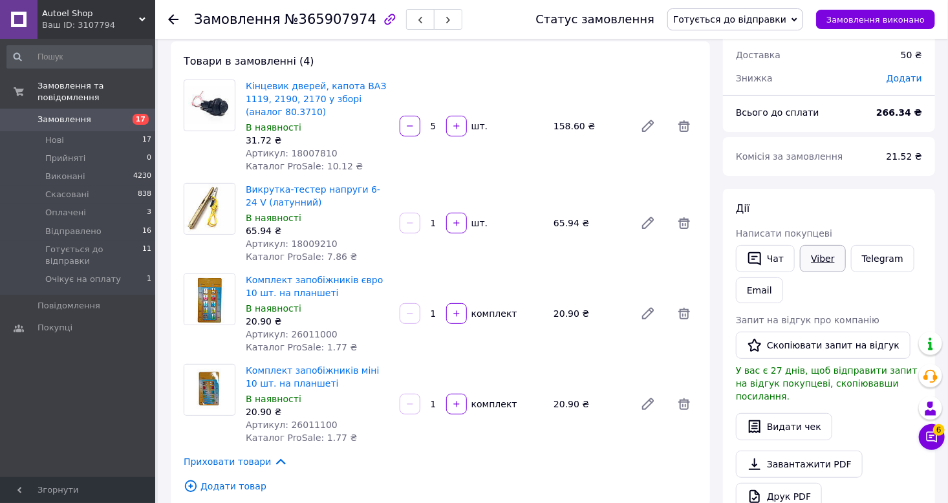
click at [817, 251] on link "Viber" at bounding box center [822, 258] width 45 height 27
click at [314, 23] on span "№365907974" at bounding box center [330, 20] width 92 height 16
copy span "365907974"
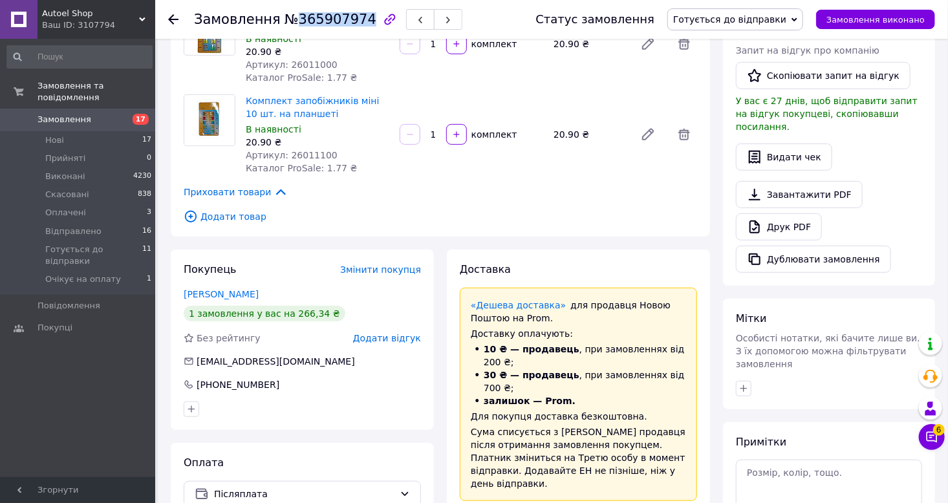
scroll to position [646, 0]
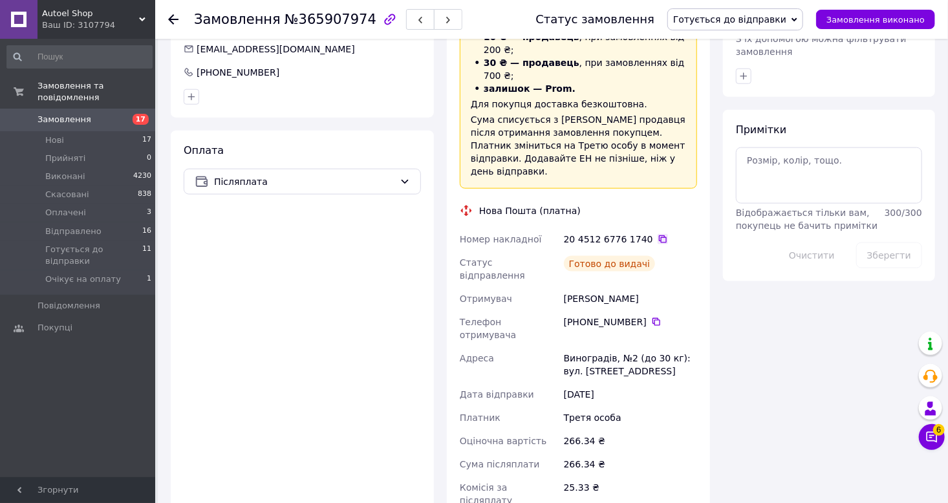
click at [657, 234] on icon at bounding box center [662, 239] width 10 height 10
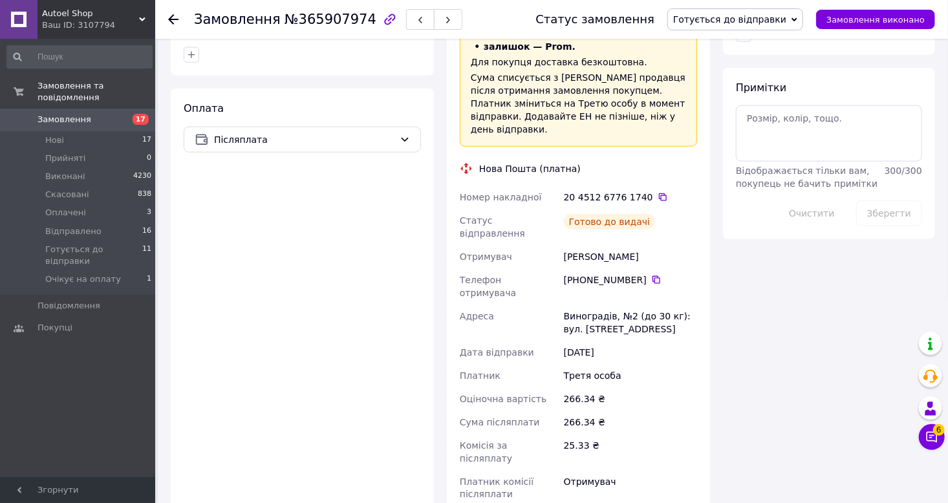
scroll to position [711, 0]
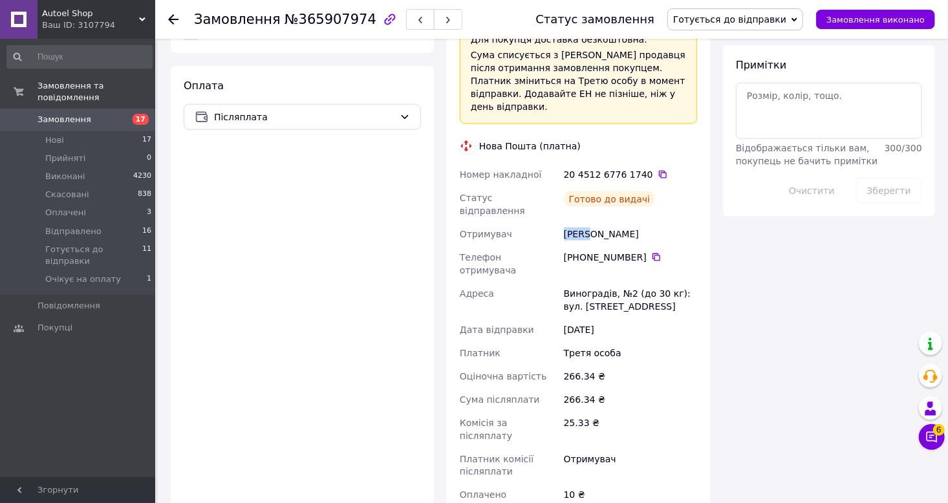
drag, startPoint x: 591, startPoint y: 197, endPoint x: 565, endPoint y: 201, distance: 26.9
click at [565, 222] on div "Свищо Михайло" at bounding box center [630, 233] width 138 height 23
drag, startPoint x: 564, startPoint y: 201, endPoint x: 592, endPoint y: 202, distance: 28.5
click at [592, 222] on div "Свищо Михайло" at bounding box center [630, 233] width 138 height 23
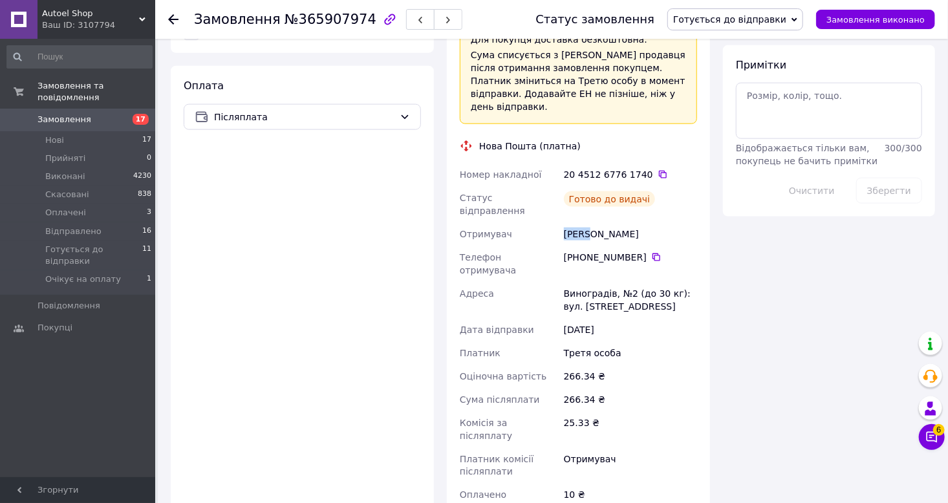
copy div "Свищо"
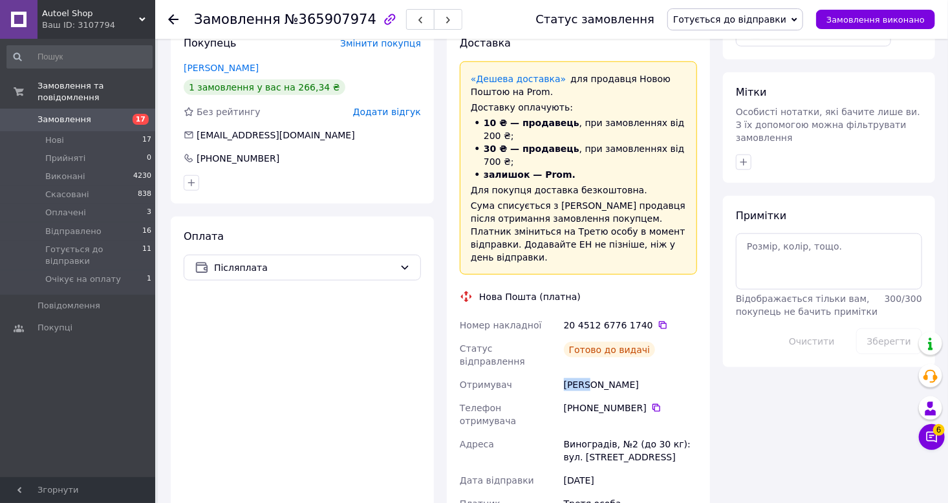
scroll to position [582, 0]
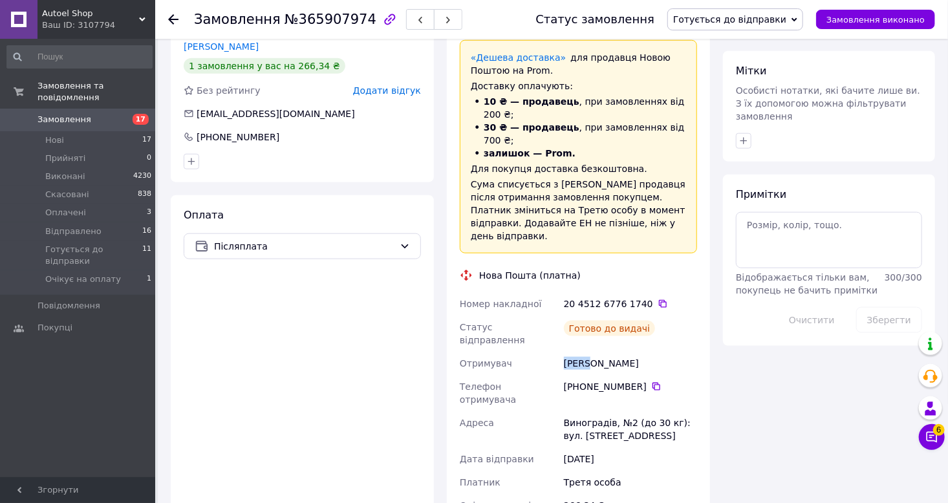
click at [781, 23] on span "Готується до відправки" at bounding box center [729, 19] width 113 height 10
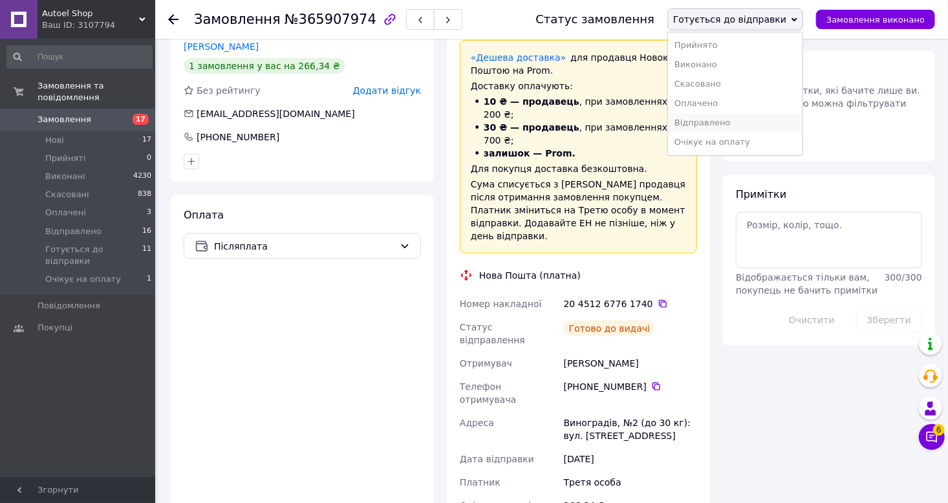
click at [730, 122] on li "Відправлено" at bounding box center [735, 122] width 134 height 19
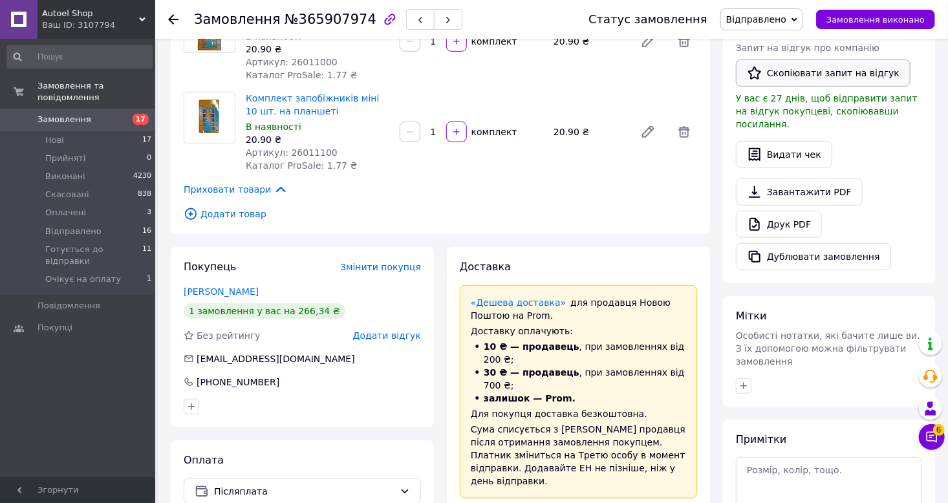
scroll to position [323, 0]
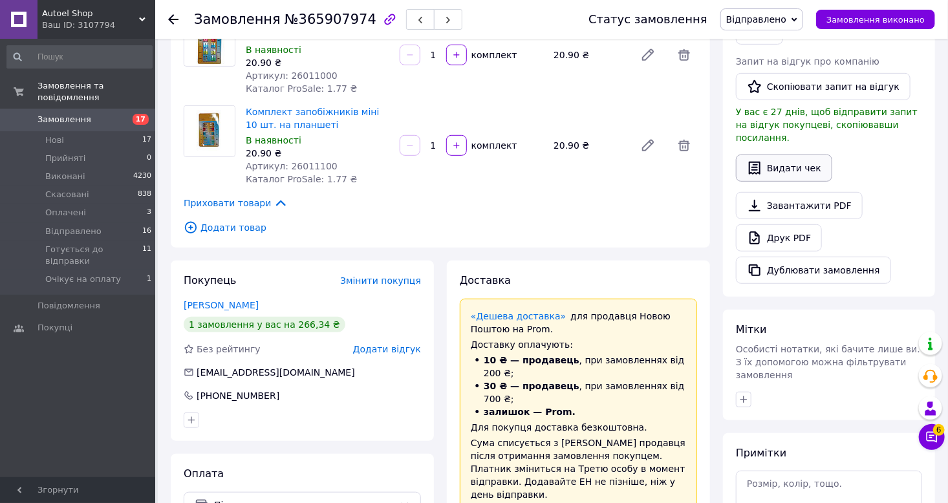
click at [791, 154] on button "Видати чек" at bounding box center [784, 167] width 96 height 27
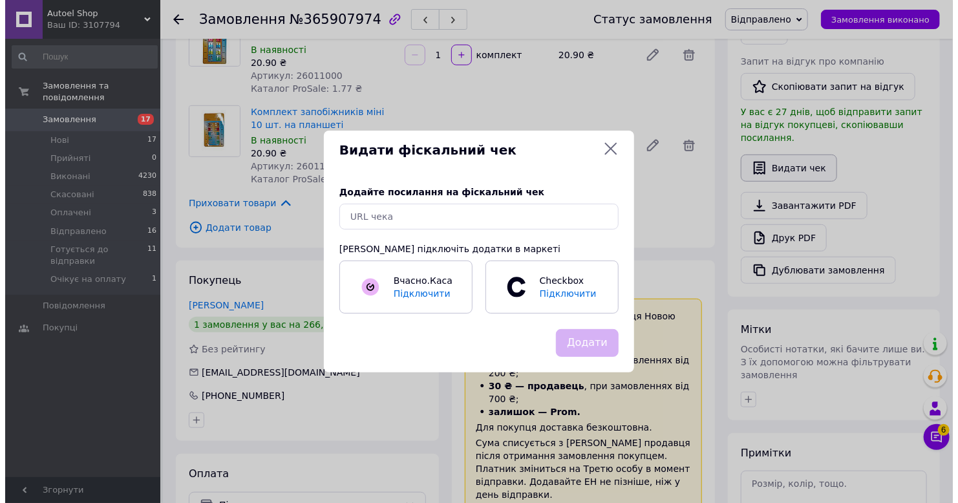
scroll to position [310, 0]
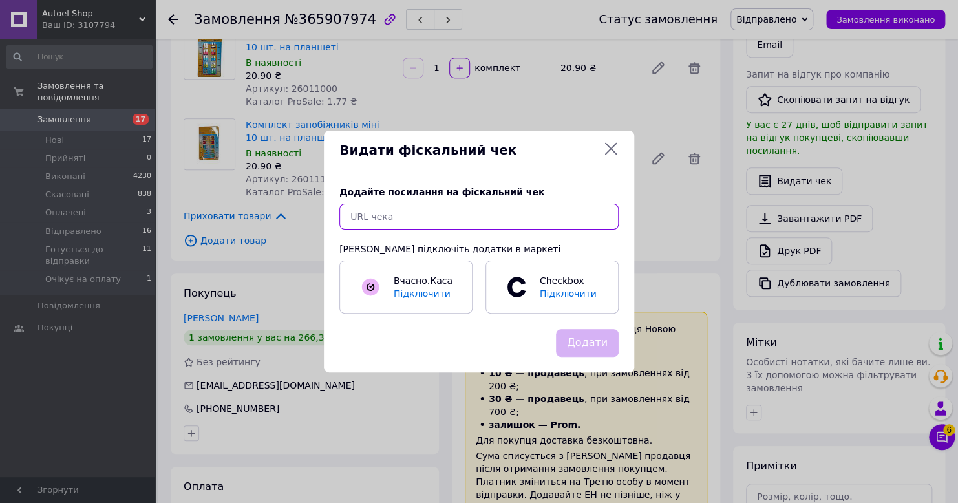
click at [499, 220] on input "text" at bounding box center [478, 217] width 279 height 26
paste input "https://cabinet.tax.gov.ua/cashregs/check?mac=null&date=20251012&time=22:36:55&…"
type input "https://cabinet.tax.gov.ua/cashregs/check?mac=null&date=20251012&time=22:36:55&…"
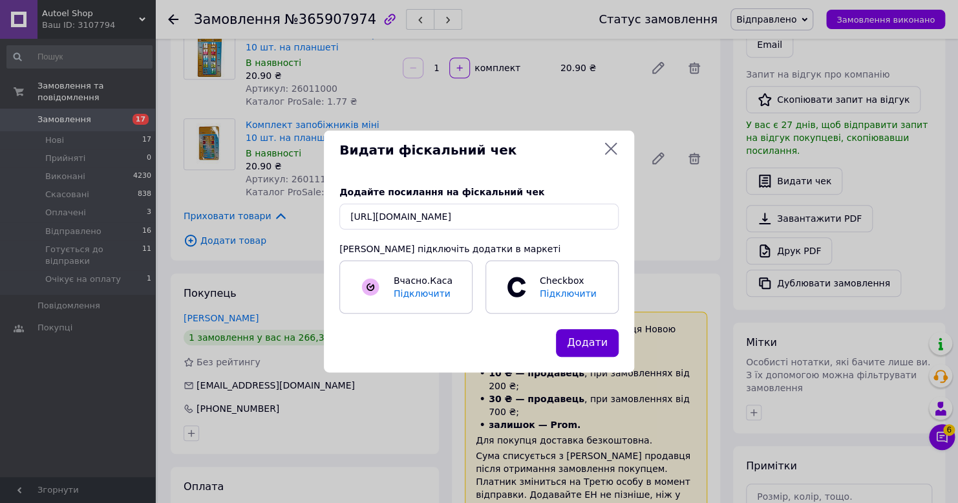
scroll to position [0, 0]
click at [591, 345] on button "Додати" at bounding box center [587, 343] width 63 height 28
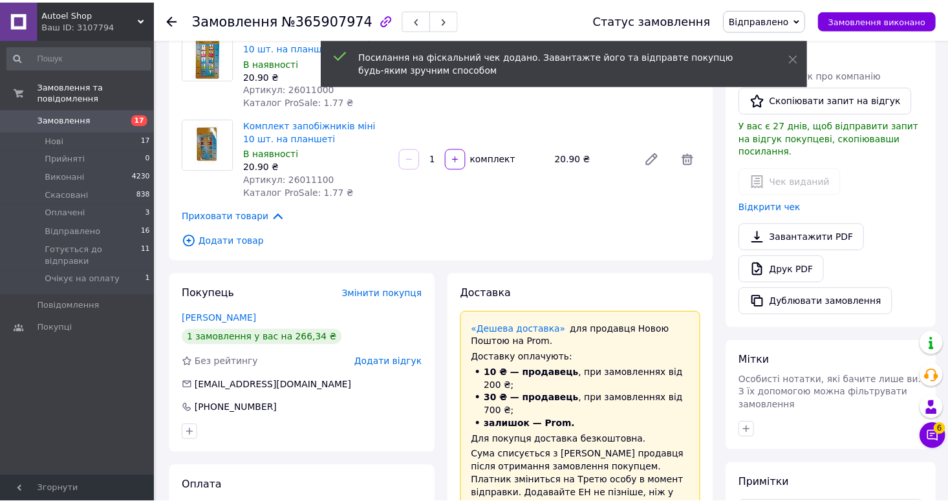
scroll to position [323, 0]
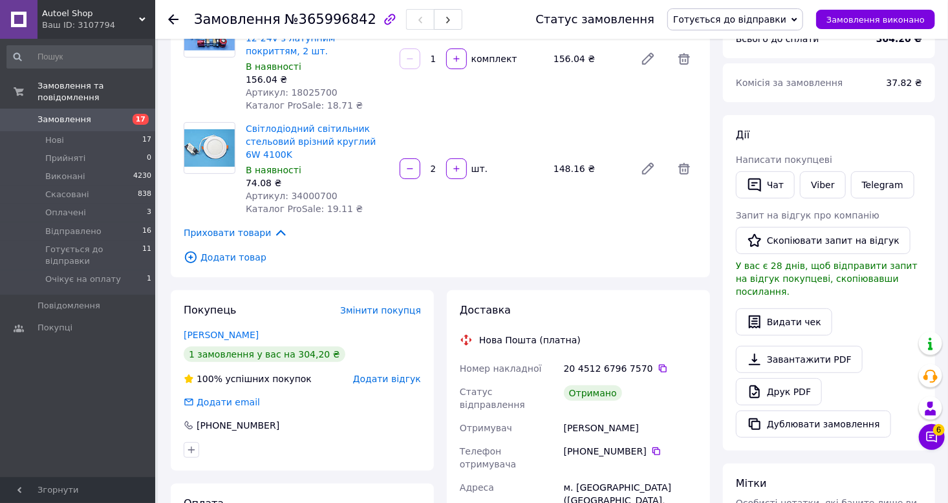
scroll to position [129, 0]
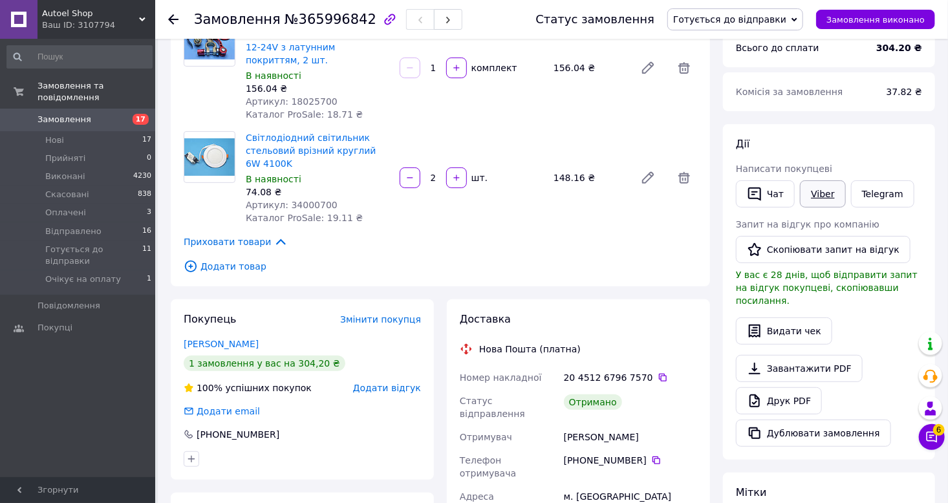
click at [822, 196] on link "Viber" at bounding box center [822, 193] width 45 height 27
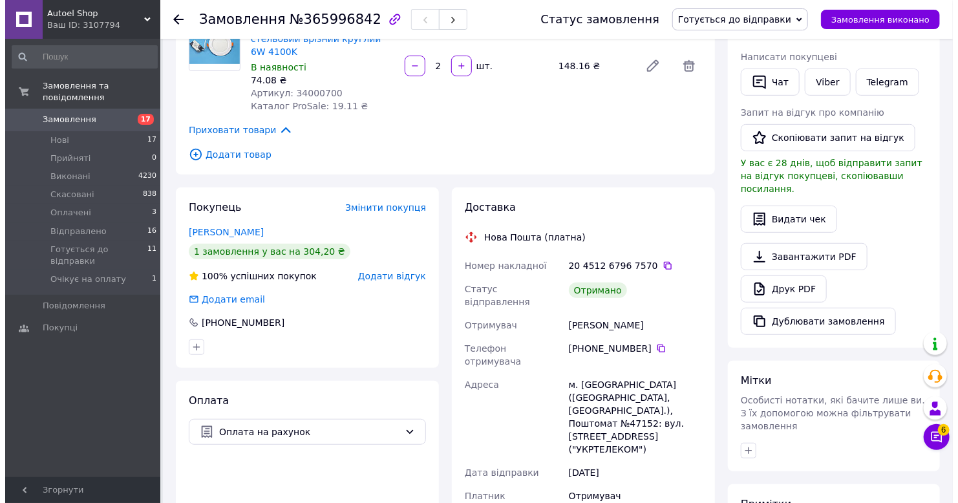
scroll to position [259, 0]
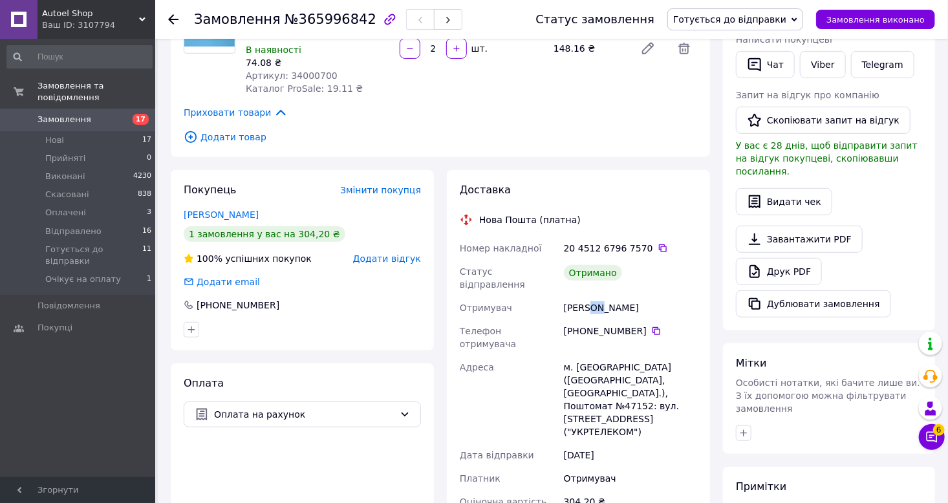
drag, startPoint x: 599, startPoint y: 290, endPoint x: 590, endPoint y: 285, distance: 9.5
click at [590, 296] on div "Вознюк Ігор" at bounding box center [630, 307] width 138 height 23
drag, startPoint x: 593, startPoint y: 285, endPoint x: 562, endPoint y: 286, distance: 31.7
click at [562, 296] on div "Вознюк Ігор" at bounding box center [630, 307] width 138 height 23
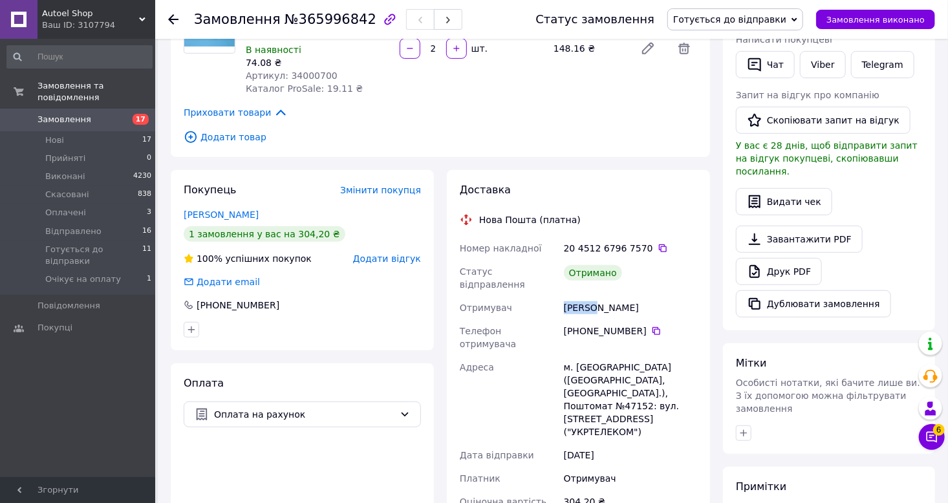
copy div "Вознюк"
click at [743, 25] on span "Готується до відправки" at bounding box center [729, 19] width 113 height 10
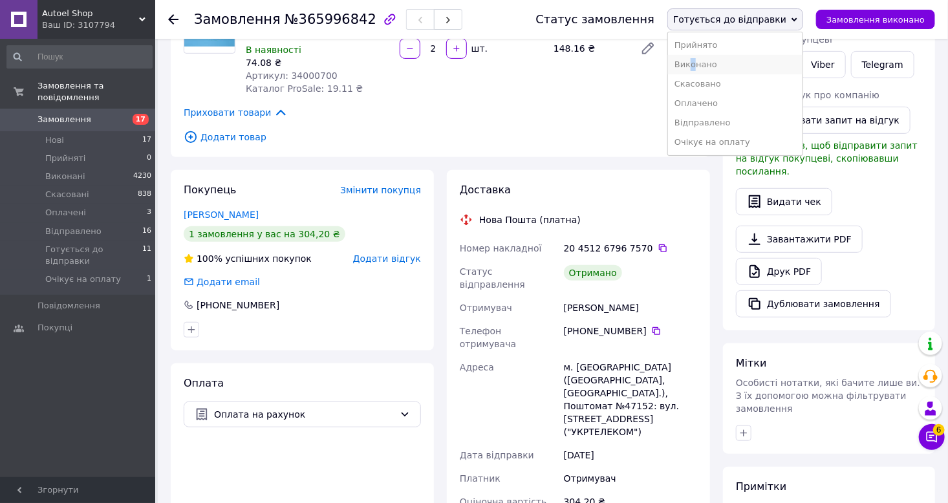
click at [723, 59] on li "Виконано" at bounding box center [735, 64] width 134 height 19
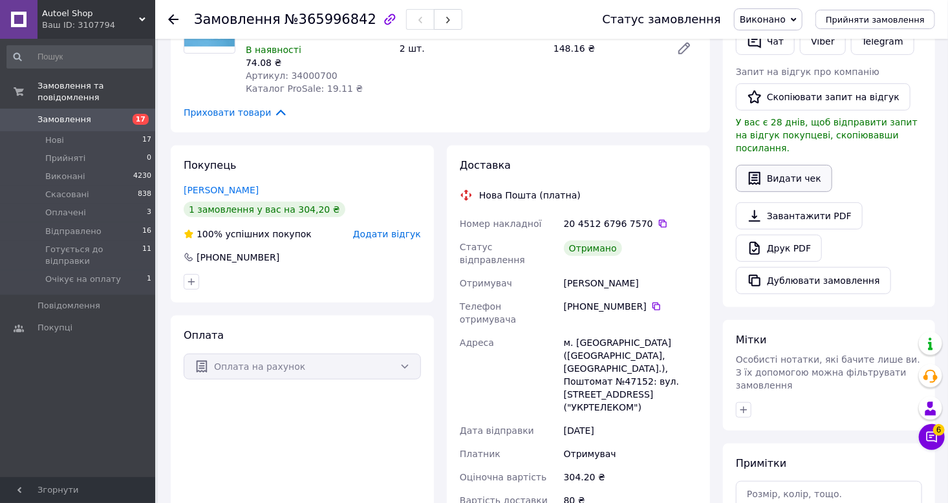
click at [783, 169] on button "Видати чек" at bounding box center [784, 178] width 96 height 27
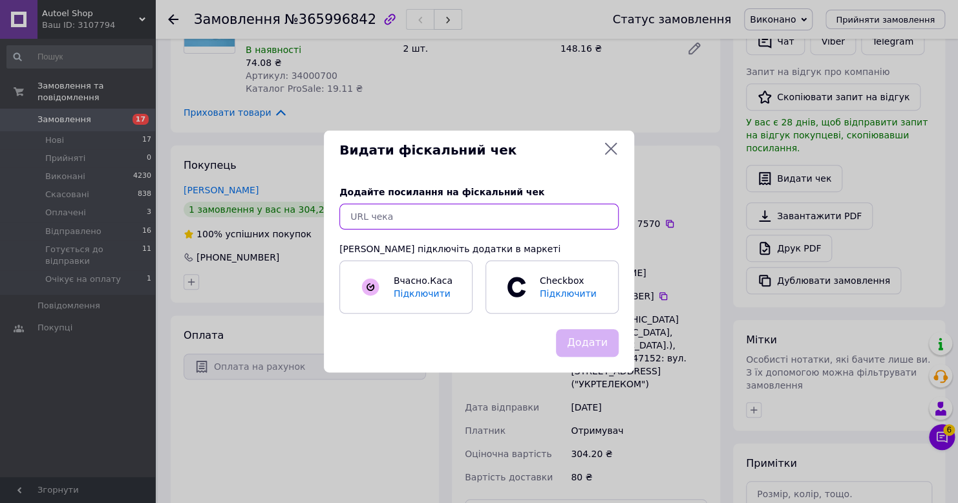
click at [486, 226] on input "text" at bounding box center [478, 217] width 279 height 26
paste input "https://cabinet.tax.gov.ua/cashregs/check?mac=null&date=20251012&time=22:43:33&…"
type input "https://cabinet.tax.gov.ua/cashregs/check?mac=null&date=20251012&time=22:43:33&…"
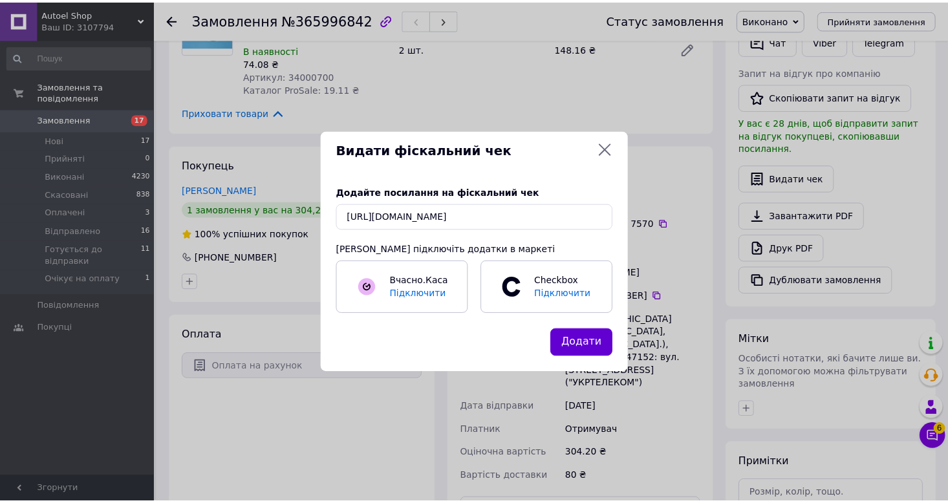
scroll to position [0, 0]
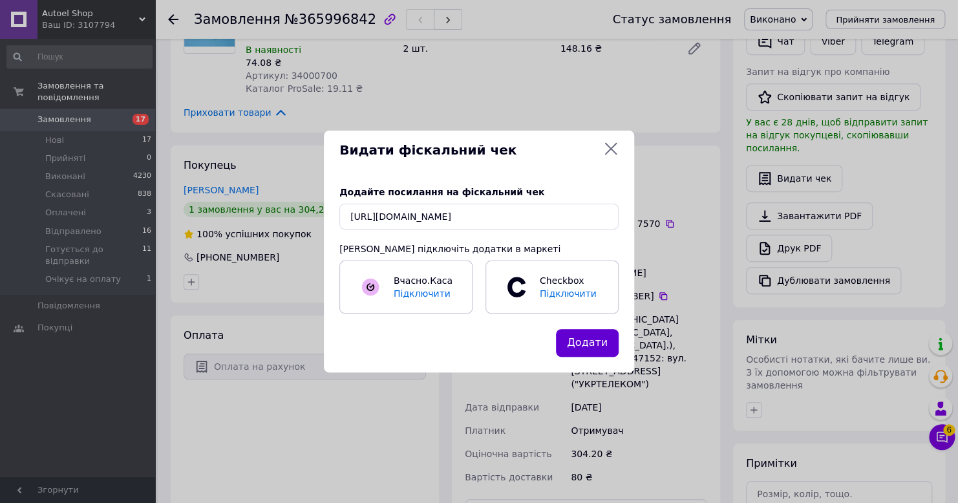
click at [593, 350] on button "Додати" at bounding box center [587, 343] width 63 height 28
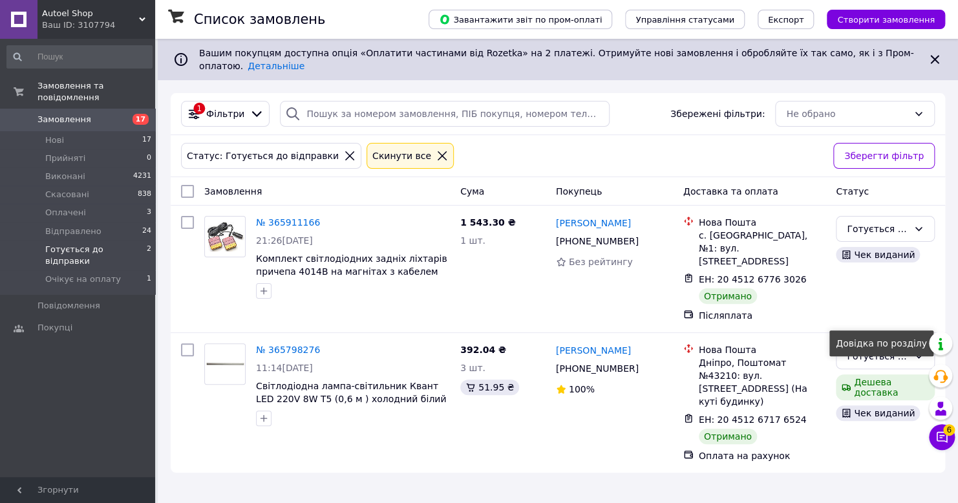
click at [895, 336] on div "Довідка по розділу" at bounding box center [881, 343] width 104 height 26
click at [889, 349] on div "Готується до відправки" at bounding box center [877, 356] width 61 height 14
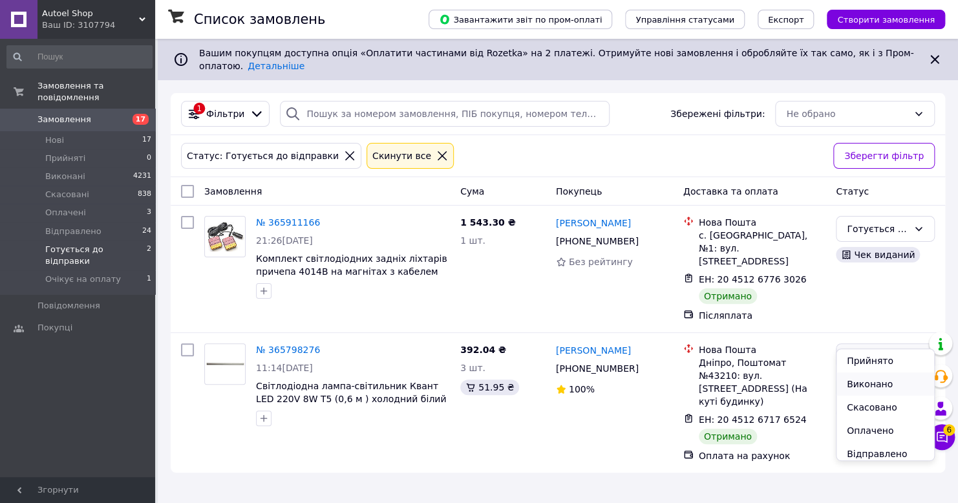
click at [868, 385] on li "Виконано" at bounding box center [885, 383] width 98 height 23
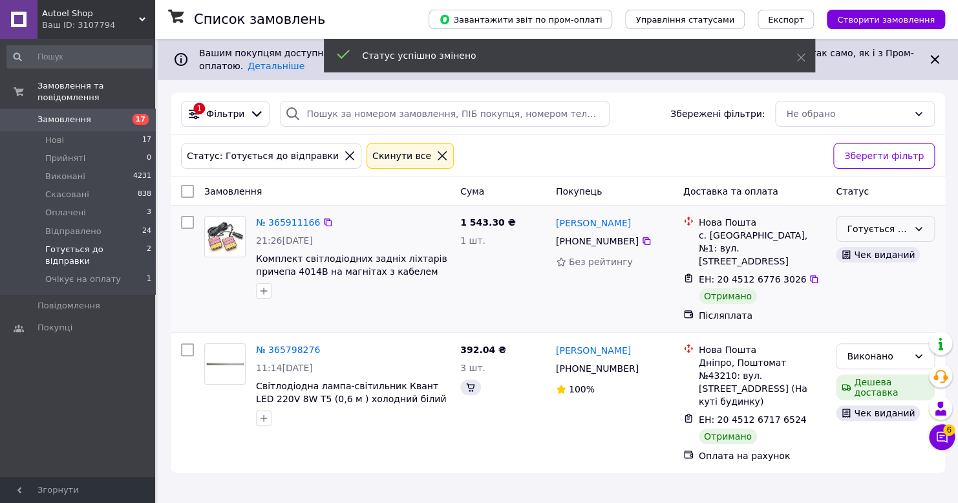
click at [918, 227] on icon at bounding box center [918, 229] width 7 height 4
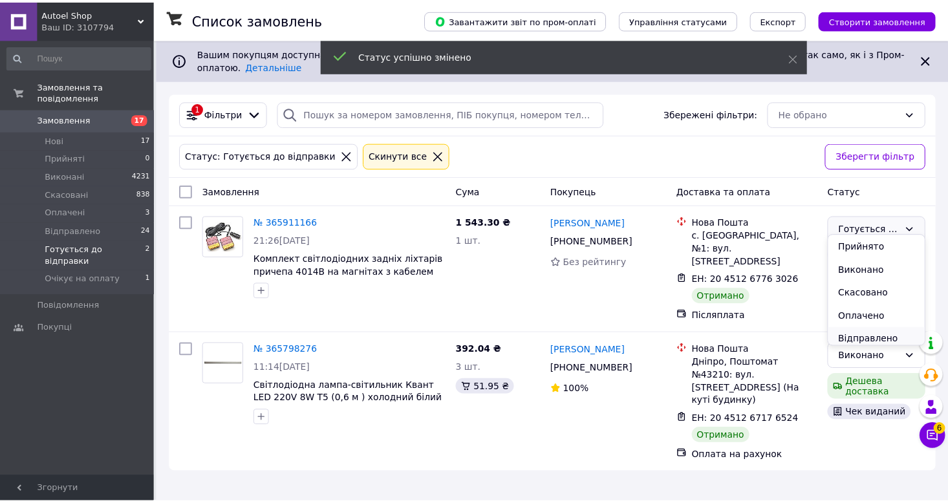
scroll to position [28, 0]
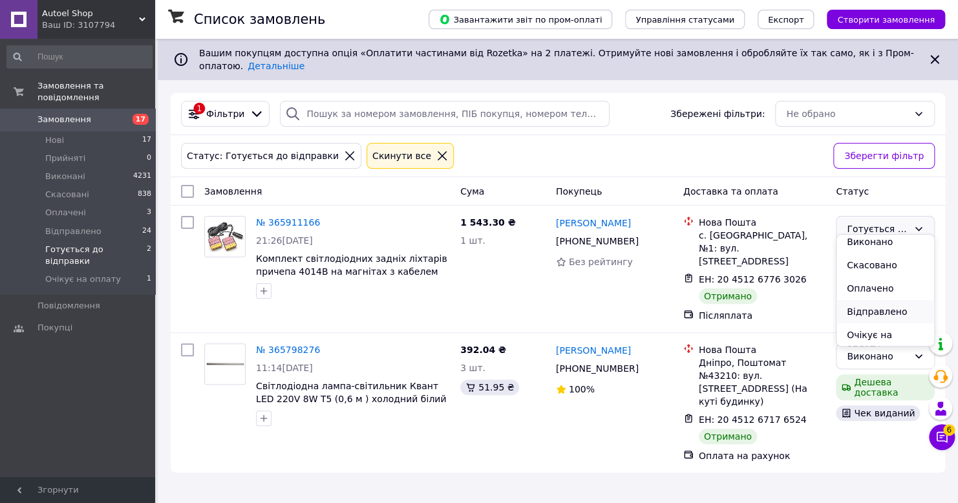
click at [878, 310] on li "Відправлено" at bounding box center [885, 311] width 98 height 23
click at [392, 150] on div "Cкинути все" at bounding box center [402, 156] width 64 height 14
